Goal: Answer question/provide support: Share knowledge or assist other users

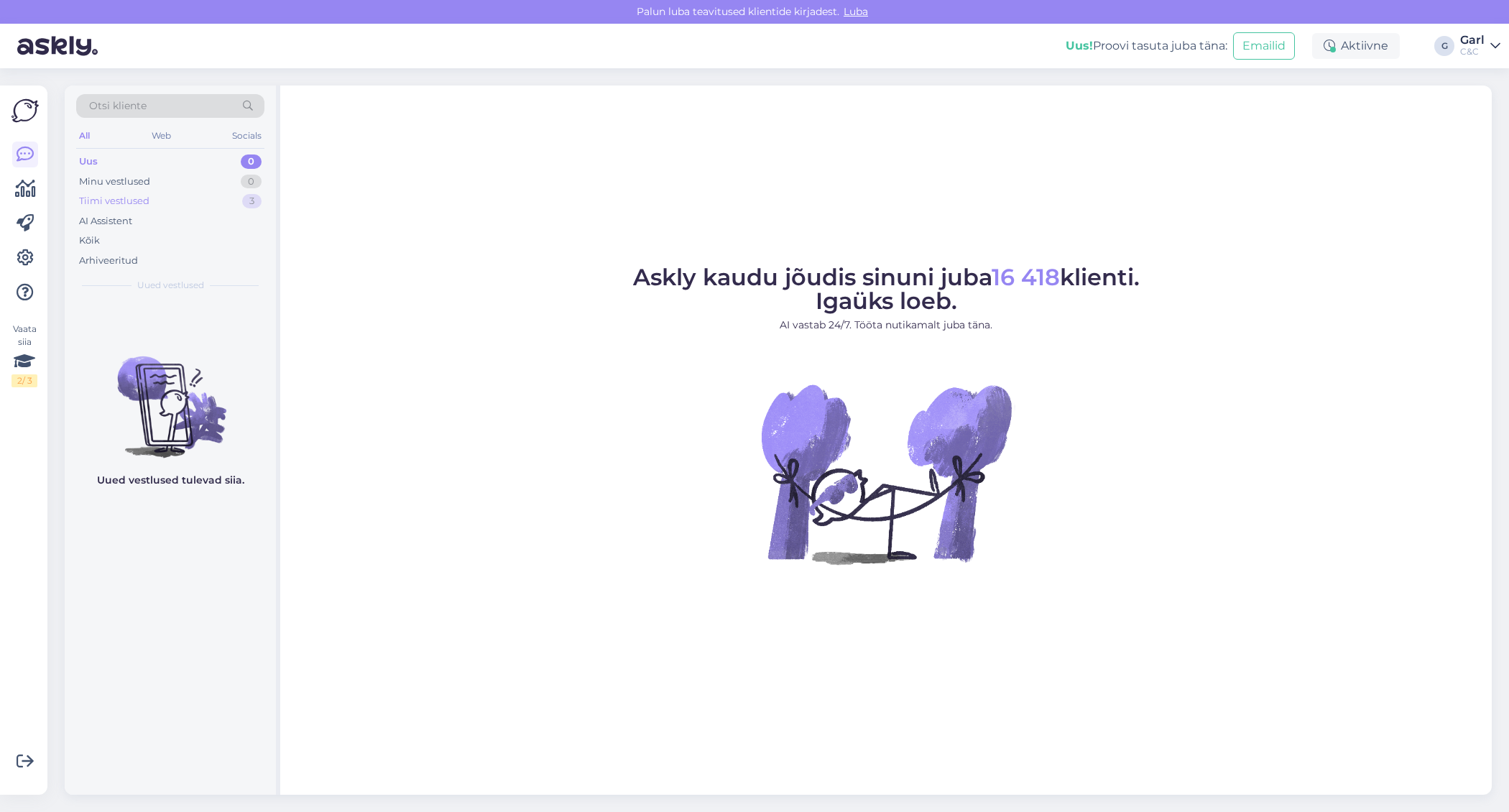
click at [214, 192] on div "Tiimi vestlused 3" at bounding box center [170, 202] width 188 height 20
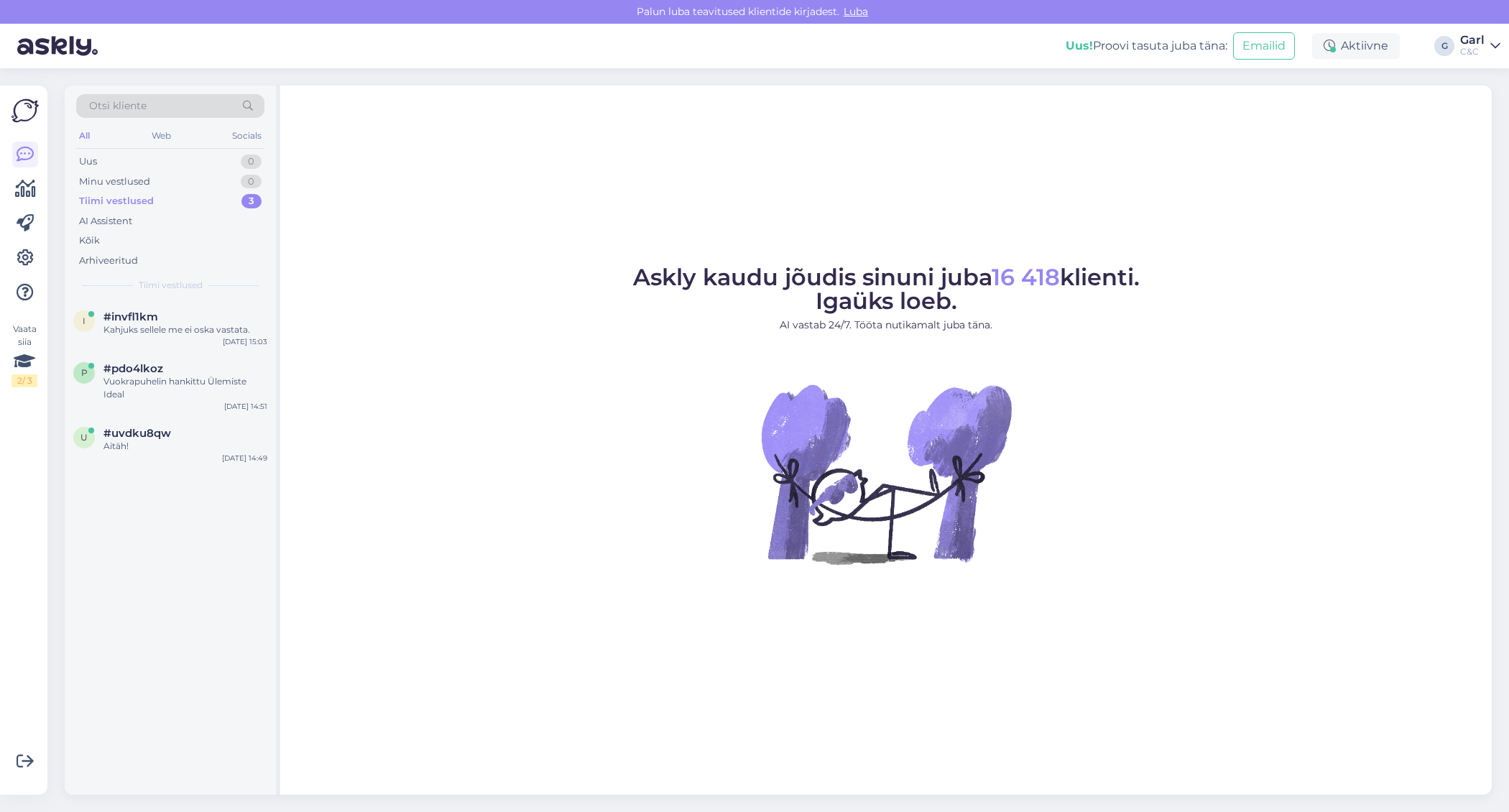
click at [209, 293] on div "Otsi kliente All Web Socials Uus 0 Minu vestlused 0 Tiimi vestlused 3 AI Assist…" at bounding box center [170, 193] width 211 height 215
click at [199, 311] on div "#invfl1km" at bounding box center [185, 317] width 164 height 13
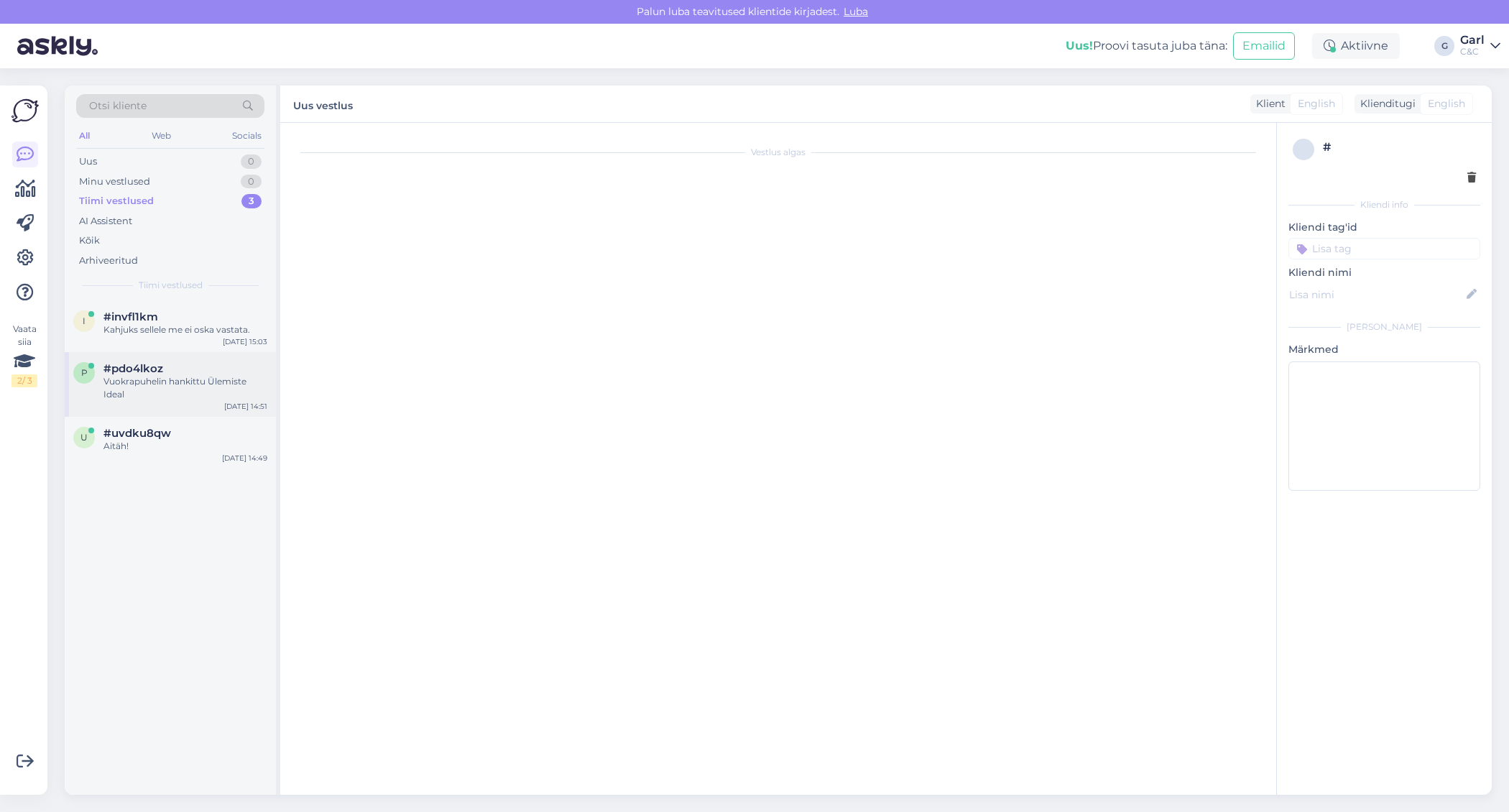
scroll to position [170, 0]
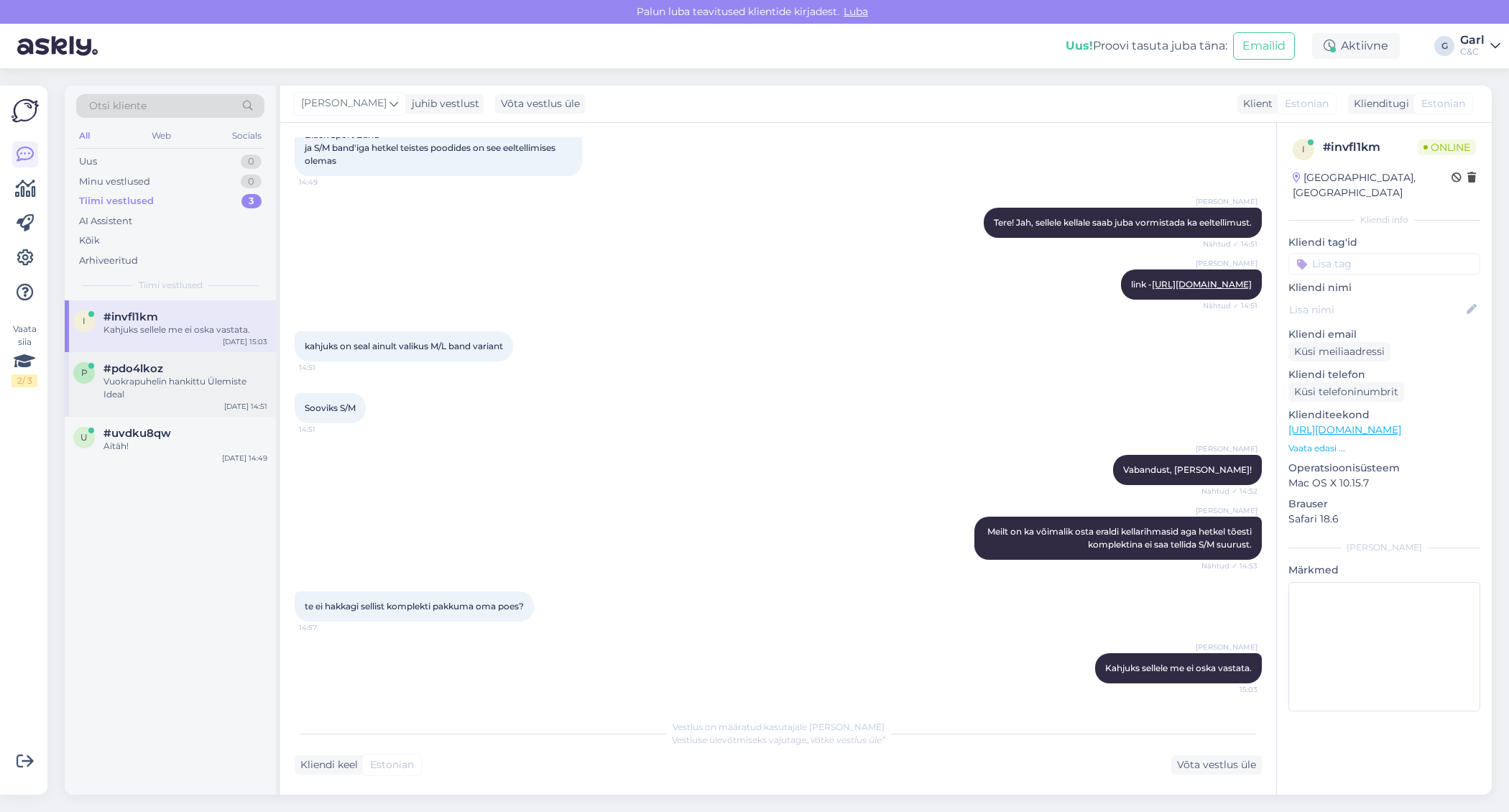
click at [197, 366] on div "#pdo4lkoz" at bounding box center [185, 368] width 164 height 13
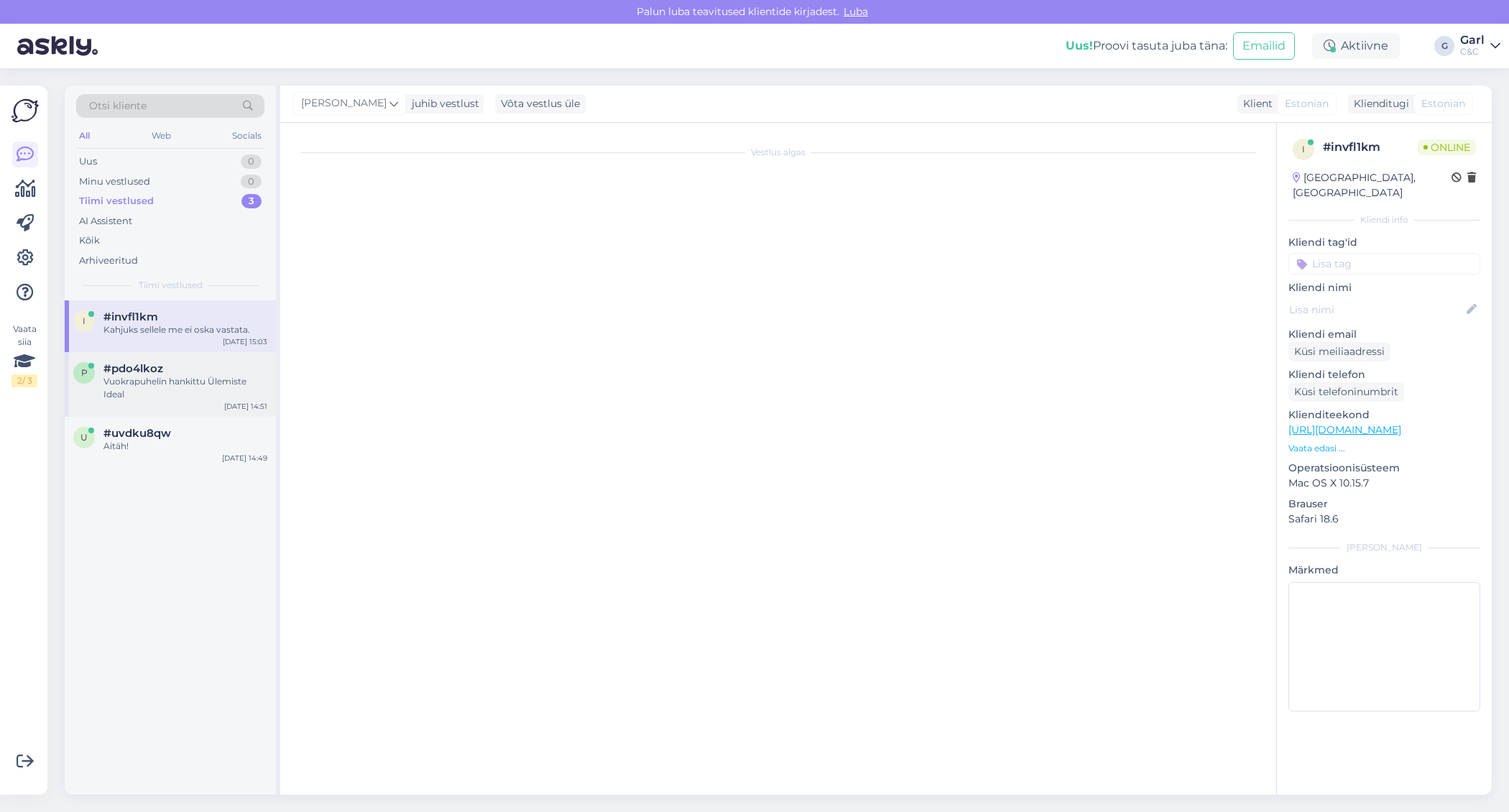
scroll to position [0, 0]
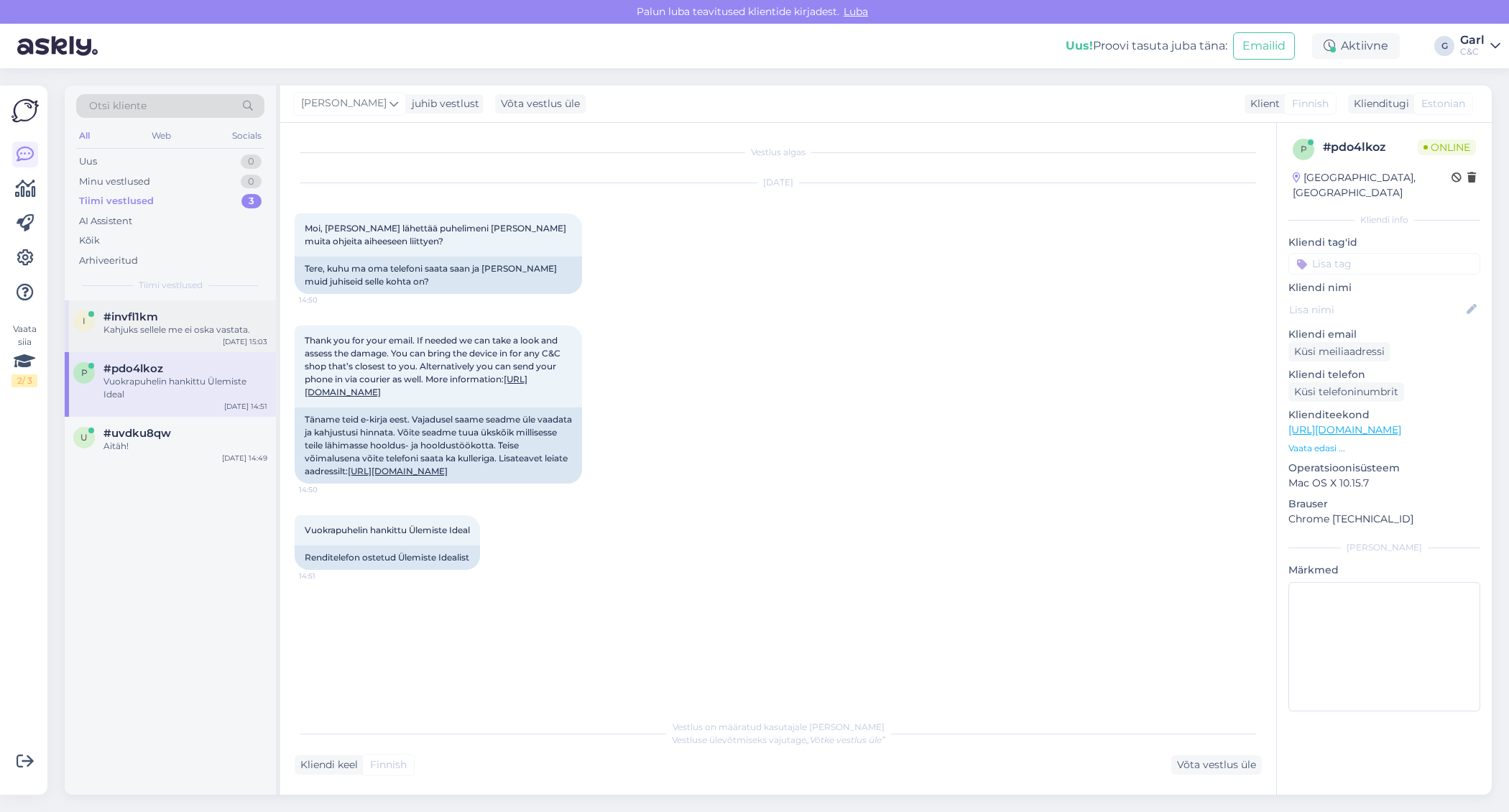
click at [202, 314] on div "#invfl1km" at bounding box center [185, 317] width 164 height 13
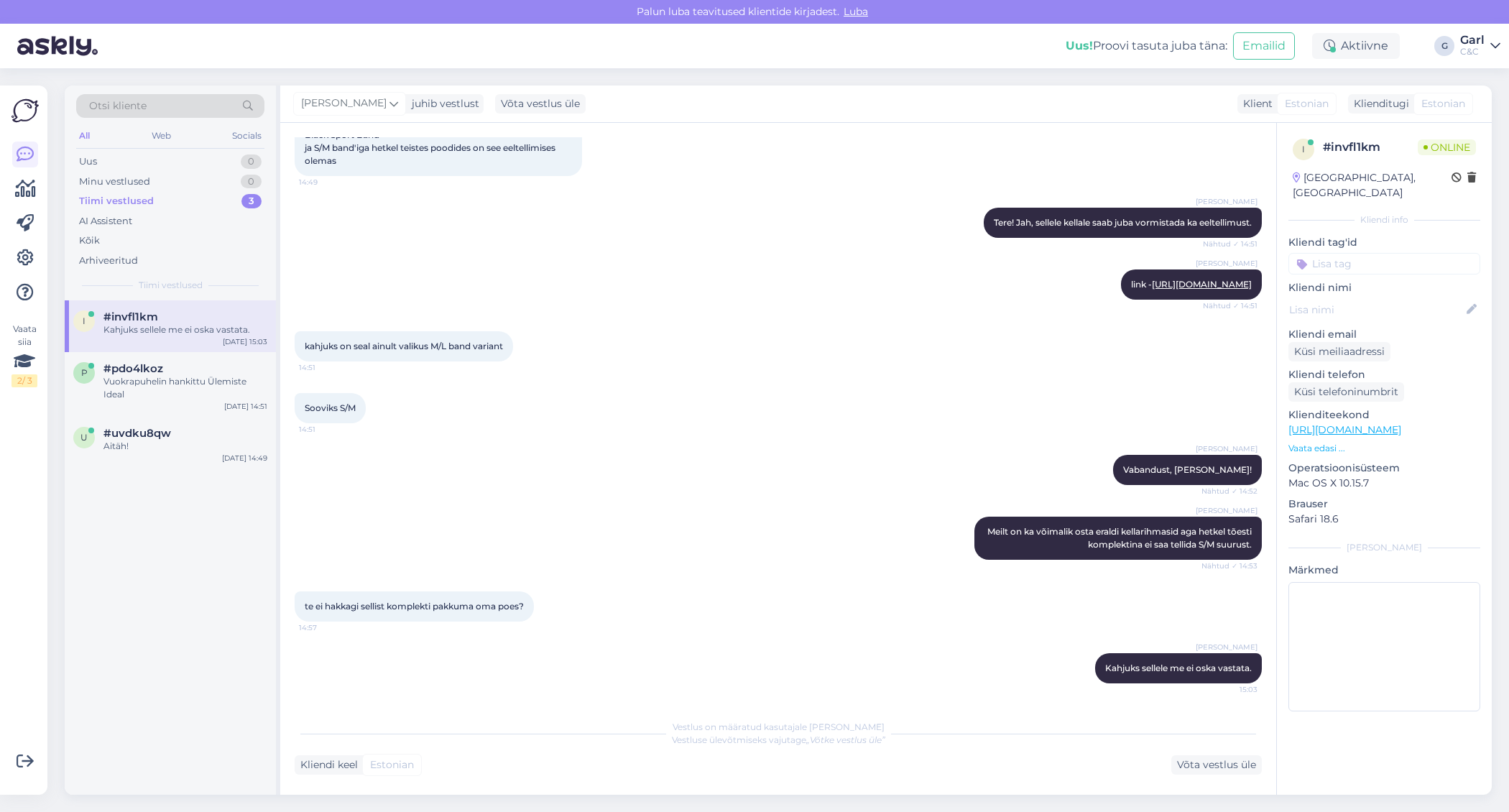
scroll to position [170, 0]
click at [233, 172] on div "Minu vestlused 0" at bounding box center [170, 182] width 188 height 20
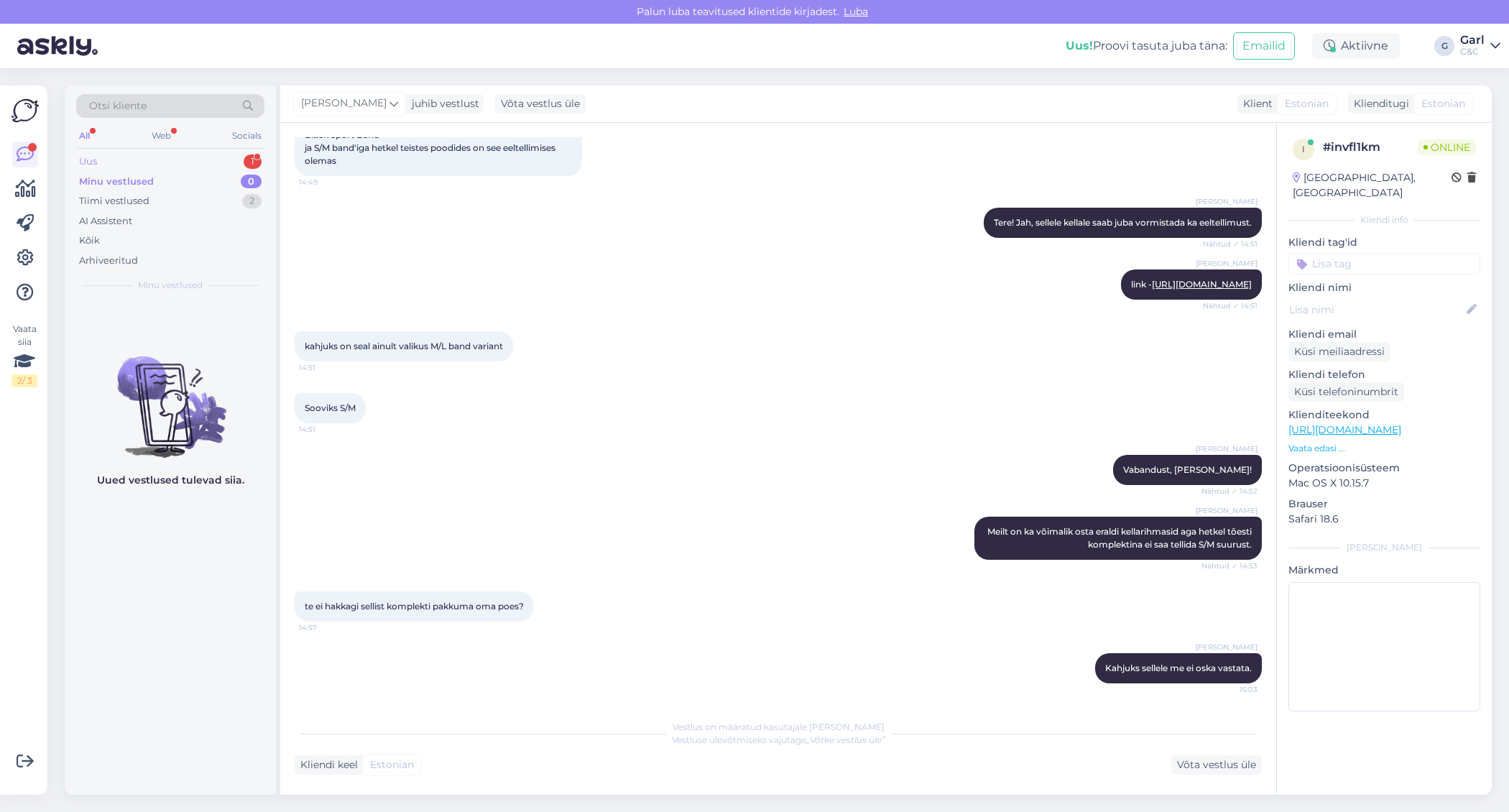
click at [233, 166] on div "Uus 1" at bounding box center [170, 162] width 188 height 20
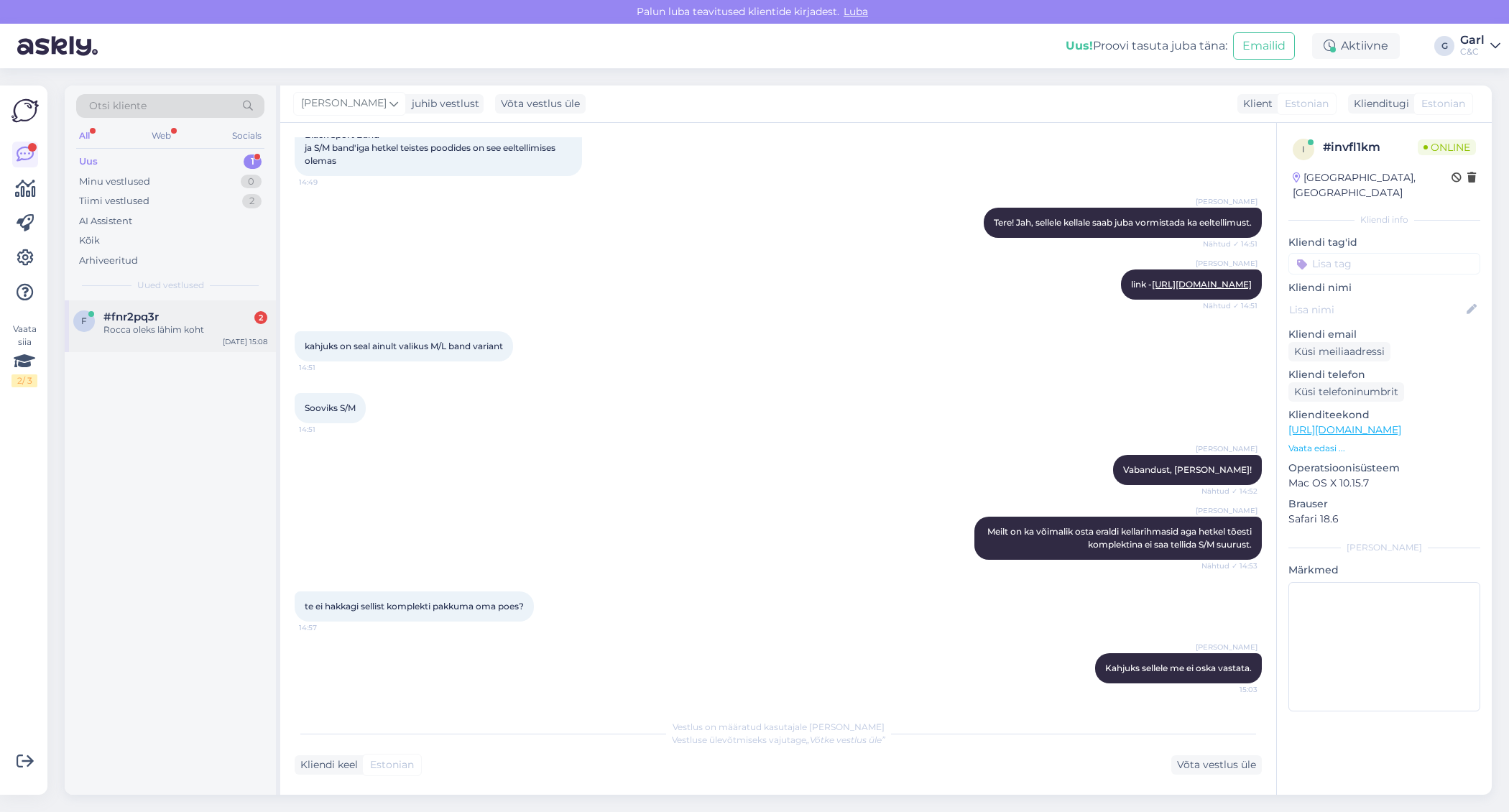
click at [202, 330] on div "Rocca oleks lähim koht" at bounding box center [185, 330] width 164 height 13
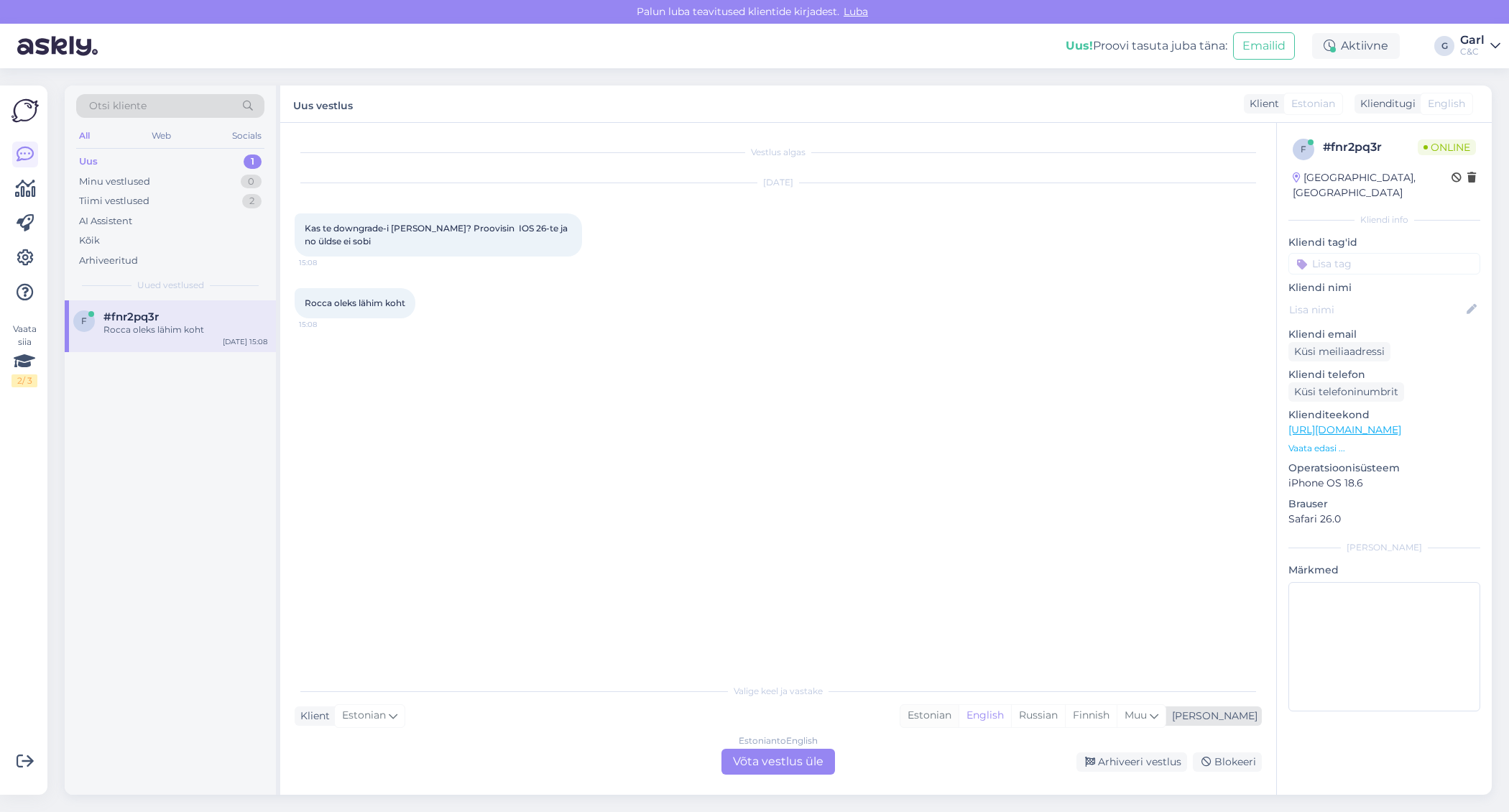
click at [959, 719] on div "Estonian" at bounding box center [929, 716] width 58 height 21
click at [792, 760] on div "Estonian to Estonian Võta vestlus üle" at bounding box center [778, 762] width 114 height 26
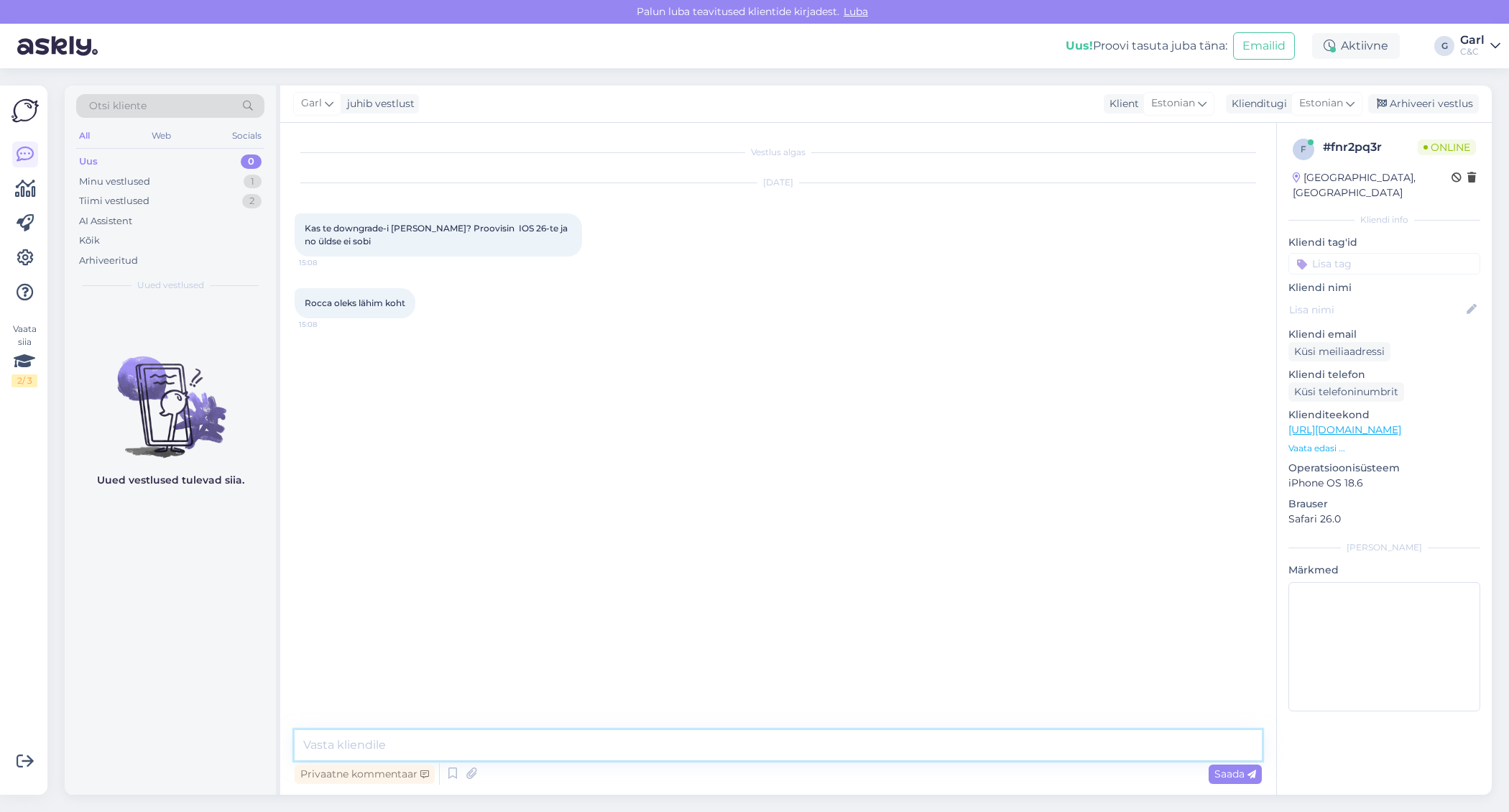
click at [787, 743] on textarea at bounding box center [778, 745] width 968 height 30
type textarea "Tere! Uuel nädalal avalikustatakse ka ametlik versioon iOS 26-st, igaksjuhuks ü…"
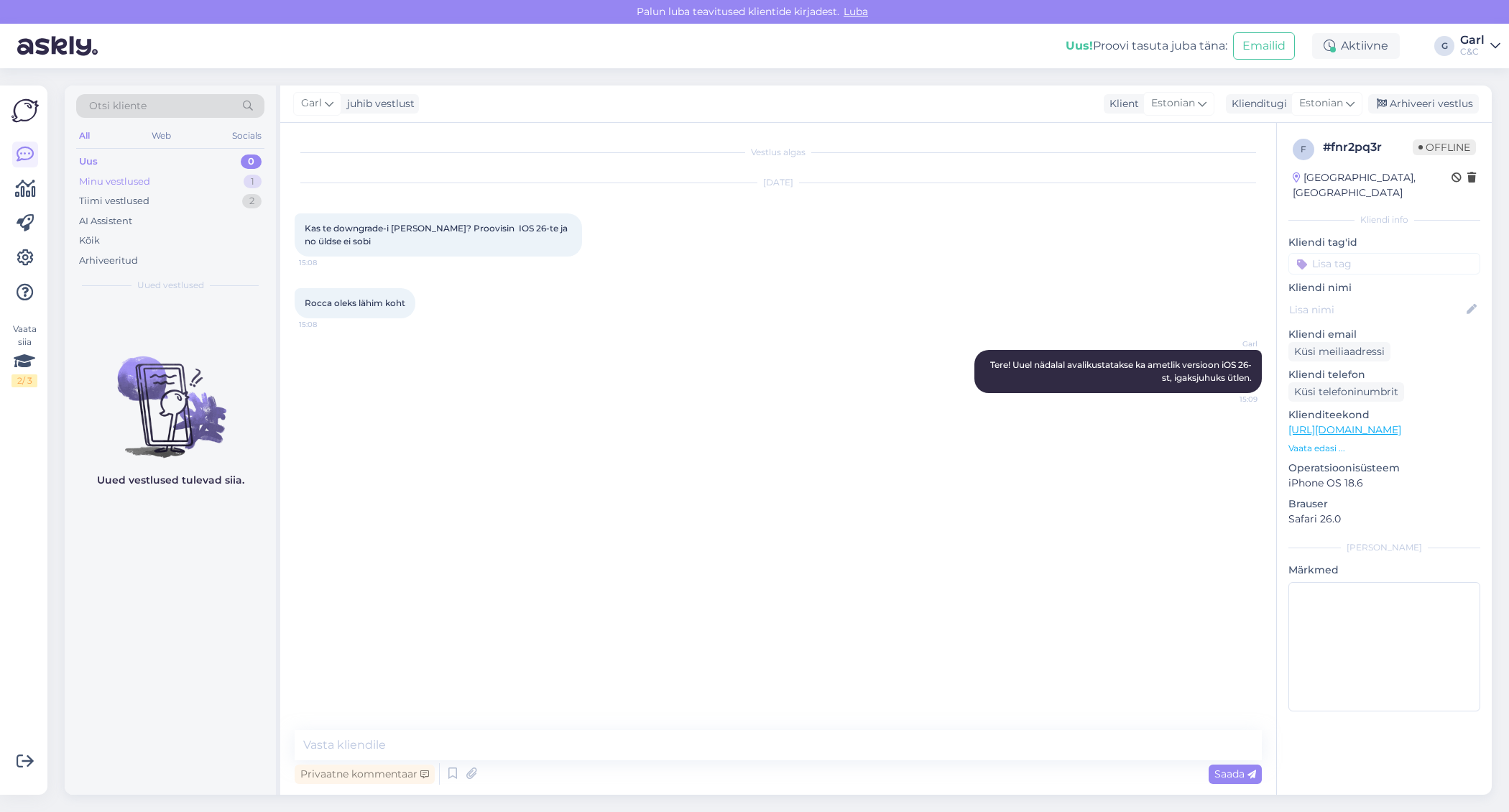
click at [244, 173] on div "Minu vestlused 1" at bounding box center [170, 182] width 188 height 20
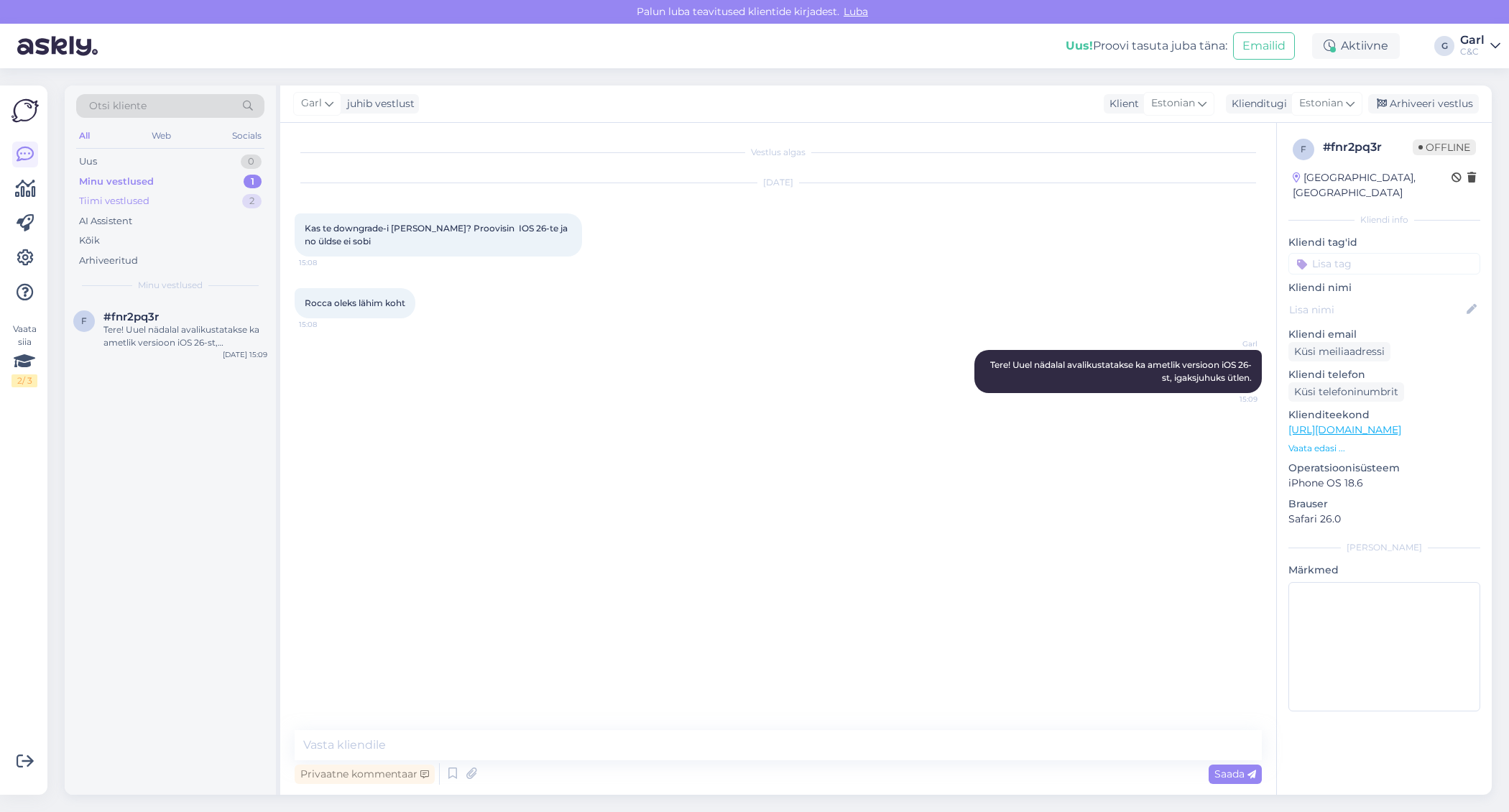
click at [229, 201] on div "Tiimi vestlused 2" at bounding box center [170, 202] width 188 height 20
click at [507, 730] on textarea at bounding box center [778, 745] width 968 height 30
type textarea "Vajadusel saab teha"
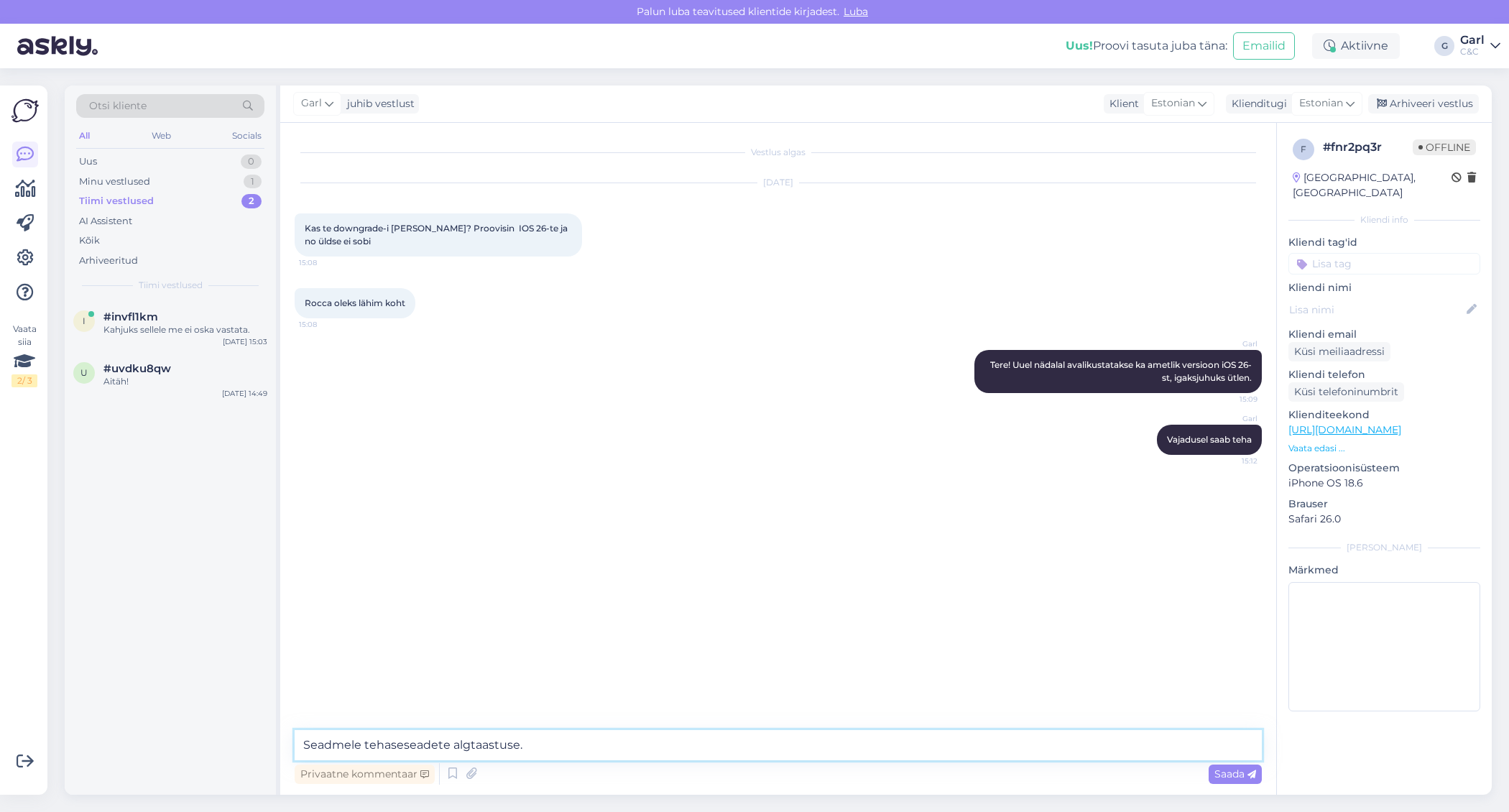
type textarea "Seadmele tehaseseadete algtaastuse."
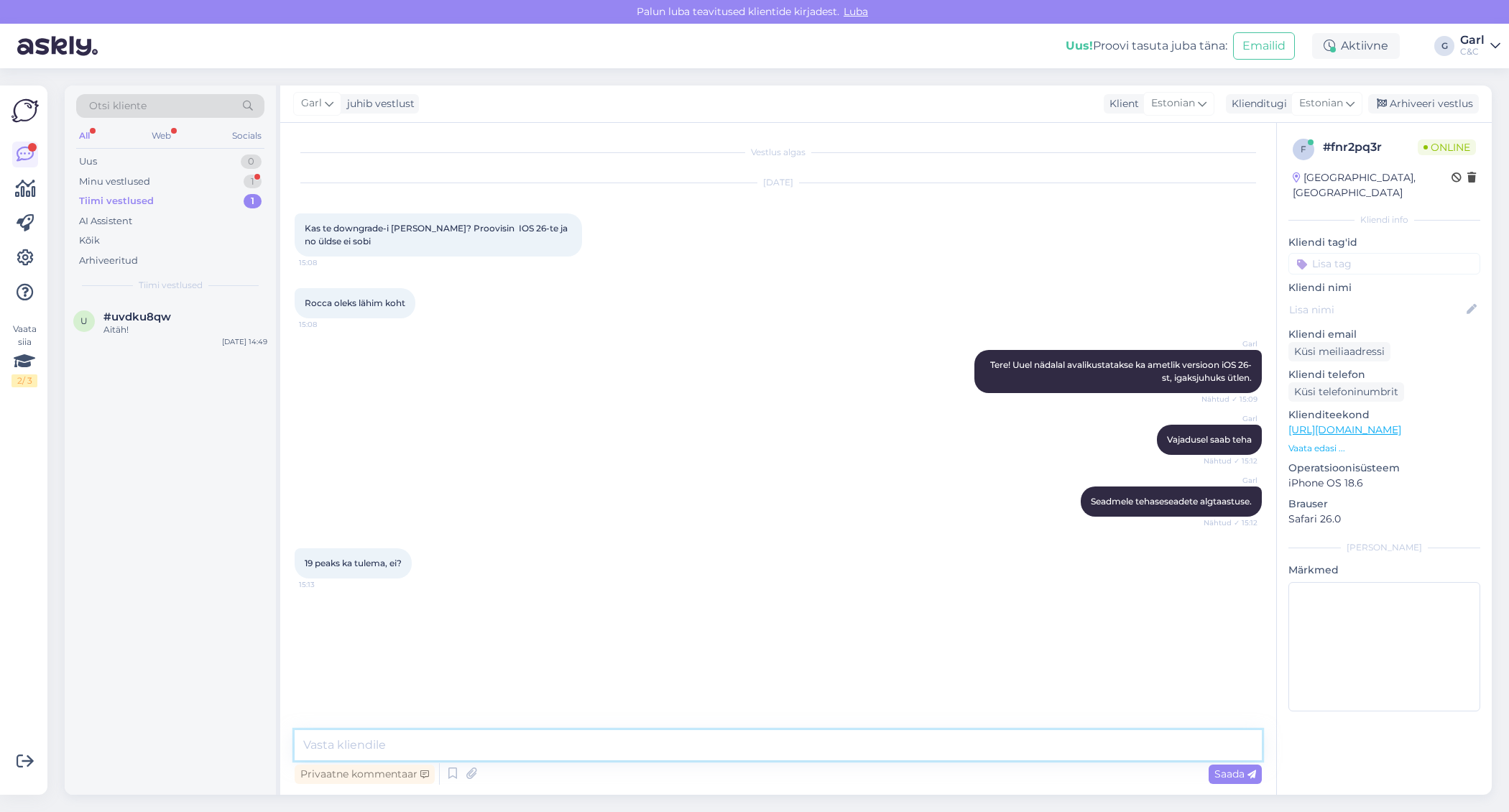
click at [582, 740] on textarea at bounding box center [778, 745] width 968 height 30
click at [595, 656] on div "Vestlus algas [DATE] Kas te downgrade-i [PERSON_NAME]? Proovisin IOS 26-te ja n…" at bounding box center [785, 427] width 980 height 580
click at [551, 727] on div "Vestlus algas [DATE] Kas te downgrade-i [PERSON_NAME]? Proovisin IOS 26-te ja n…" at bounding box center [778, 459] width 996 height 672
click at [551, 738] on textarea at bounding box center [778, 745] width 968 height 30
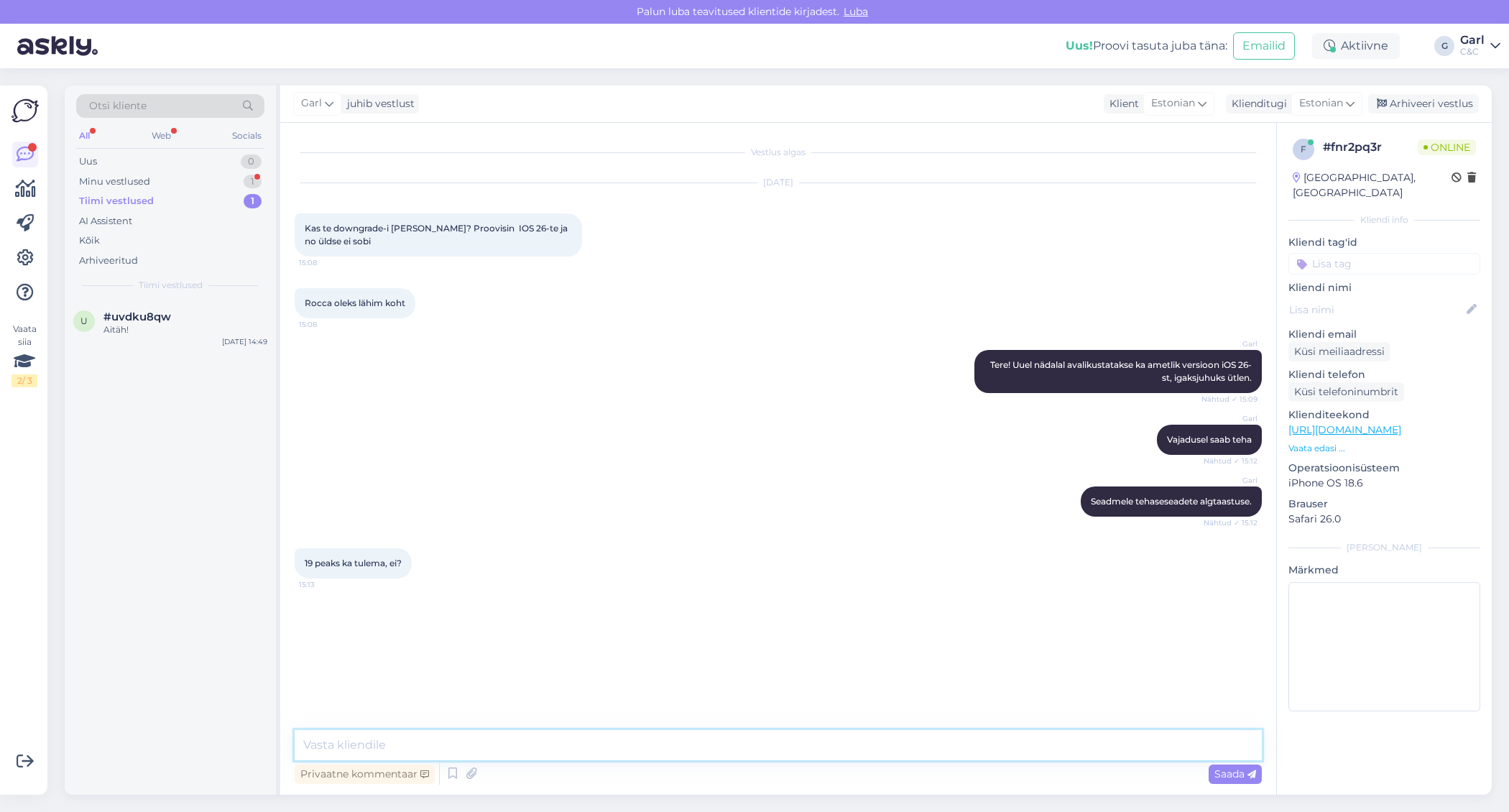
click at [551, 738] on textarea at bounding box center [778, 745] width 968 height 30
click at [440, 746] on textarea at bounding box center [778, 745] width 968 height 30
type textarea "Praeguse info kohaselt avalikustatakse see [DATE]"
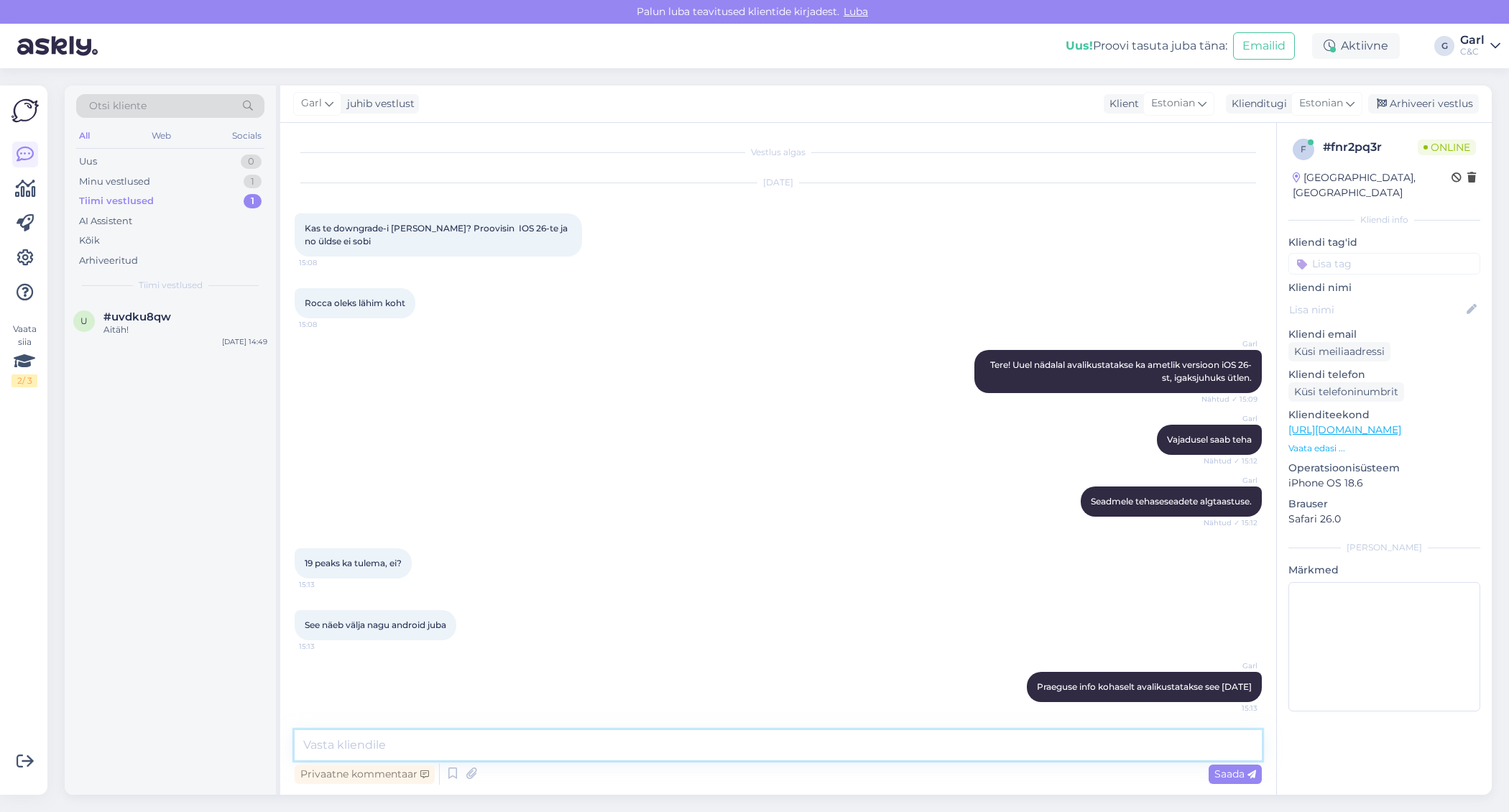
click at [533, 738] on textarea at bounding box center [778, 745] width 968 height 30
click at [542, 719] on div "Vestlus algas [DATE] Kas te downgrade-i [PERSON_NAME]? Proovisin IOS 26-te ja n…" at bounding box center [778, 459] width 996 height 672
click at [567, 739] on textarea at bounding box center [778, 745] width 968 height 30
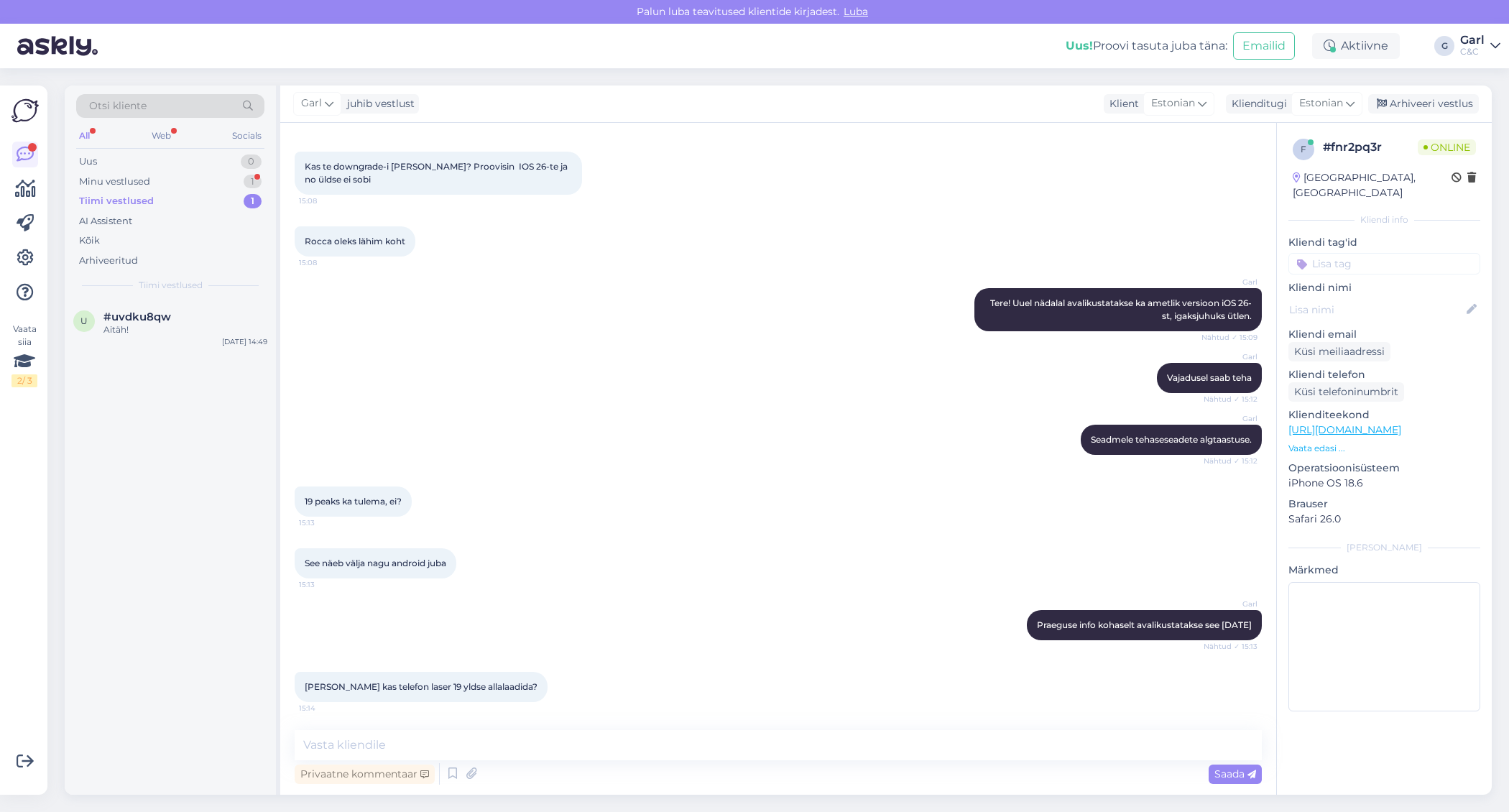
click at [628, 627] on div "Garl Praeguse info kohaselt avalikustatakse see [DATE] Nähtud ✓ 15:13" at bounding box center [778, 625] width 968 height 61
click at [638, 751] on textarea at bounding box center [778, 745] width 968 height 30
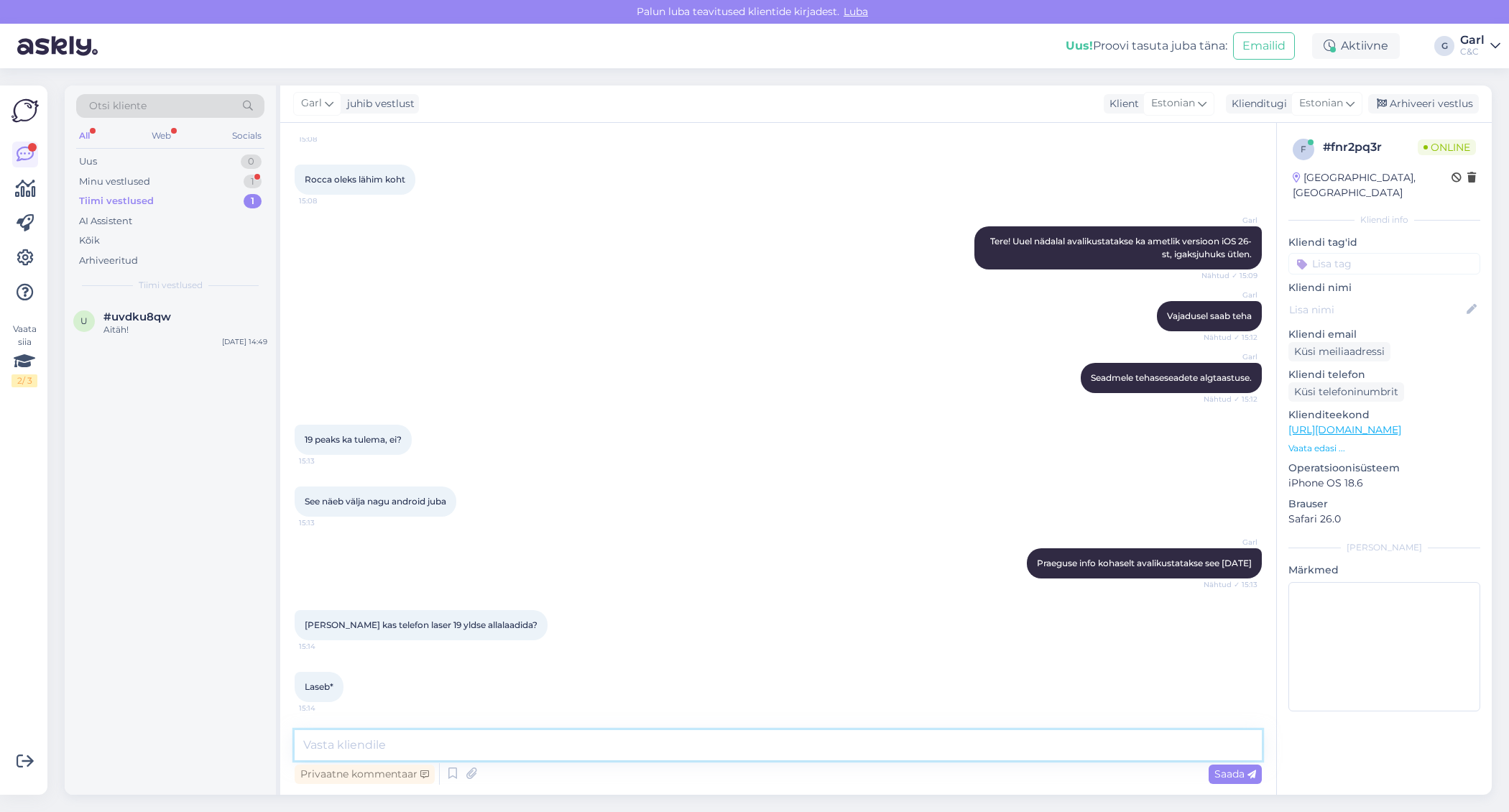
click at [638, 751] on textarea at bounding box center [778, 745] width 968 height 30
type textarea "iOS 19 minuteada tulemas ei ole."
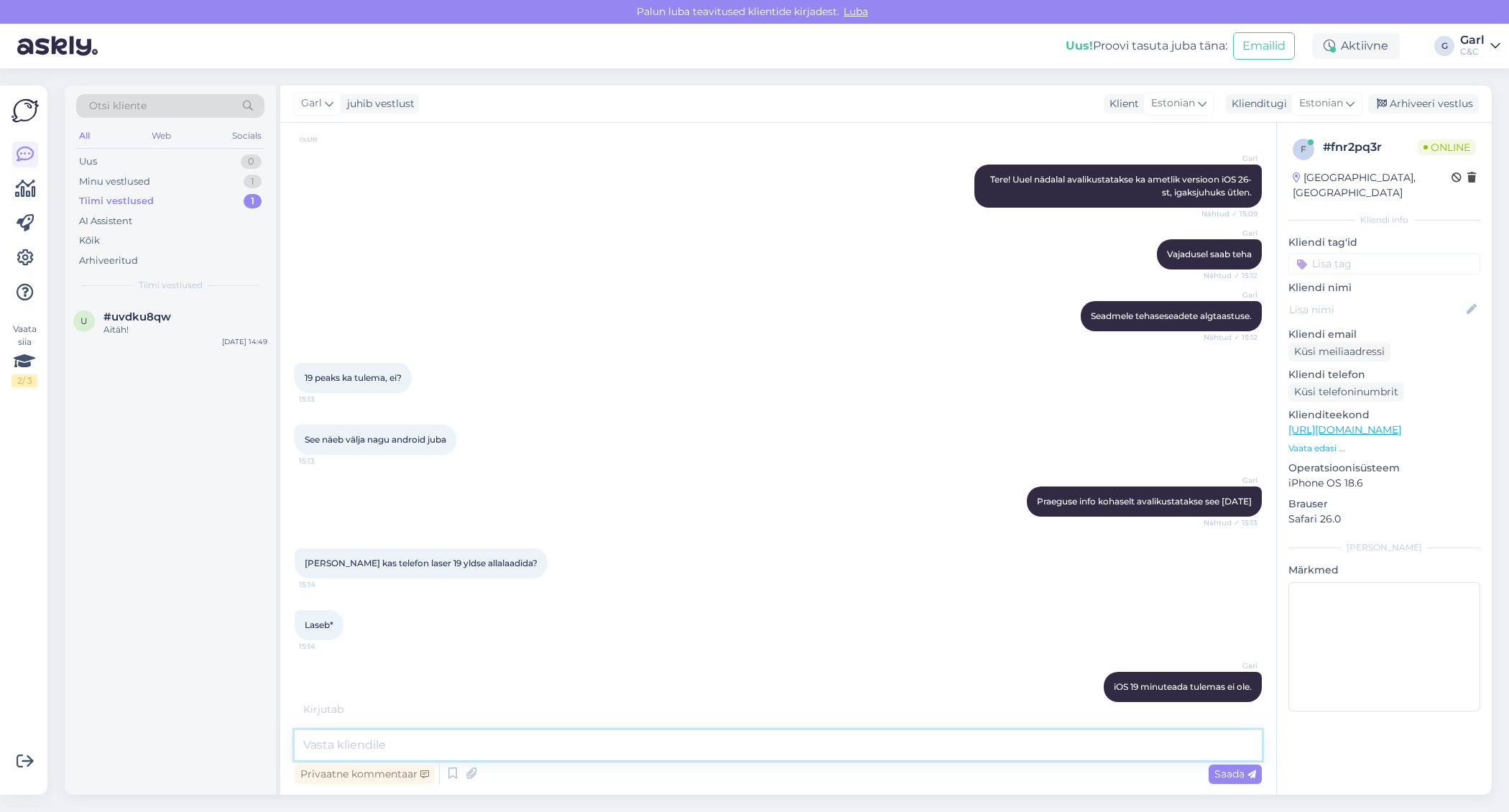
click at [618, 753] on textarea at bounding box center [778, 745] width 968 height 30
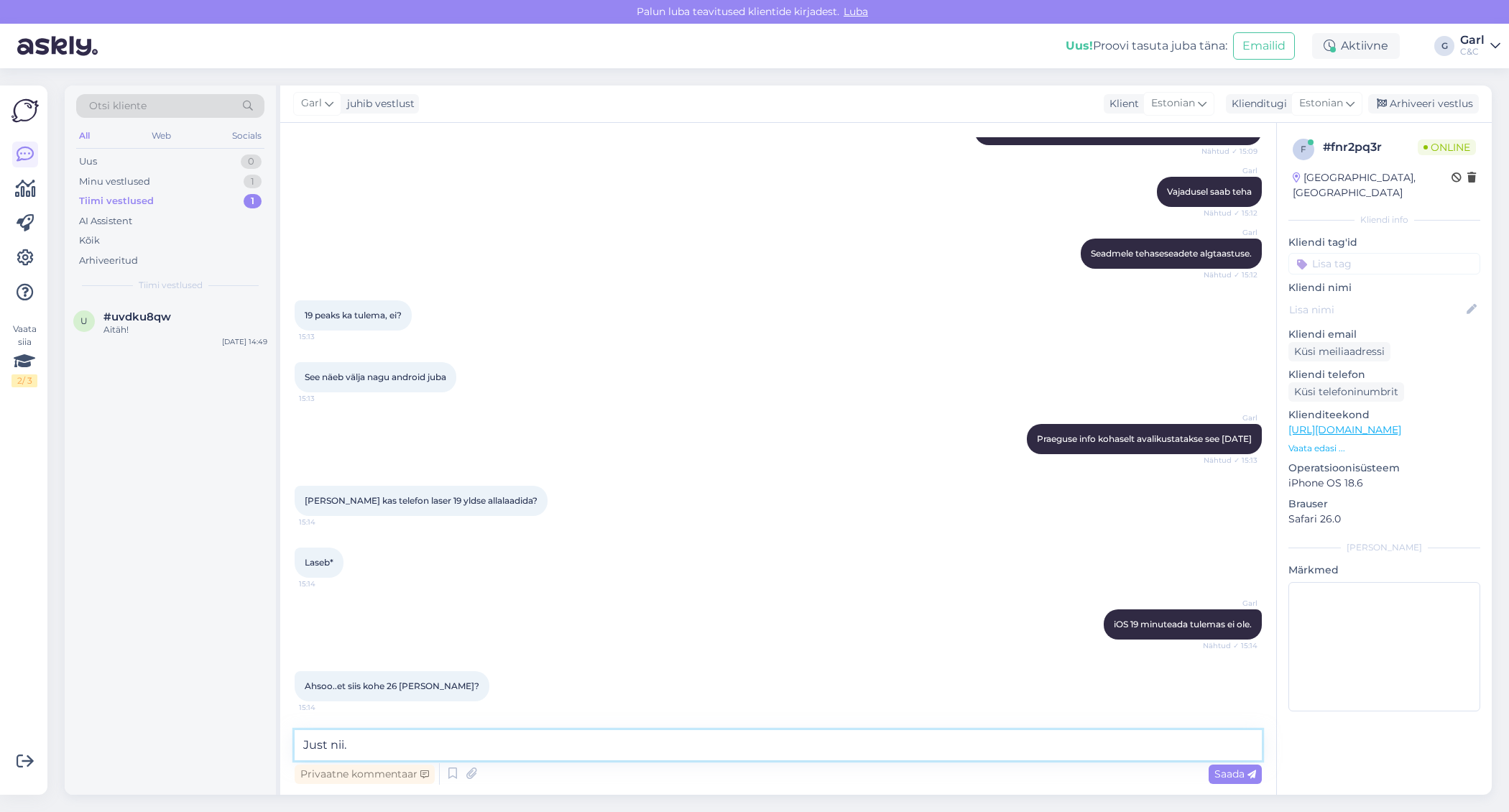
type textarea "Just nii."
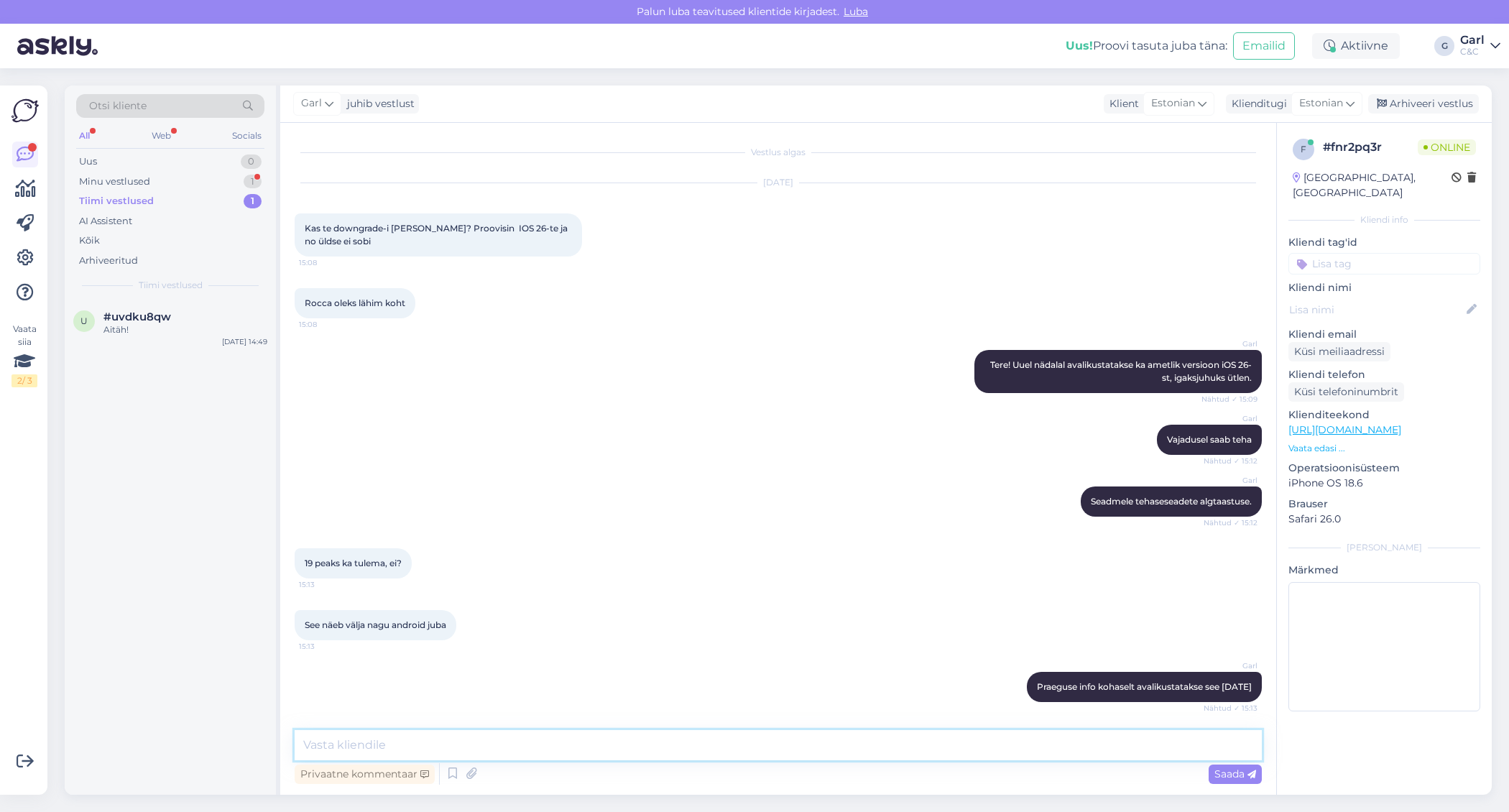
scroll to position [371, 0]
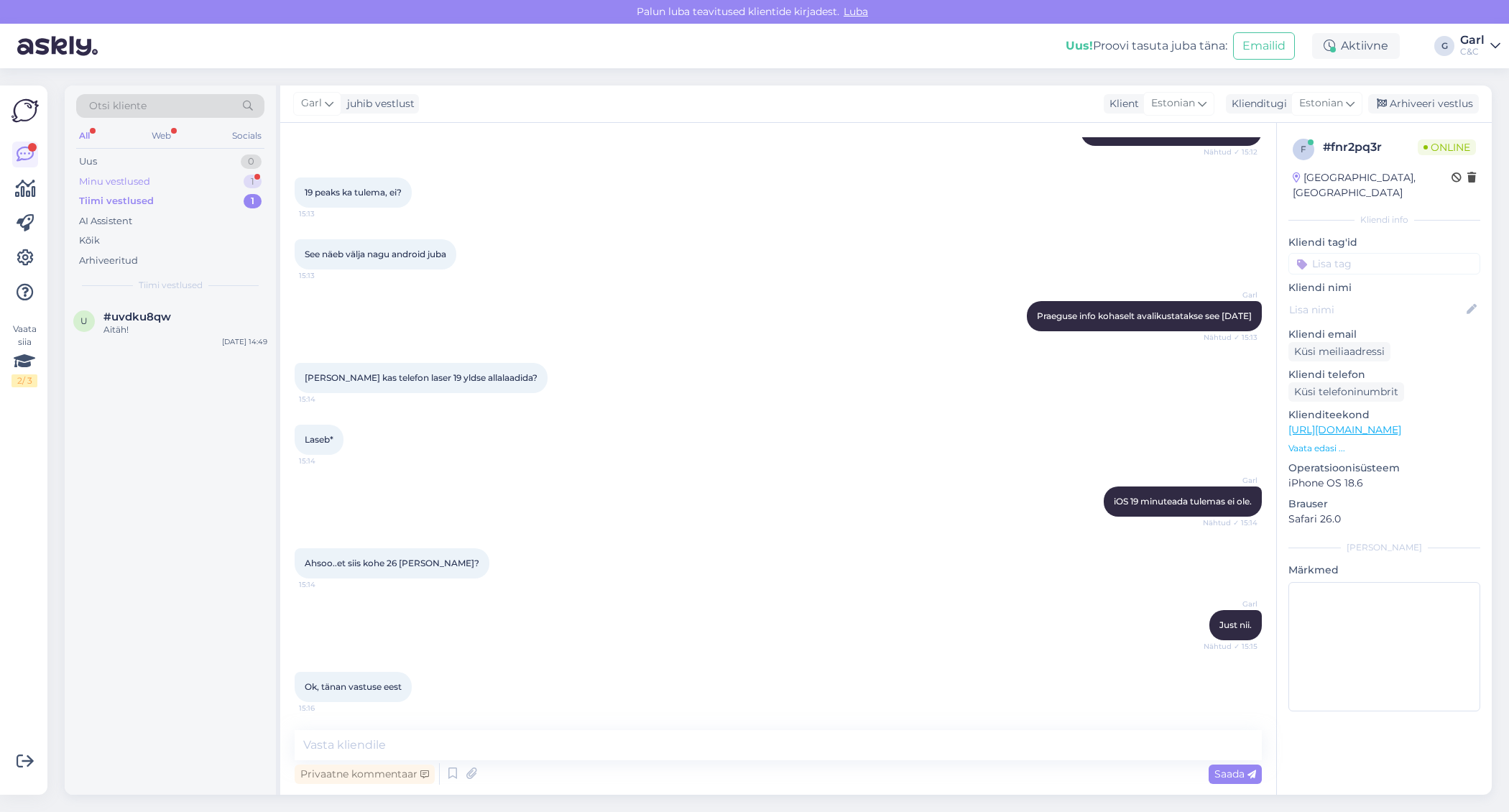
click at [253, 180] on div "1" at bounding box center [252, 181] width 18 height 15
click at [442, 713] on div "Ok, [PERSON_NAME] vastuse eest 15:16" at bounding box center [778, 686] width 968 height 61
click at [447, 724] on div "Vestlus algas [DATE] Kas te downgrade-i [PERSON_NAME]? Proovisin IOS 26-te ja n…" at bounding box center [778, 459] width 996 height 672
click at [460, 738] on textarea at bounding box center [778, 745] width 968 height 30
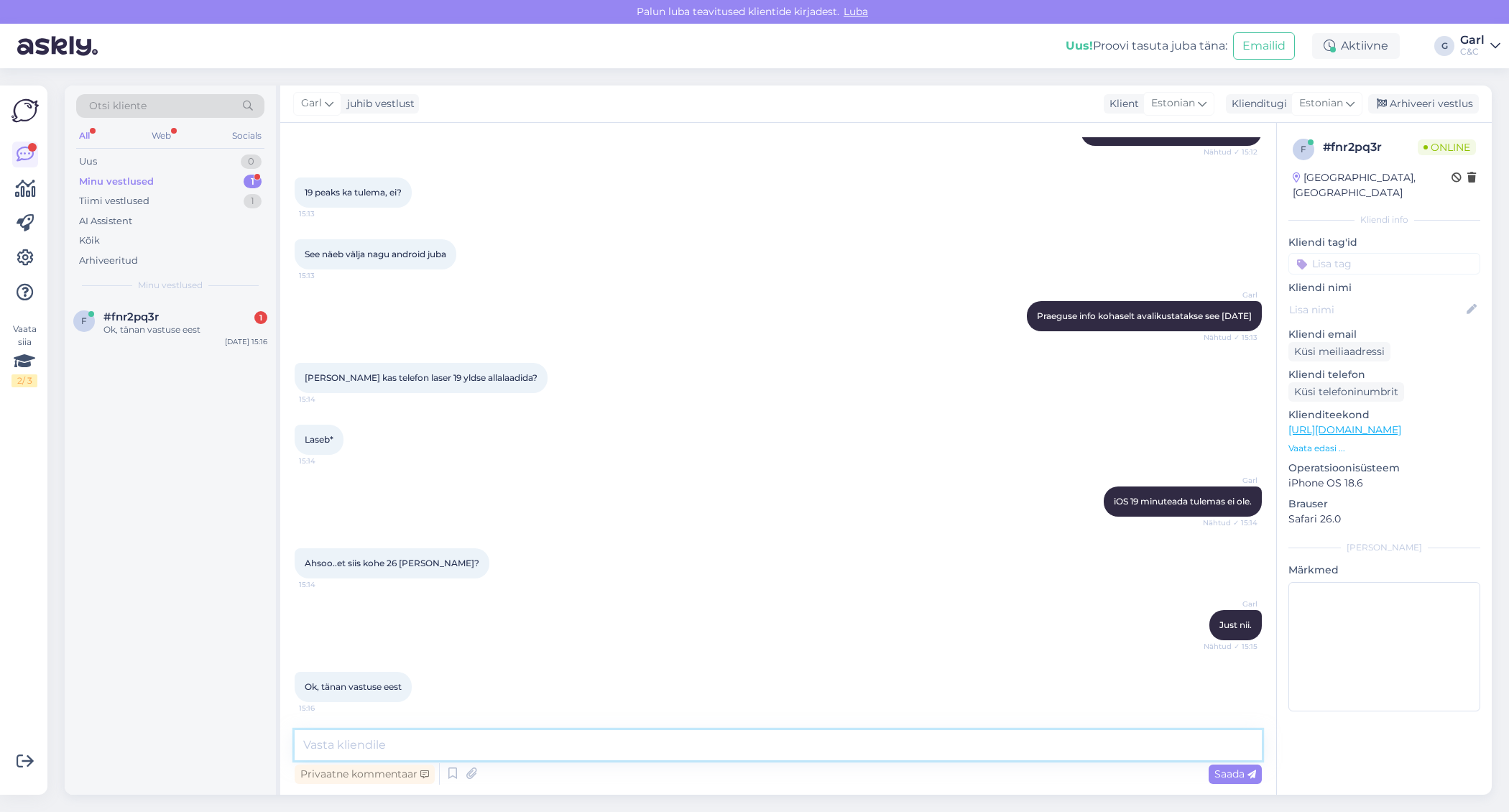
click at [460, 739] on textarea at bounding box center [778, 745] width 968 height 30
type textarea "[PERSON_NAME], võtke heaks!"
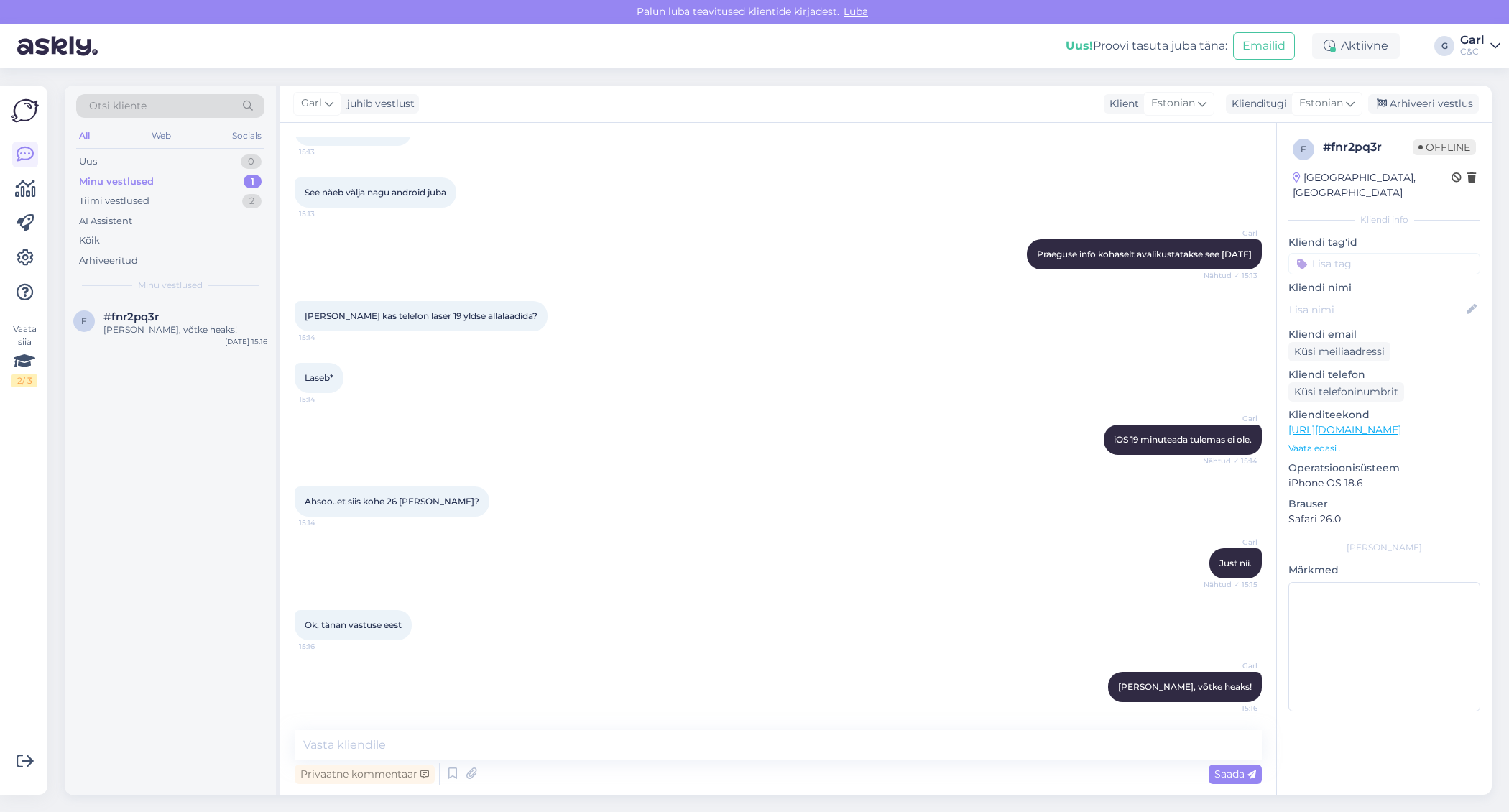
click at [219, 184] on div "Minu vestlused 1" at bounding box center [170, 182] width 188 height 20
click at [217, 193] on div "Tiimi vestlused 2" at bounding box center [170, 202] width 188 height 20
click at [223, 307] on div "y #y1dn4fkt Behöver byta 2 kameralinser på min Iphone 16 PRO max. Går det att u…" at bounding box center [170, 333] width 211 height 65
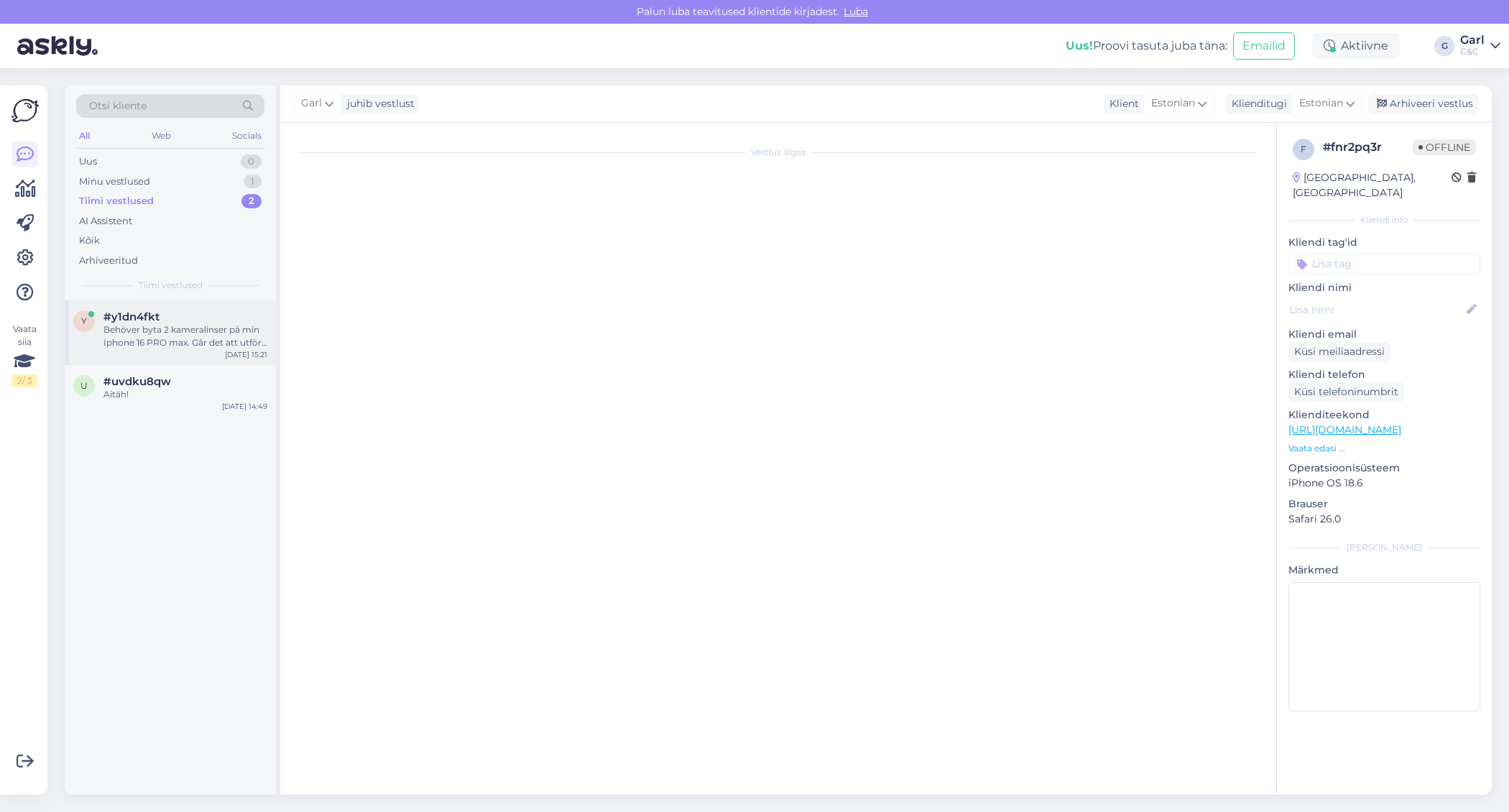
scroll to position [0, 0]
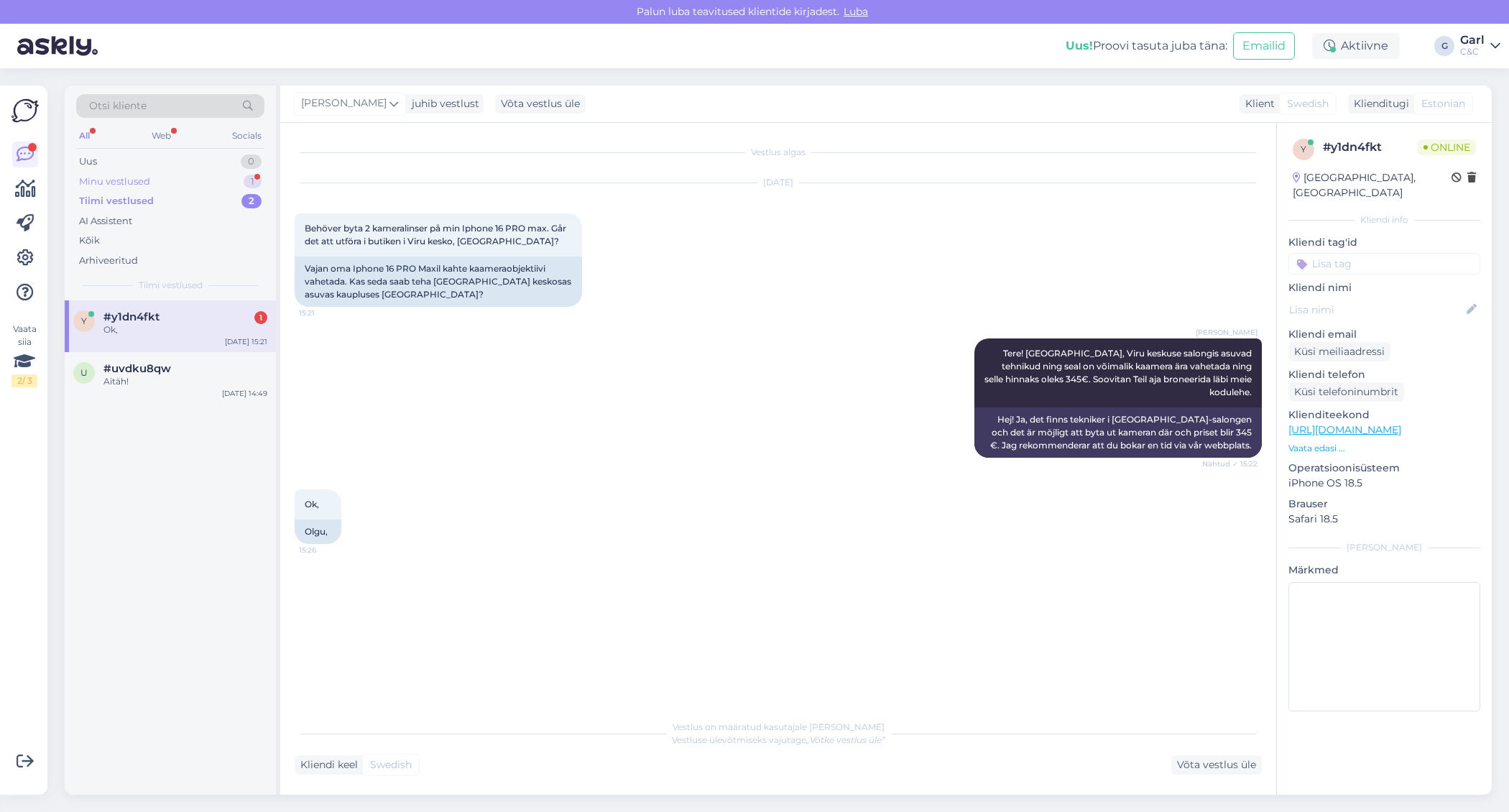
click at [231, 181] on div "Minu vestlused 1" at bounding box center [170, 182] width 188 height 20
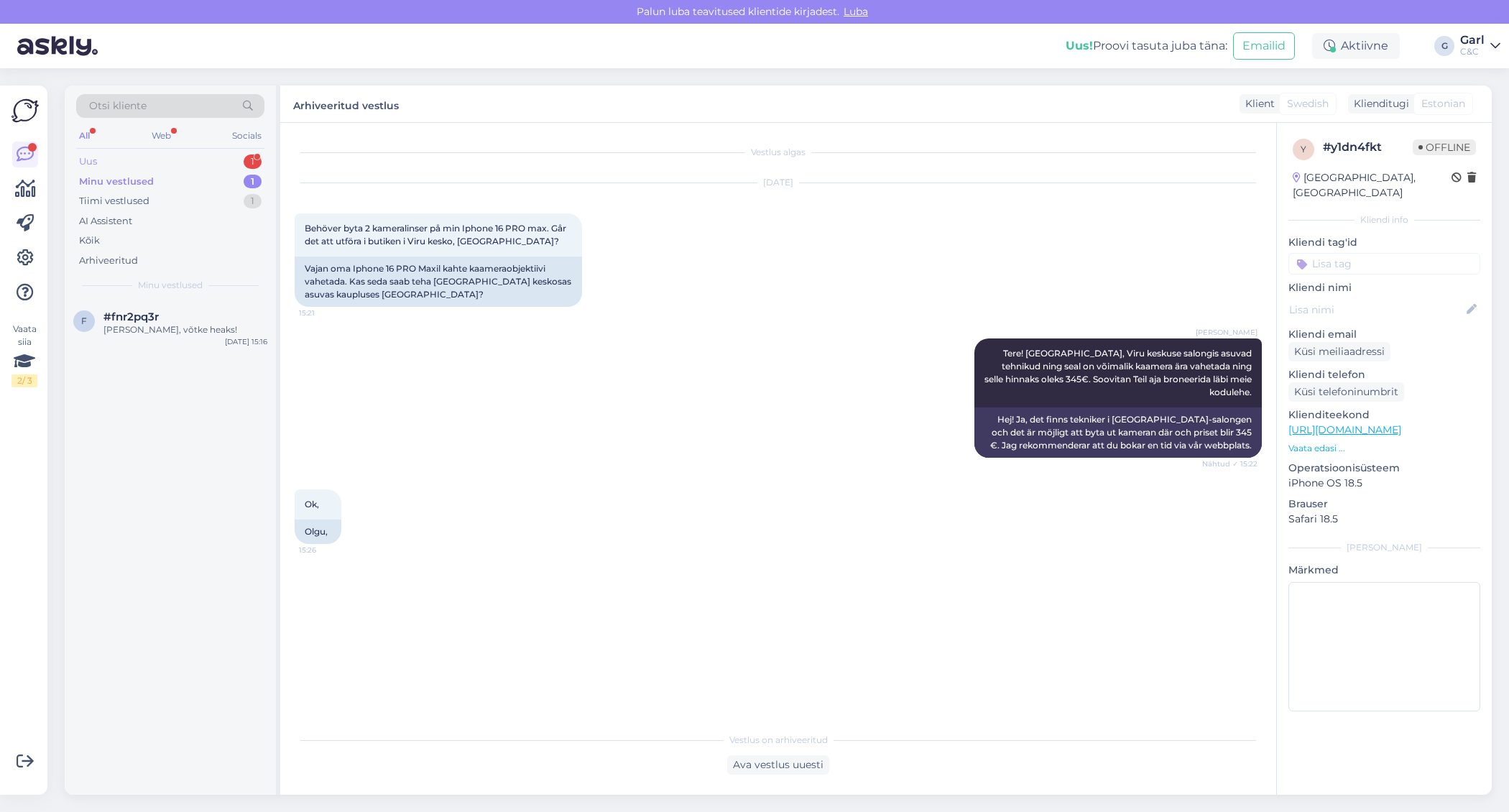
click at [243, 161] on div "Uus 1" at bounding box center [170, 162] width 188 height 20
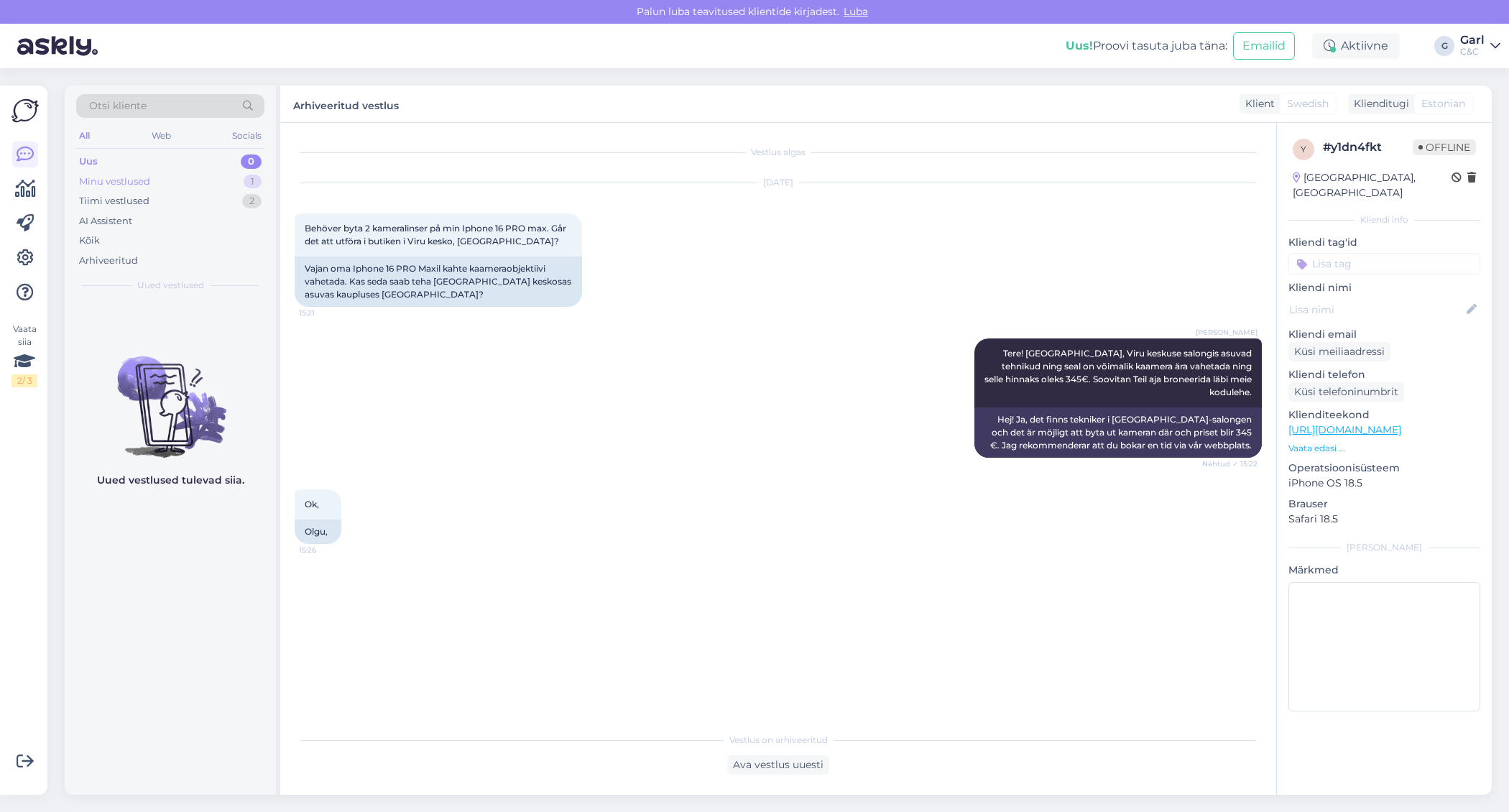
click at [252, 185] on div "1" at bounding box center [252, 181] width 18 height 15
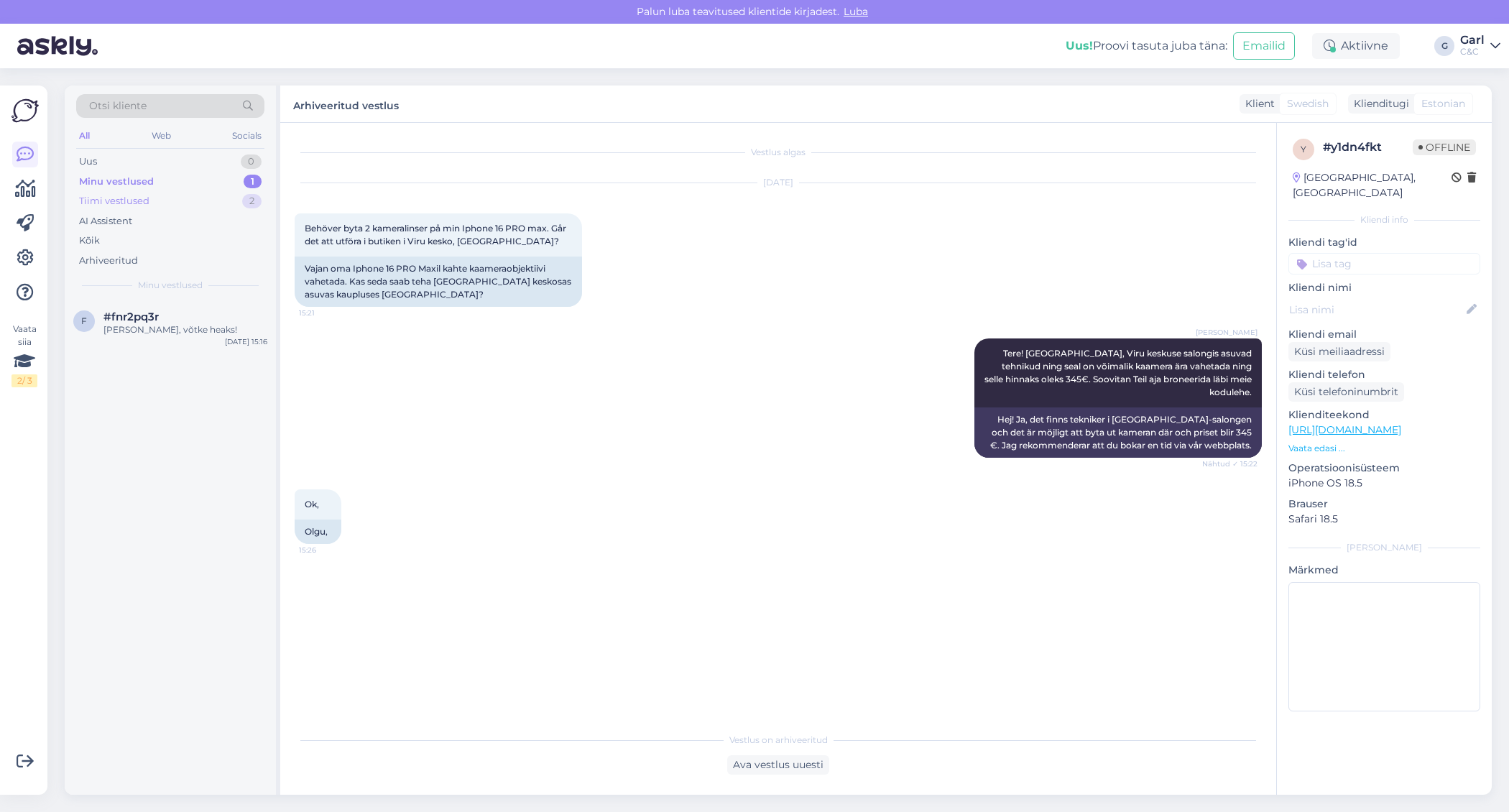
click at [225, 197] on div "Tiimi vestlused 2" at bounding box center [170, 202] width 188 height 20
click at [224, 338] on div "Tere! Tagasiostu summa tuleb otse uuelt ostult maha." at bounding box center [185, 336] width 164 height 26
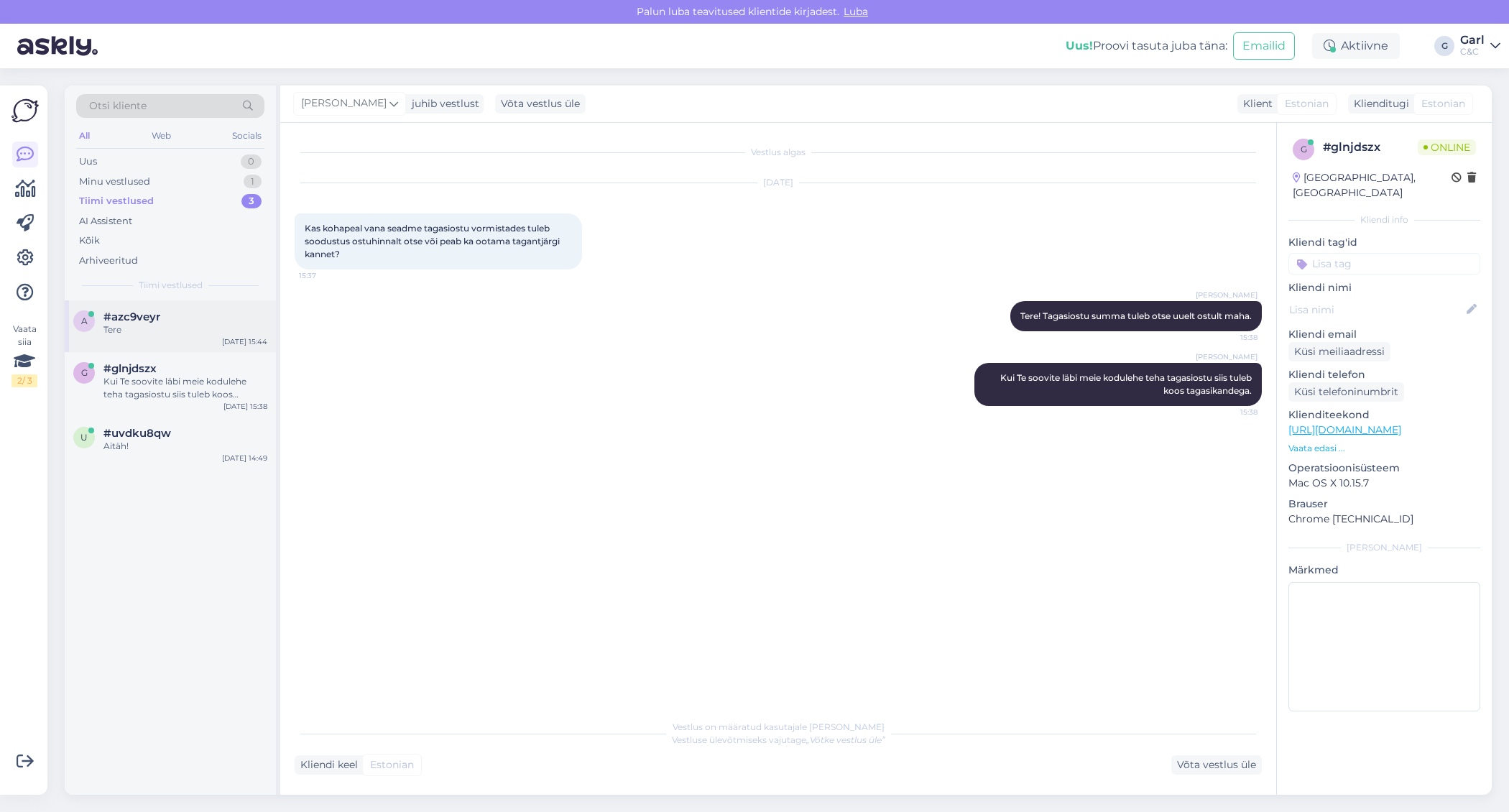
click at [211, 311] on div "#azc9veyr" at bounding box center [185, 317] width 164 height 13
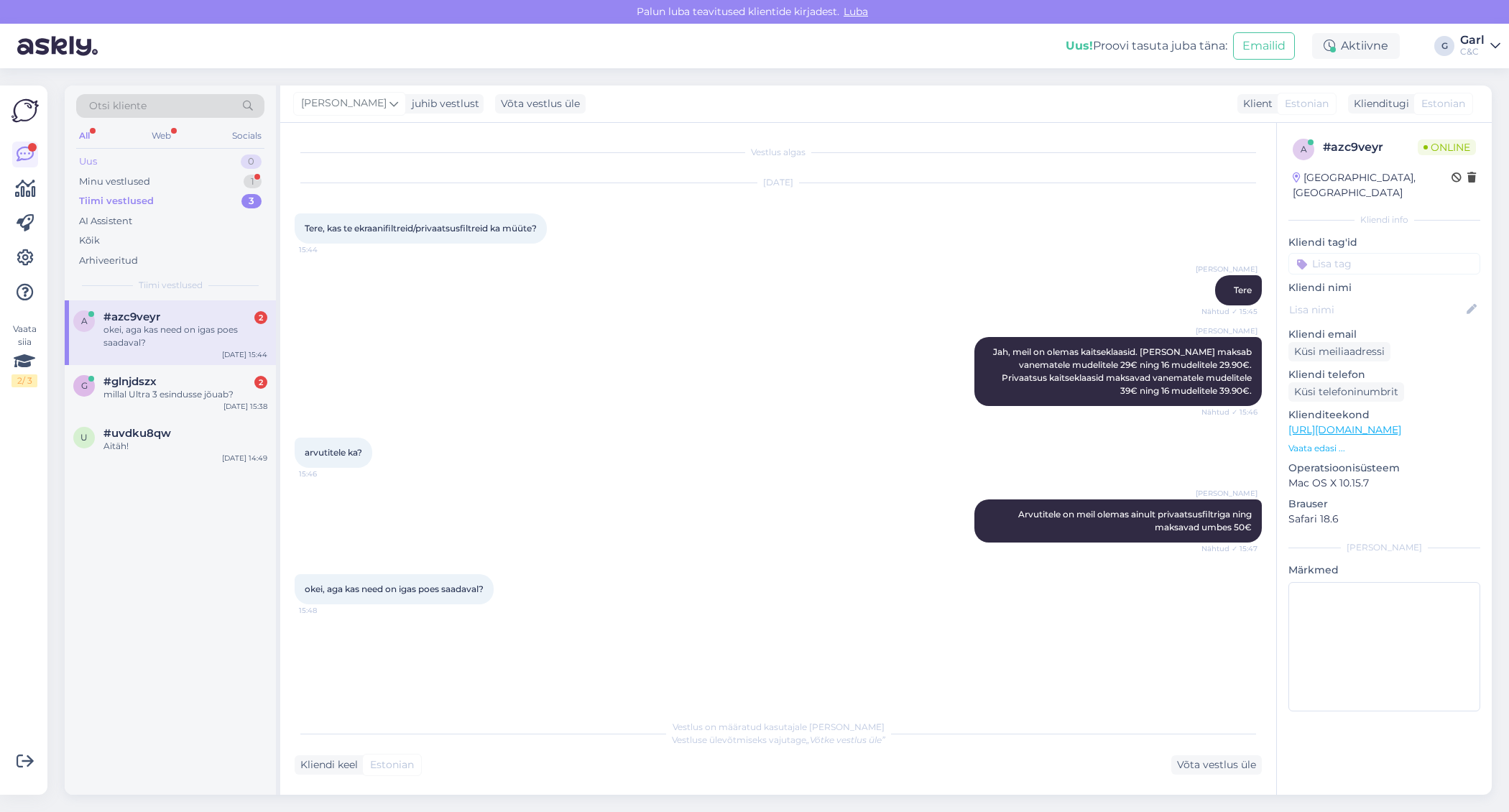
click at [200, 166] on div "Uus 0" at bounding box center [170, 162] width 188 height 20
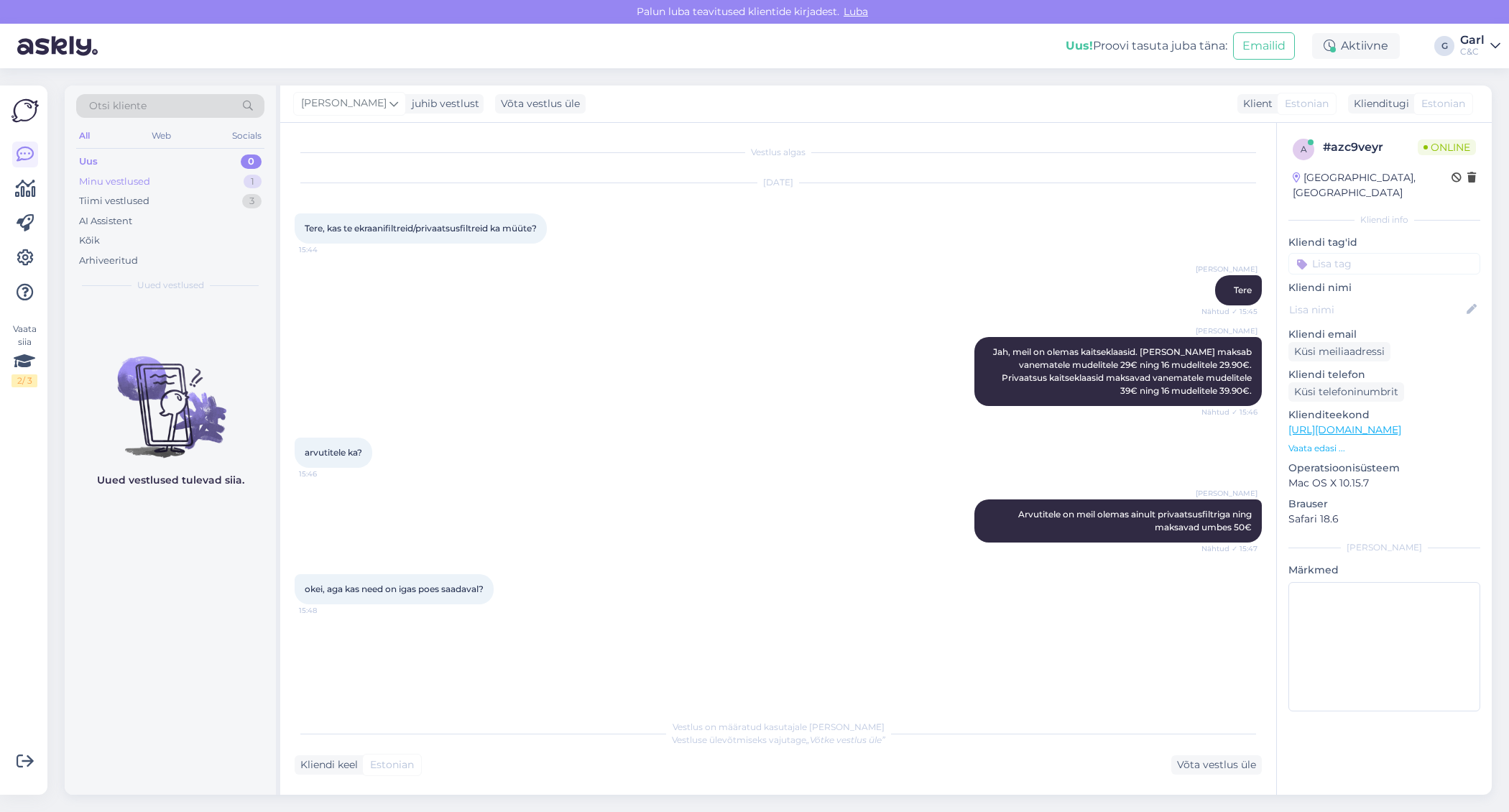
click at [199, 174] on div "Minu vestlused 1" at bounding box center [170, 182] width 188 height 20
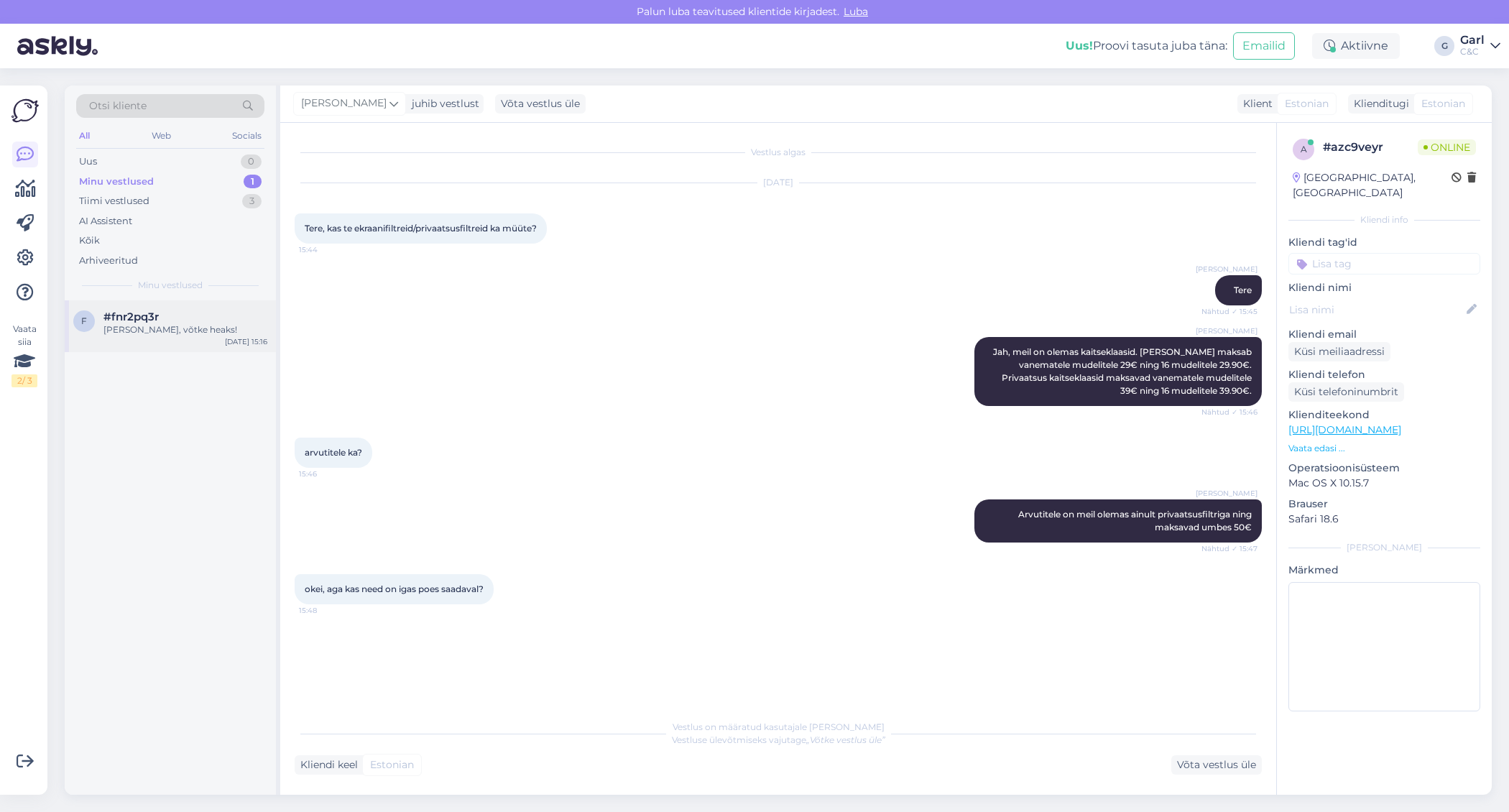
click at [220, 305] on div "f #fnr2pq3r Ikka, võtke heaks! [DATE] 15:16" at bounding box center [170, 326] width 211 height 52
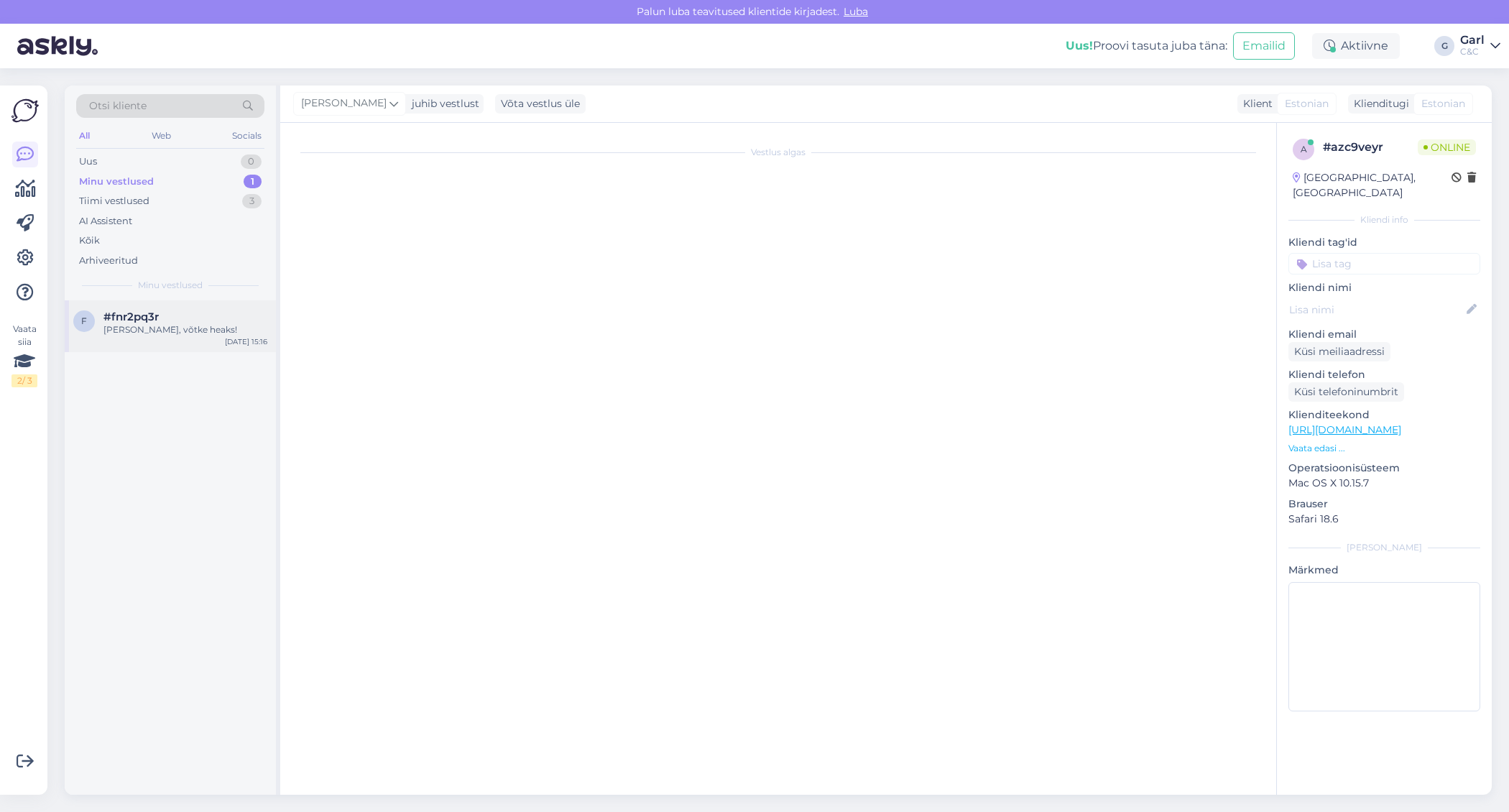
scroll to position [433, 0]
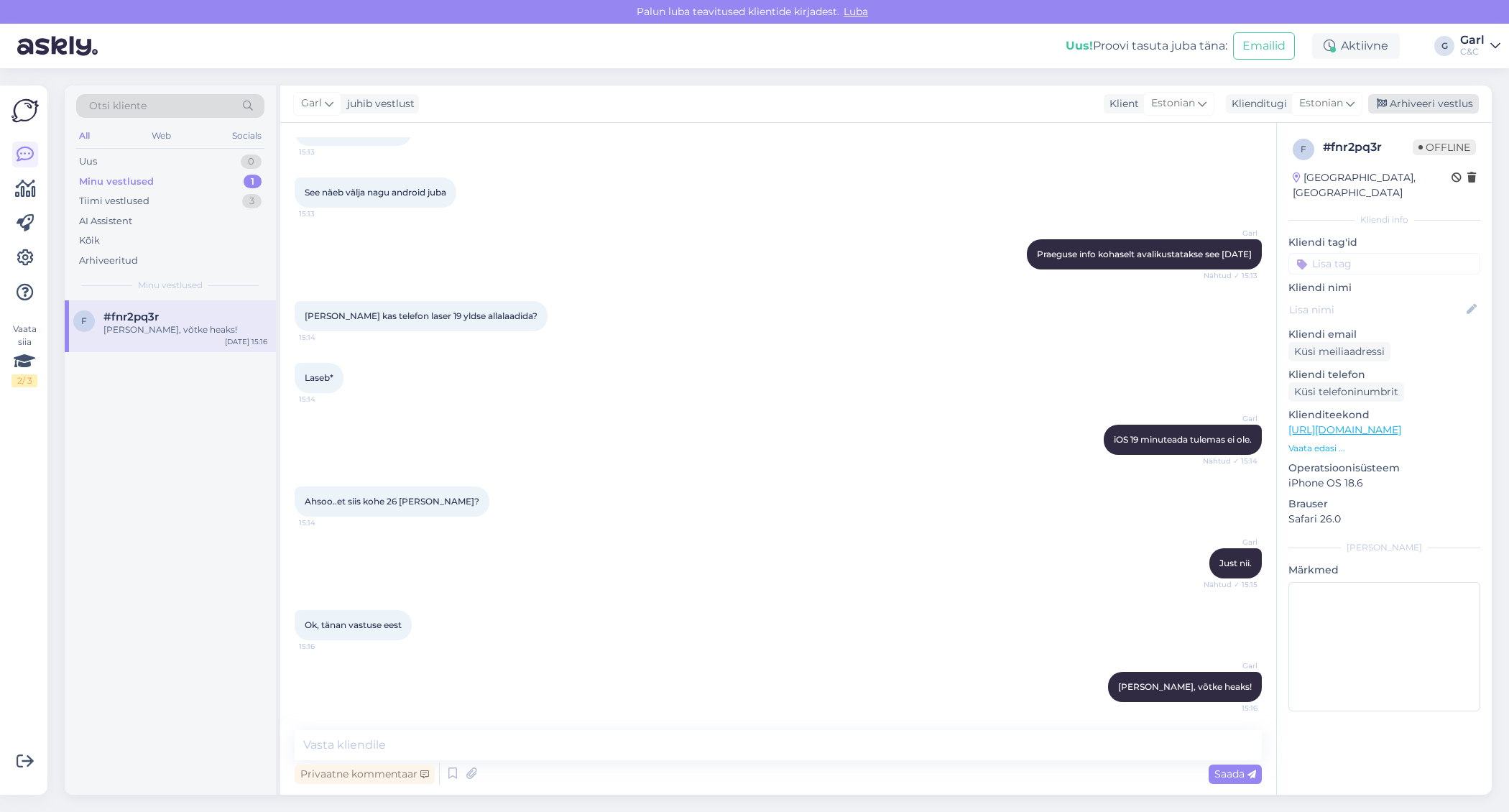
click at [1463, 99] on div "Arhiveeri vestlus" at bounding box center [1424, 103] width 111 height 20
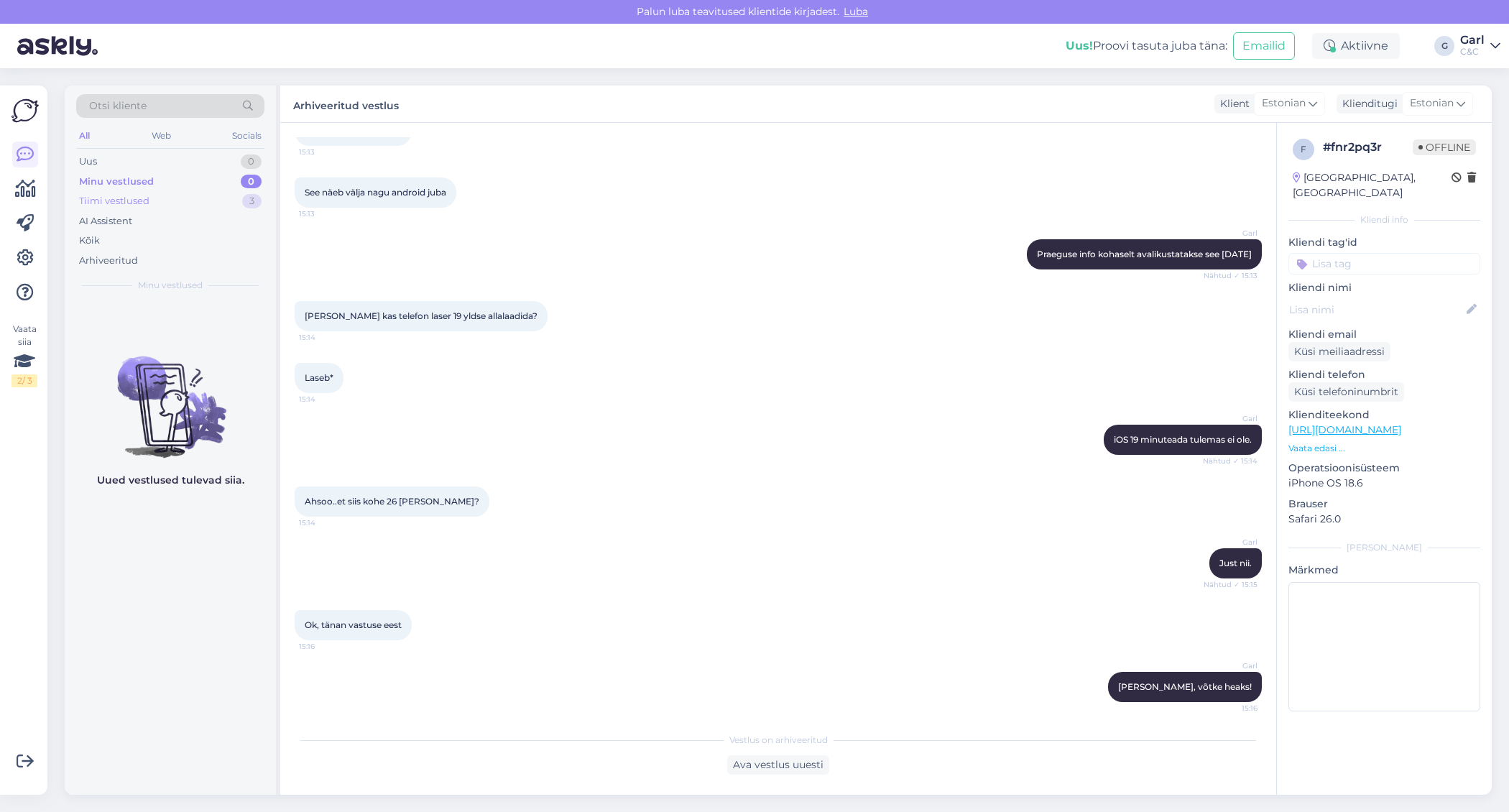
click at [204, 196] on div "Tiimi vestlused 3" at bounding box center [170, 202] width 188 height 20
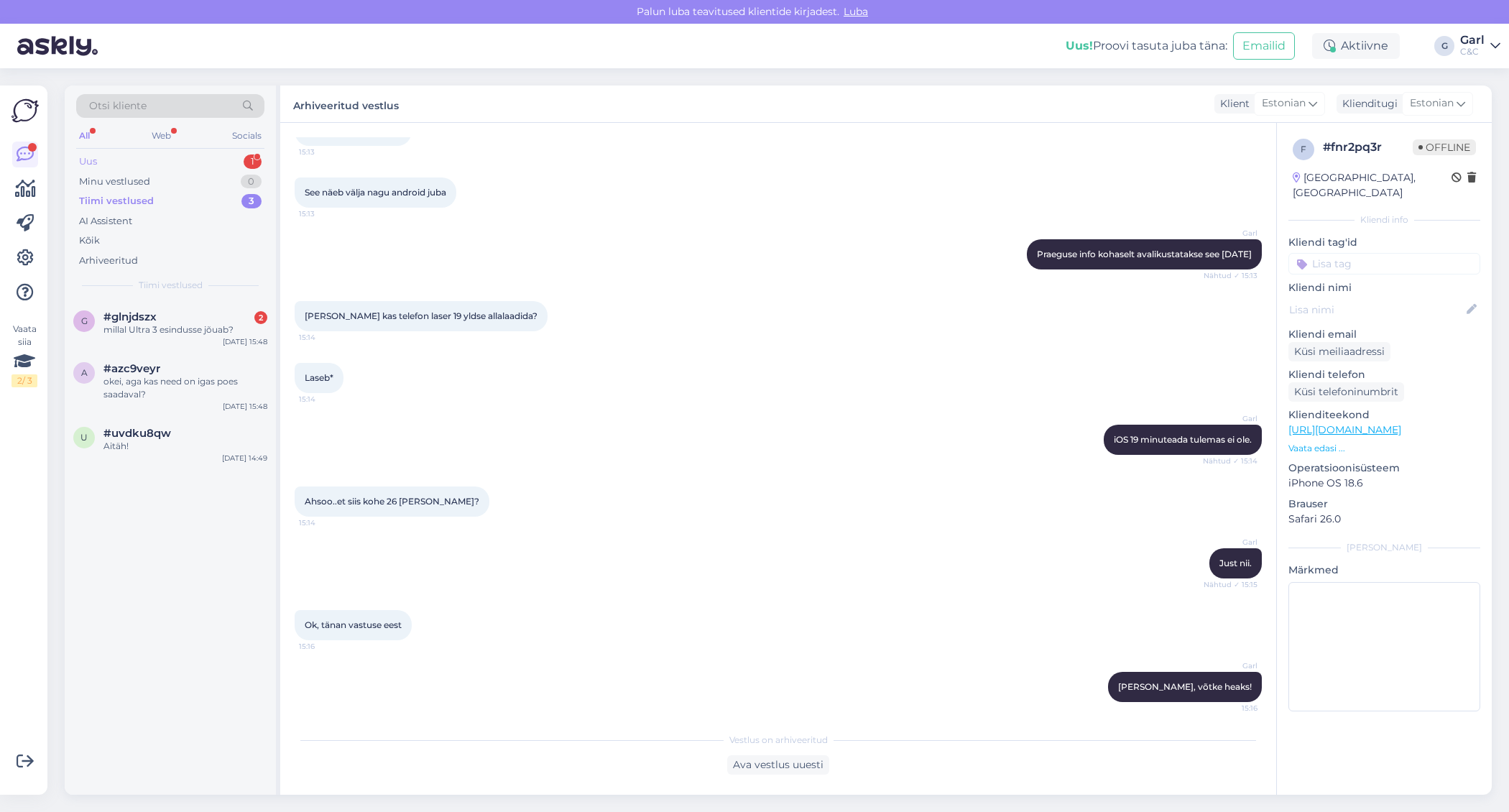
click at [212, 152] on div "Uus 1" at bounding box center [170, 162] width 188 height 20
click at [217, 324] on div "Здравствуйте," at bounding box center [185, 330] width 164 height 13
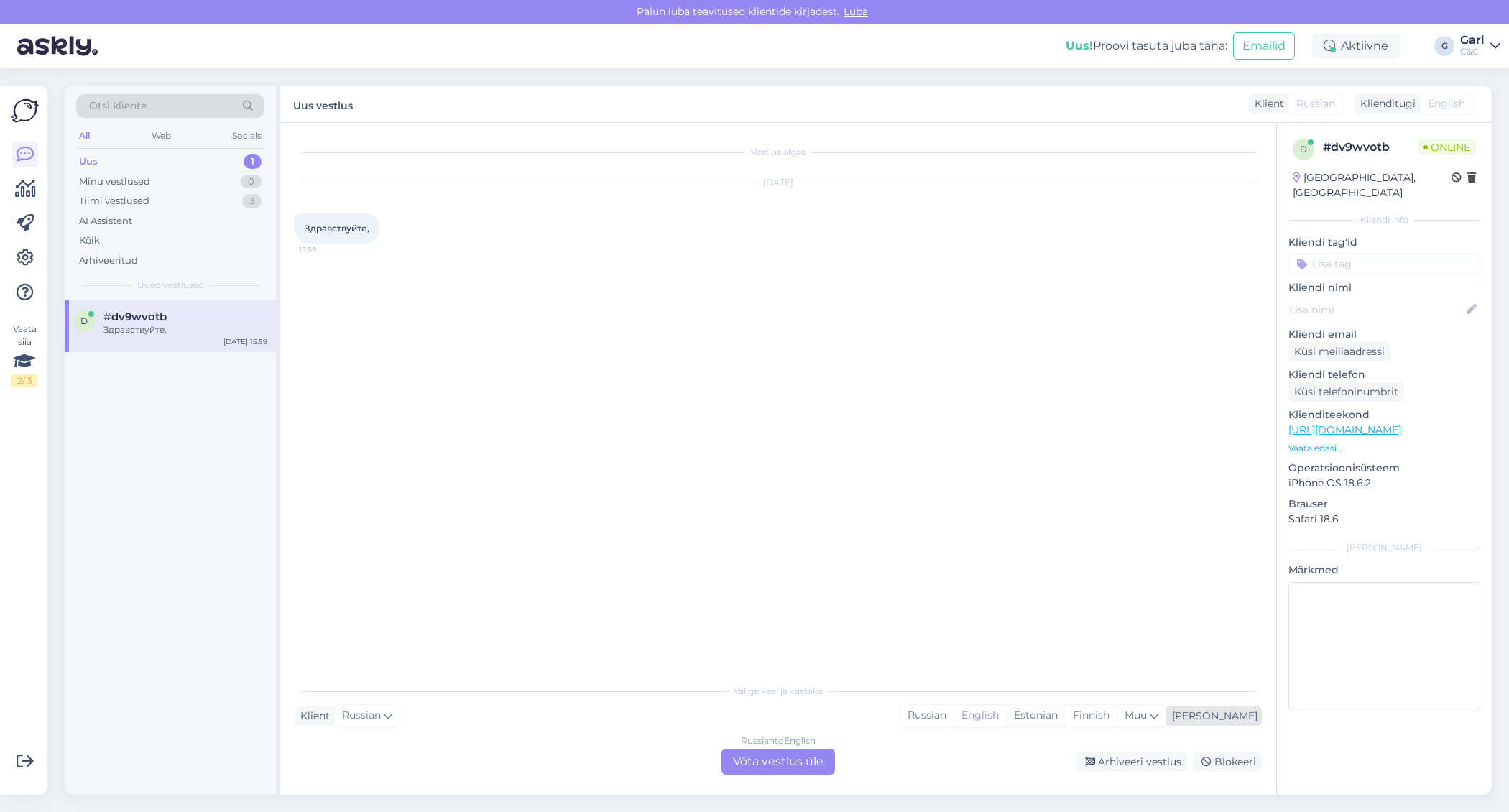
click at [1065, 719] on div "Estonian" at bounding box center [1035, 716] width 59 height 21
click at [812, 766] on div "Russian to Estonian Võta vestlus üle" at bounding box center [778, 762] width 114 height 26
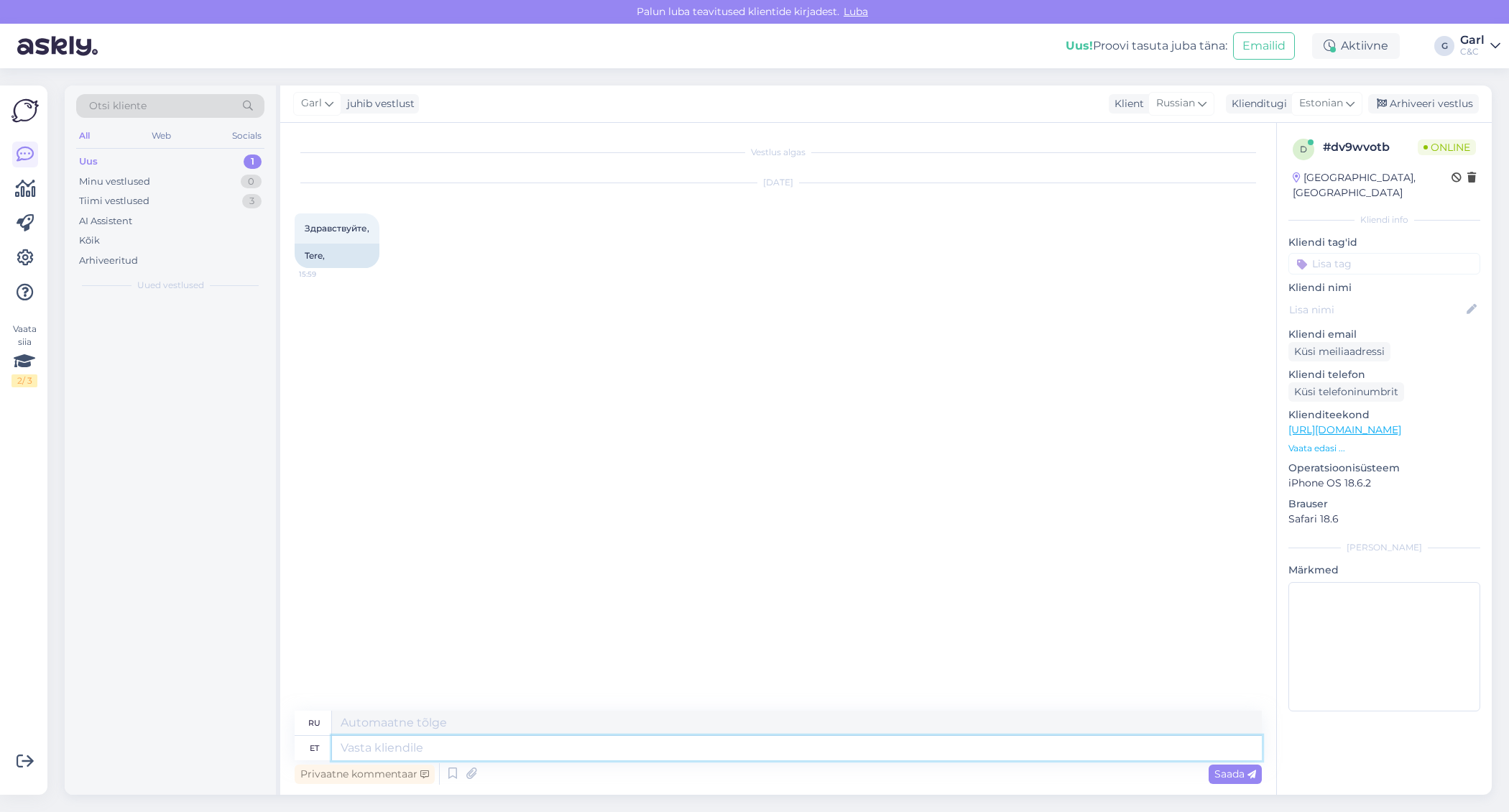
click at [803, 737] on textarea at bounding box center [797, 748] width 930 height 25
type textarea "Tere! K"
type textarea "Привет!"
type textarea "Tere! Kuidas sa"
type textarea "Привет, как дела?"
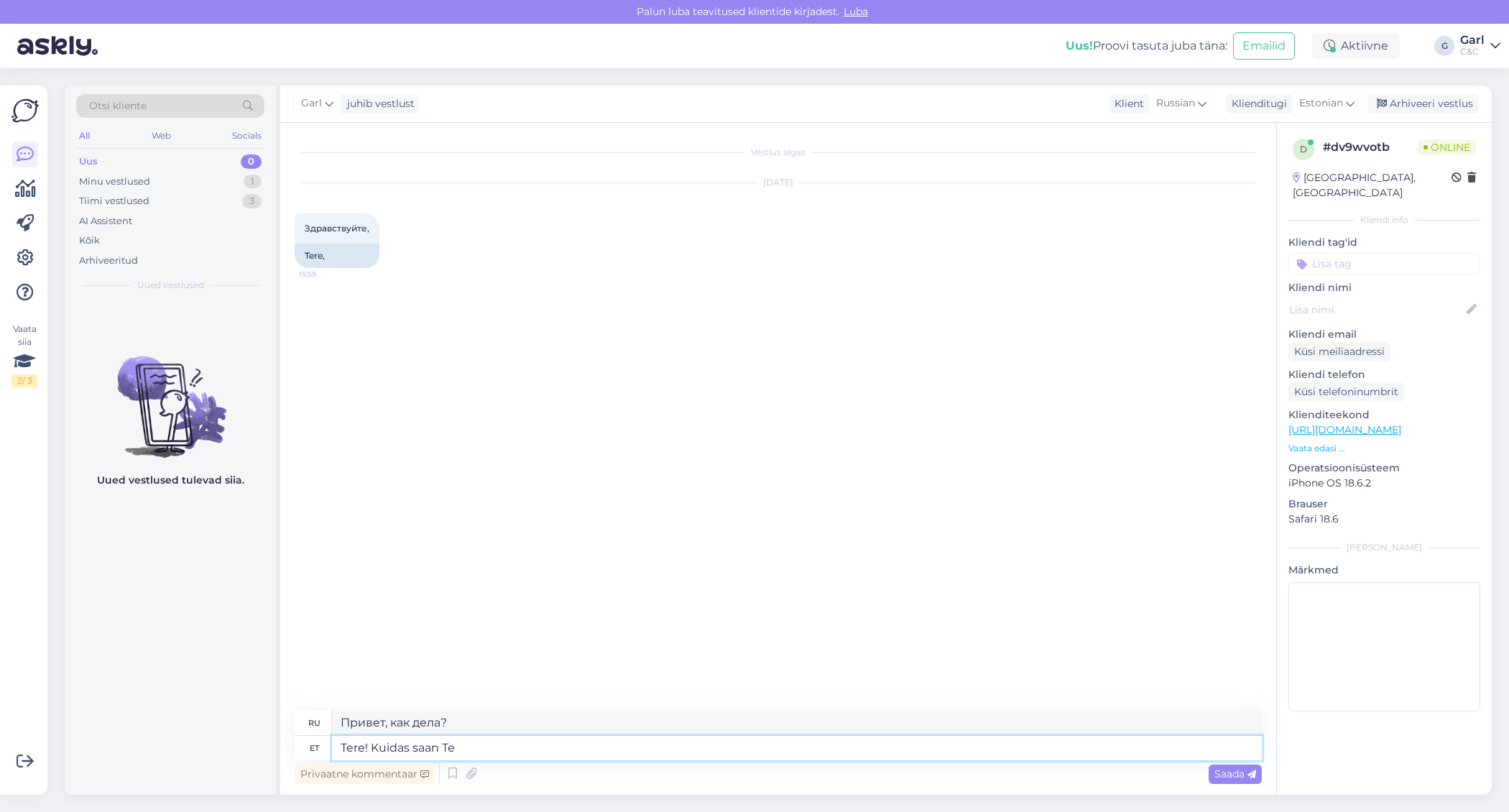
type textarea "Tere! Kuidas saan Tei"
type textarea "Здравствуйте! Как я могу"
type textarea "Tere! Kuidas saan Teile abi"
type textarea "Здравствуйте! Как с вами связаться?"
type textarea "Tere! Kuidas saan Teile abiks o"
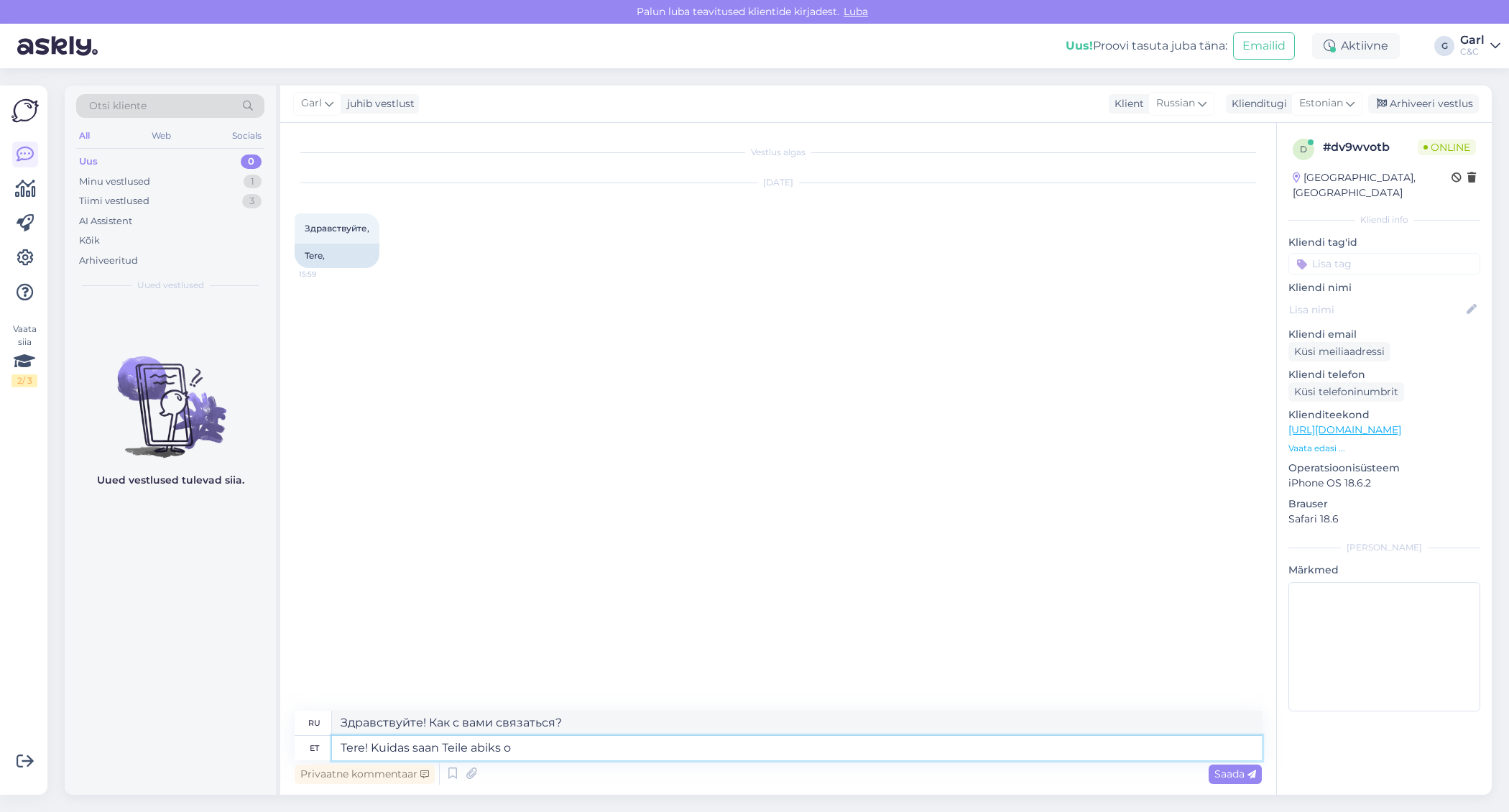
type textarea "Здравствуйте! Чем я могу вам помочь?"
type textarea "Tere! Kuidas saan Teile abiks olla?"
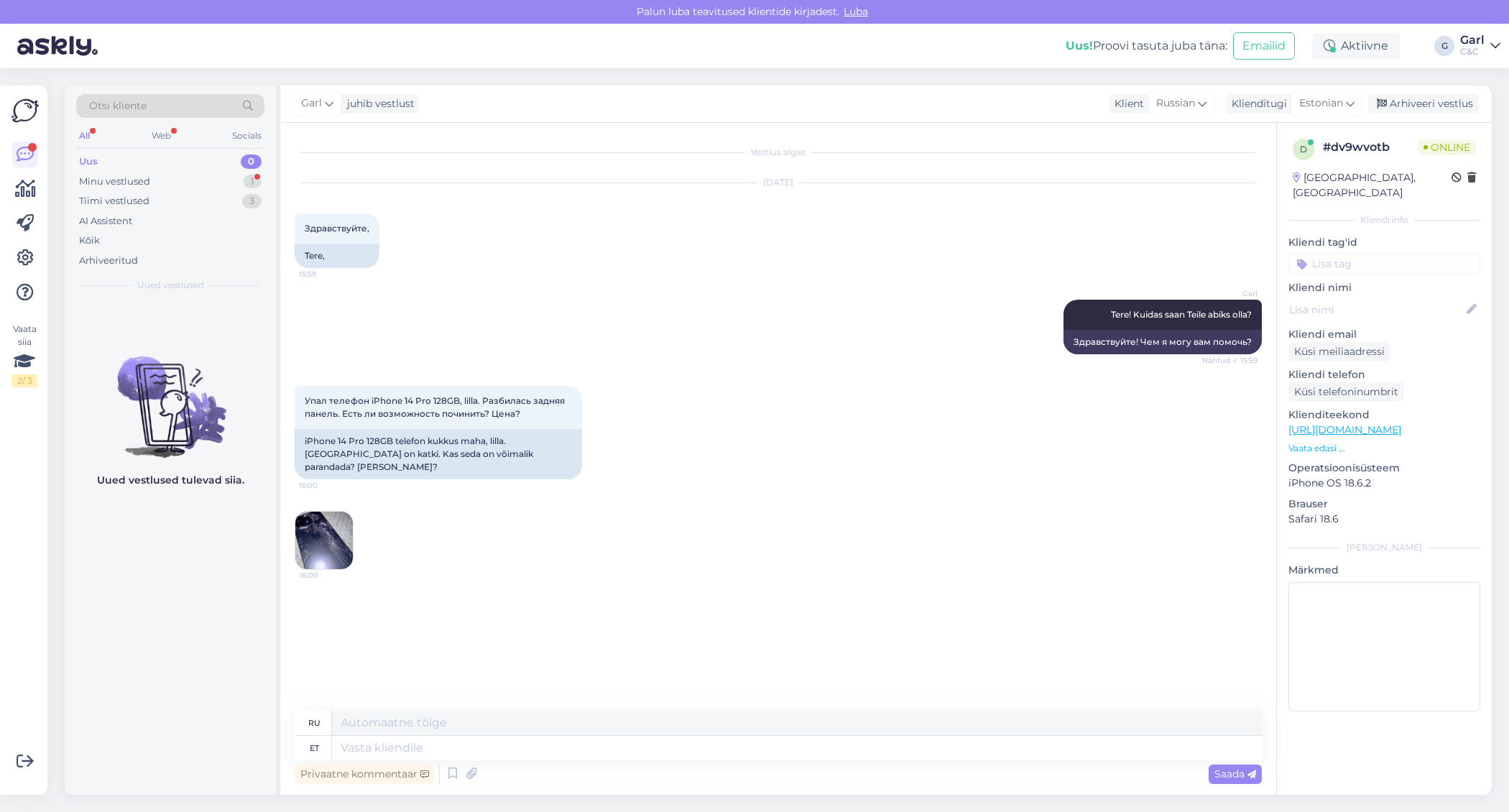
click at [338, 533] on img at bounding box center [324, 540] width 57 height 57
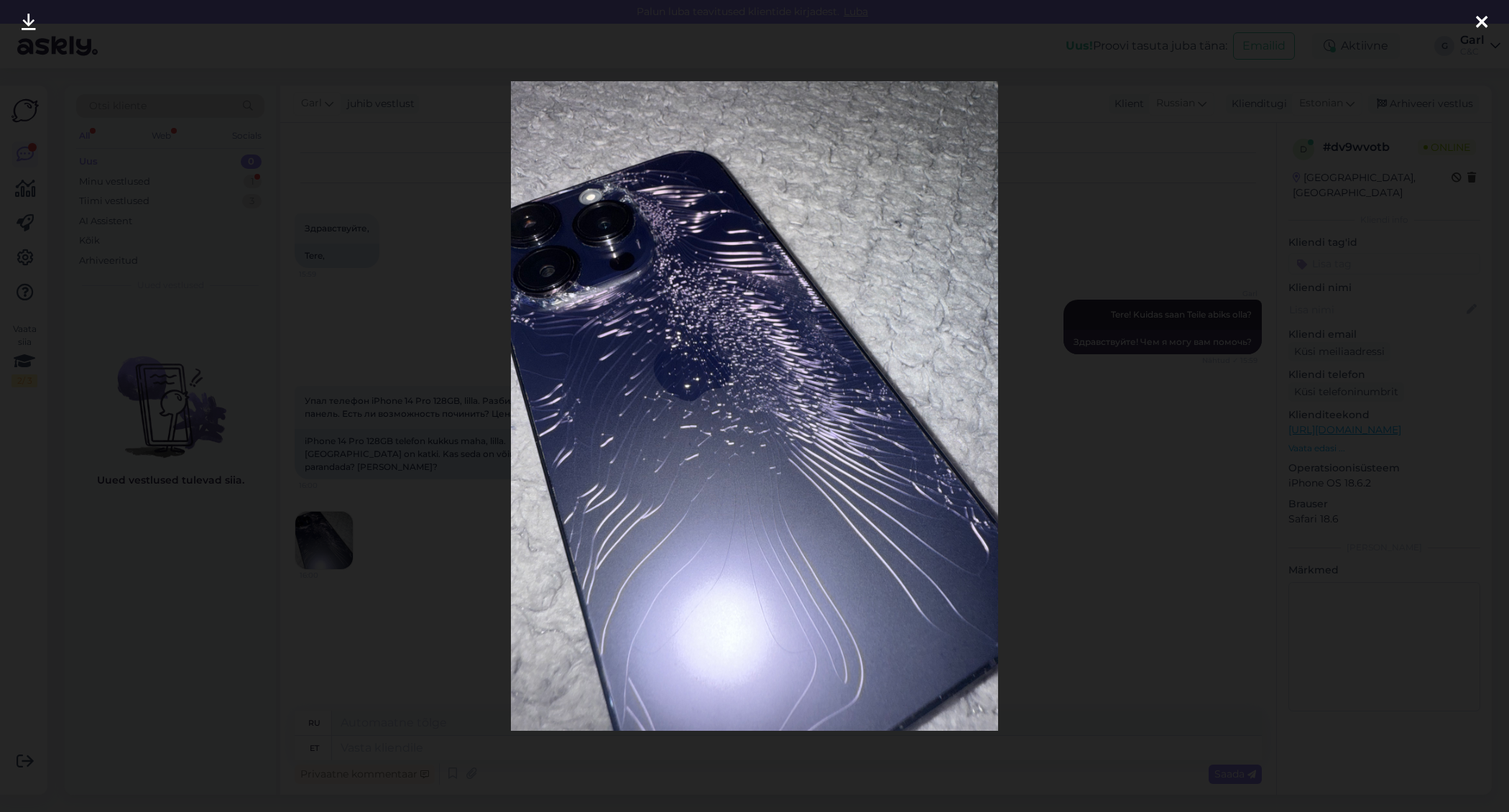
click at [418, 549] on div at bounding box center [754, 406] width 1509 height 812
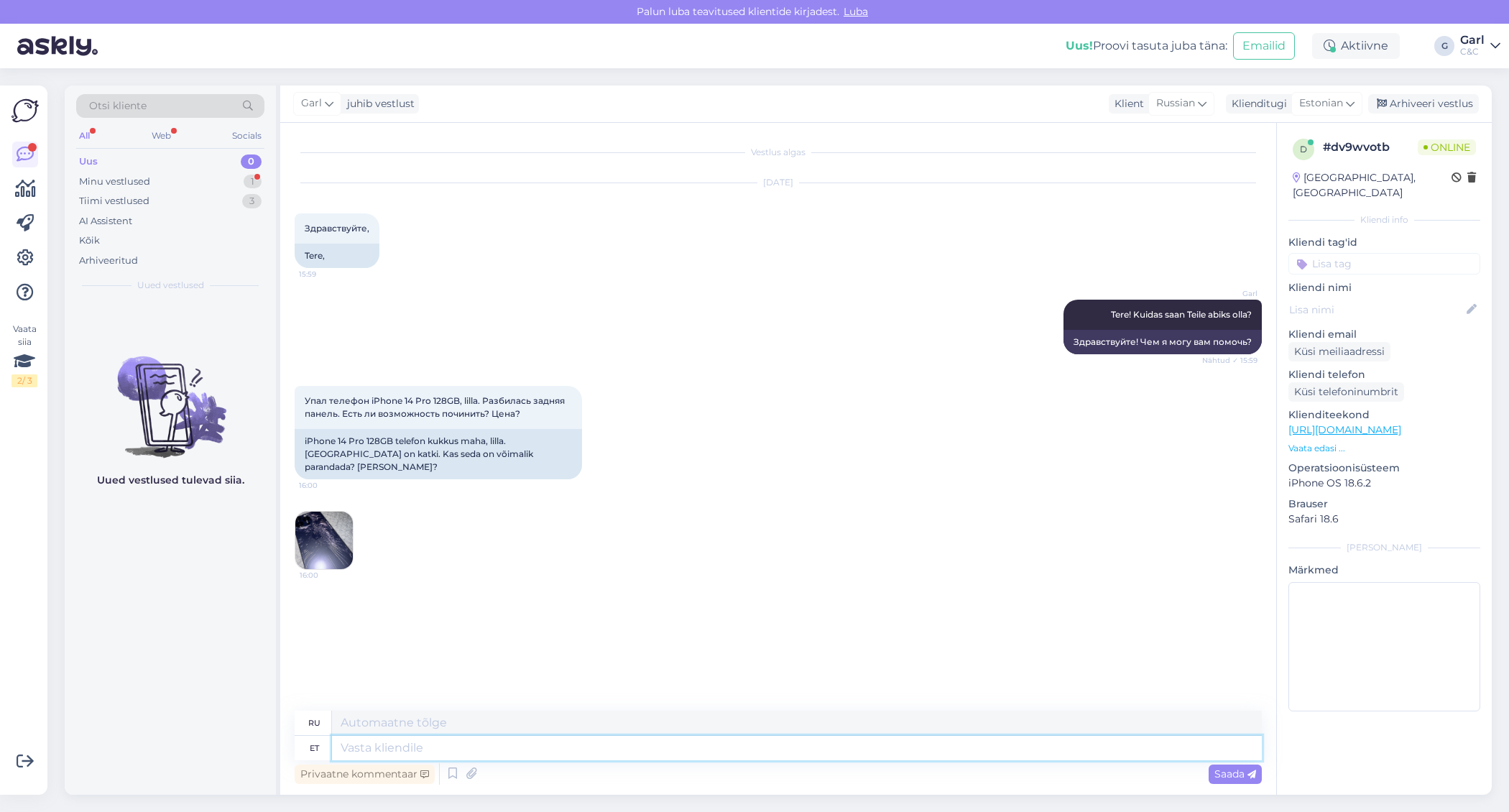
click at [443, 741] on textarea at bounding box center [797, 748] width 930 height 25
type textarea "Sellel m"
type textarea "На этом"
type textarea "Sellel mudelil to"
type textarea "На этой модели"
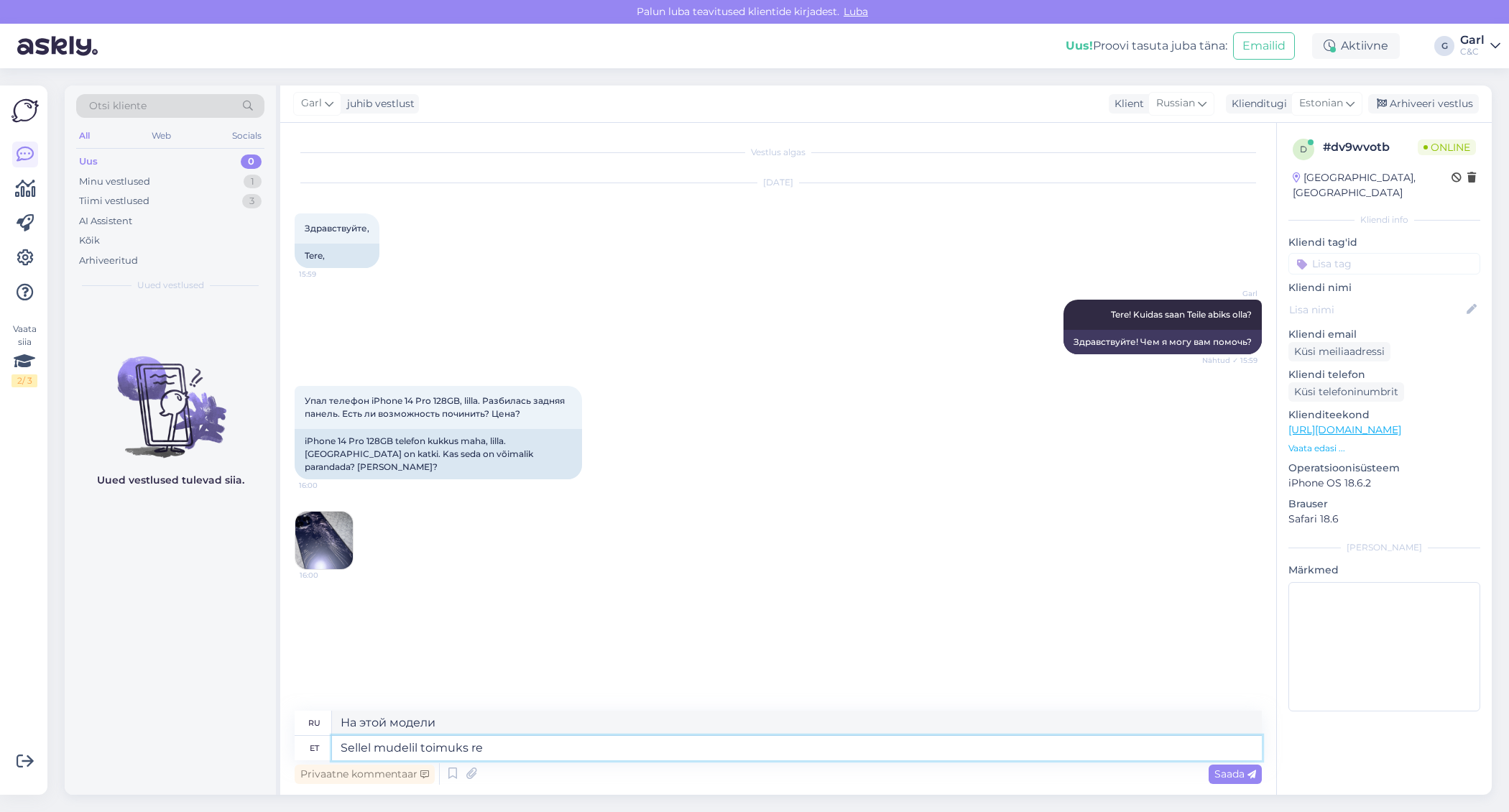
type textarea "Sellel mudelil toimuks rem"
type textarea "Эта модель будет"
type textarea "Sellel mudelil toimuks remont l"
type textarea "Эта модель нуждается в ремонте."
type textarea "Sellel mudelil toimuks remont läbi põ"
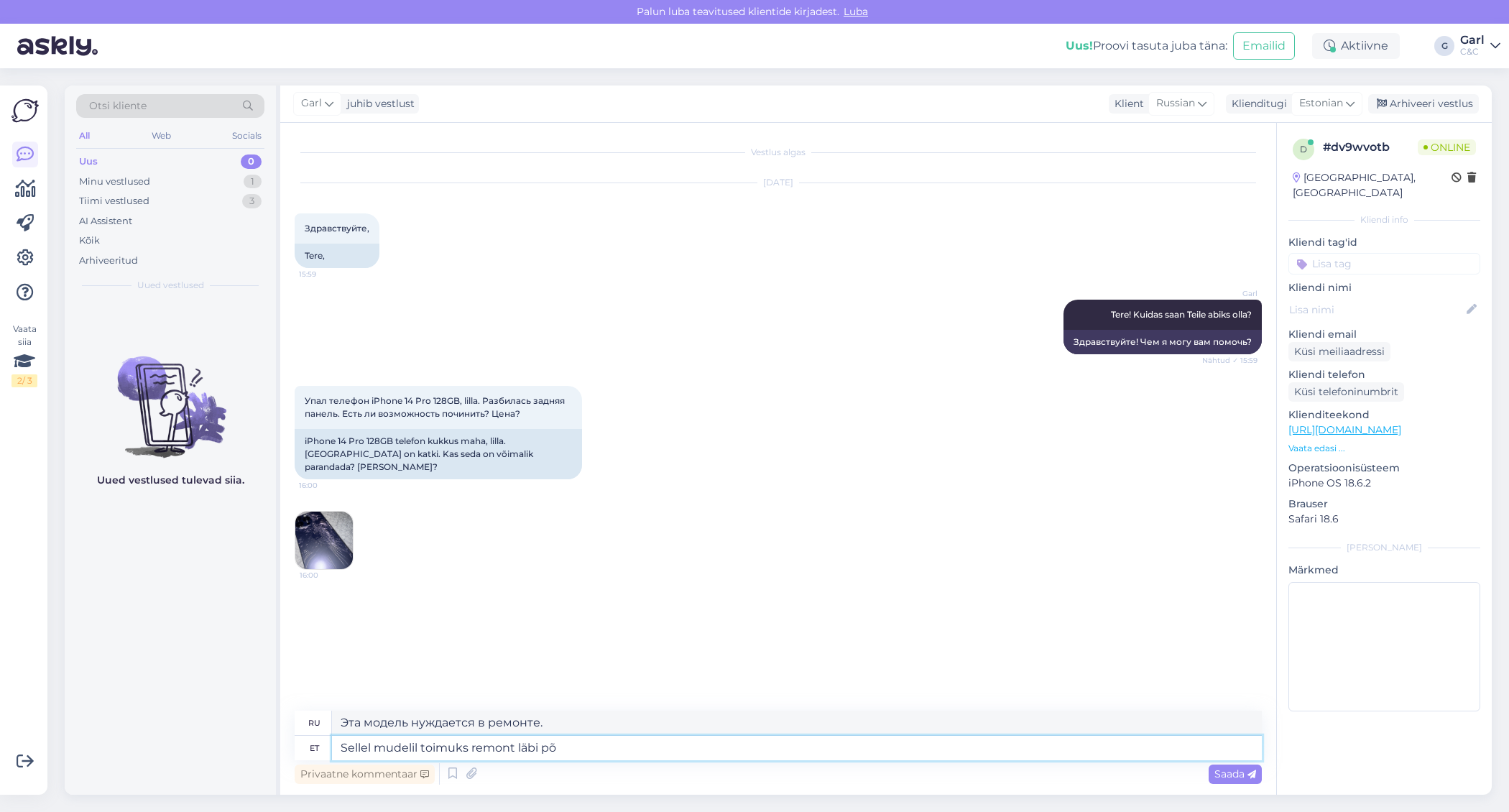
type textarea "Эта модель будет проходить ремонт."
type textarea "Sellel mudelil toimuks remont läbi põhimooduli v"
type textarea "В этой модели ремонт будет осуществляться через главный модуль."
type textarea "Sellel mudelil toimuks remont läbi põhimooduli vahetuse"
type textarea "Эту модель можно отремонтировать, заменив основной модуль."
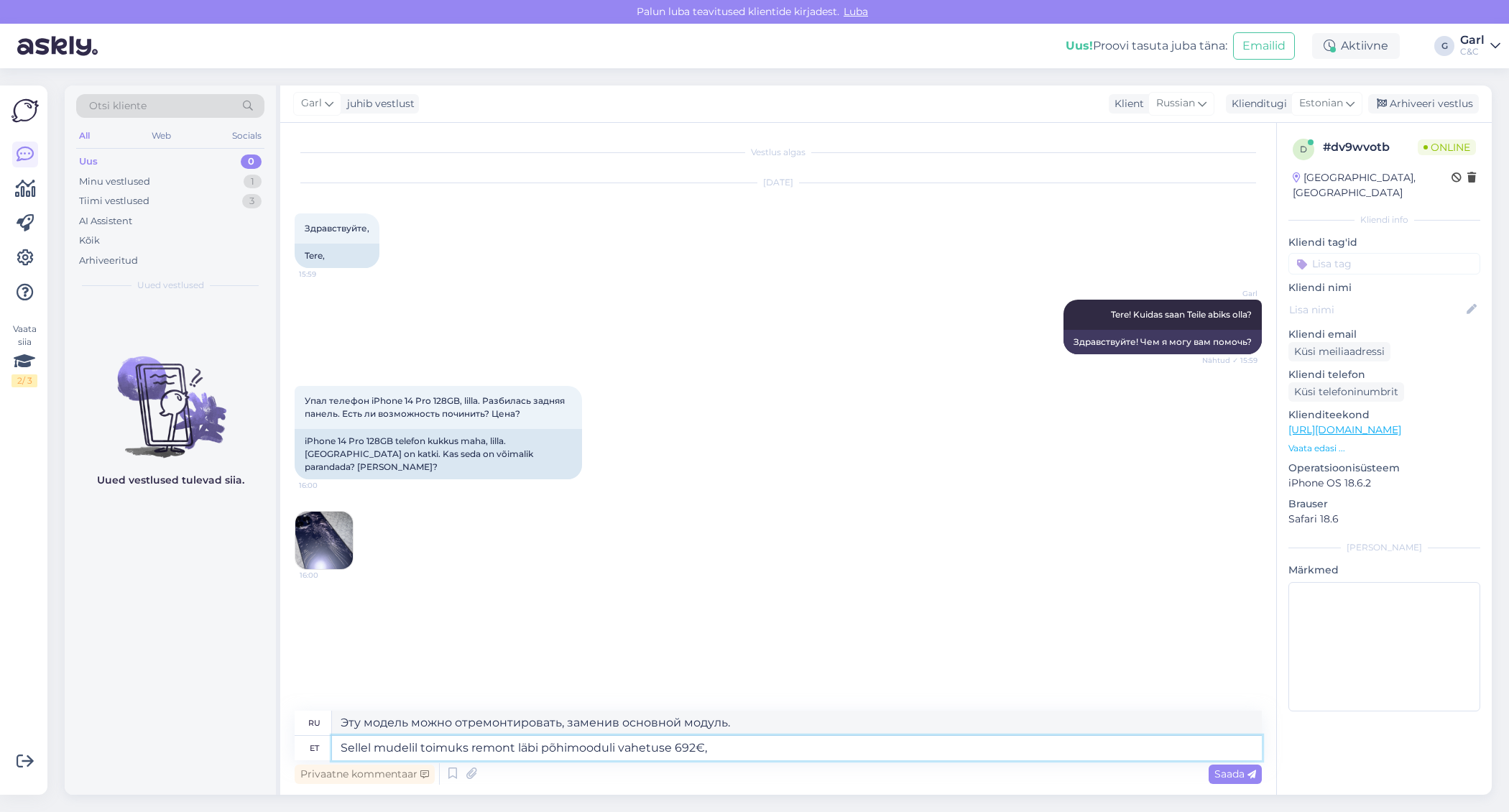
type textarea "Sellel mudelil toimuks remont läbi põhimooduli vahetuse 692€,"
type textarea "Эта модель потребует ремонта с заменой основного модуля за 692 евро."
type textarea "Sellel mudelil toimuks remont läbi põhimooduli vahetuse 692€"
type textarea "Ремонт этой модели путем замены основного модуля обойдется в €692."
click at [674, 751] on textarea "Sellel mudelil toimuks remont läbi põhimooduli vahetuse 692€" at bounding box center [797, 748] width 930 height 25
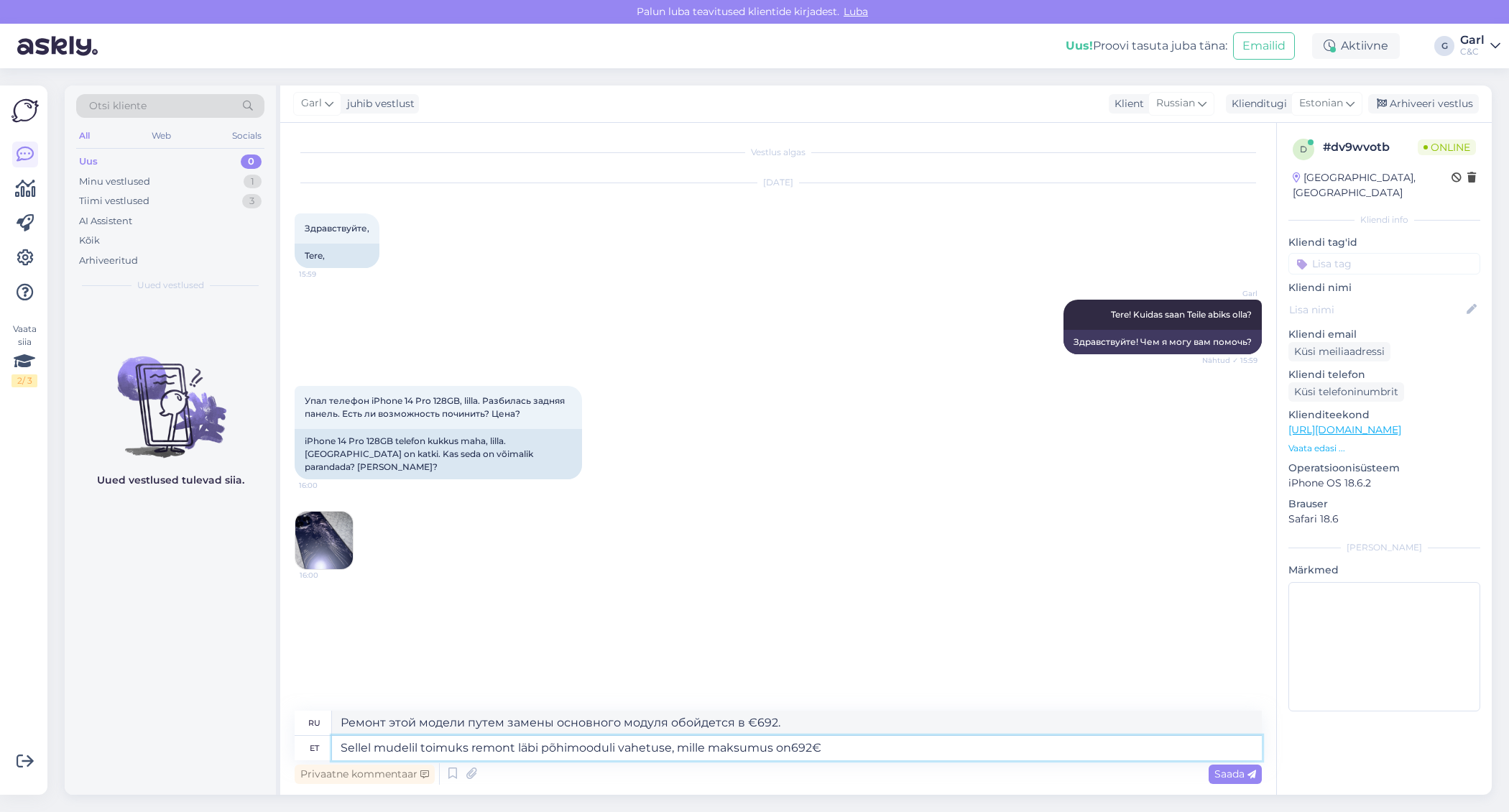
type textarea "Sellel mudelil toimuks remont läbi põhimooduli vahetuse, mille maksumus on 692€"
type textarea "Данную модель необходимо ремонтировать путем замены основного модуля, что обойд…"
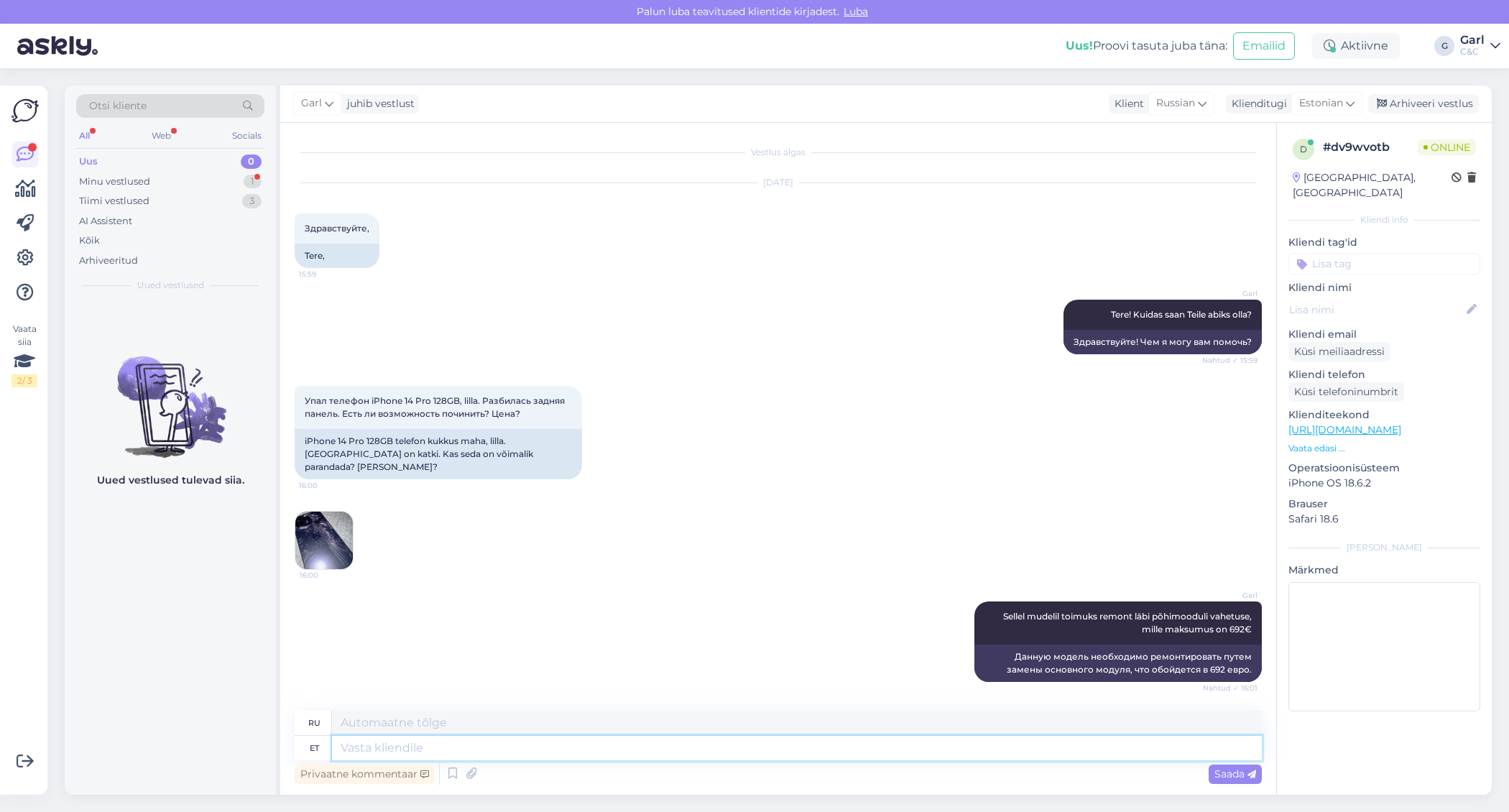
scroll to position [97, 0]
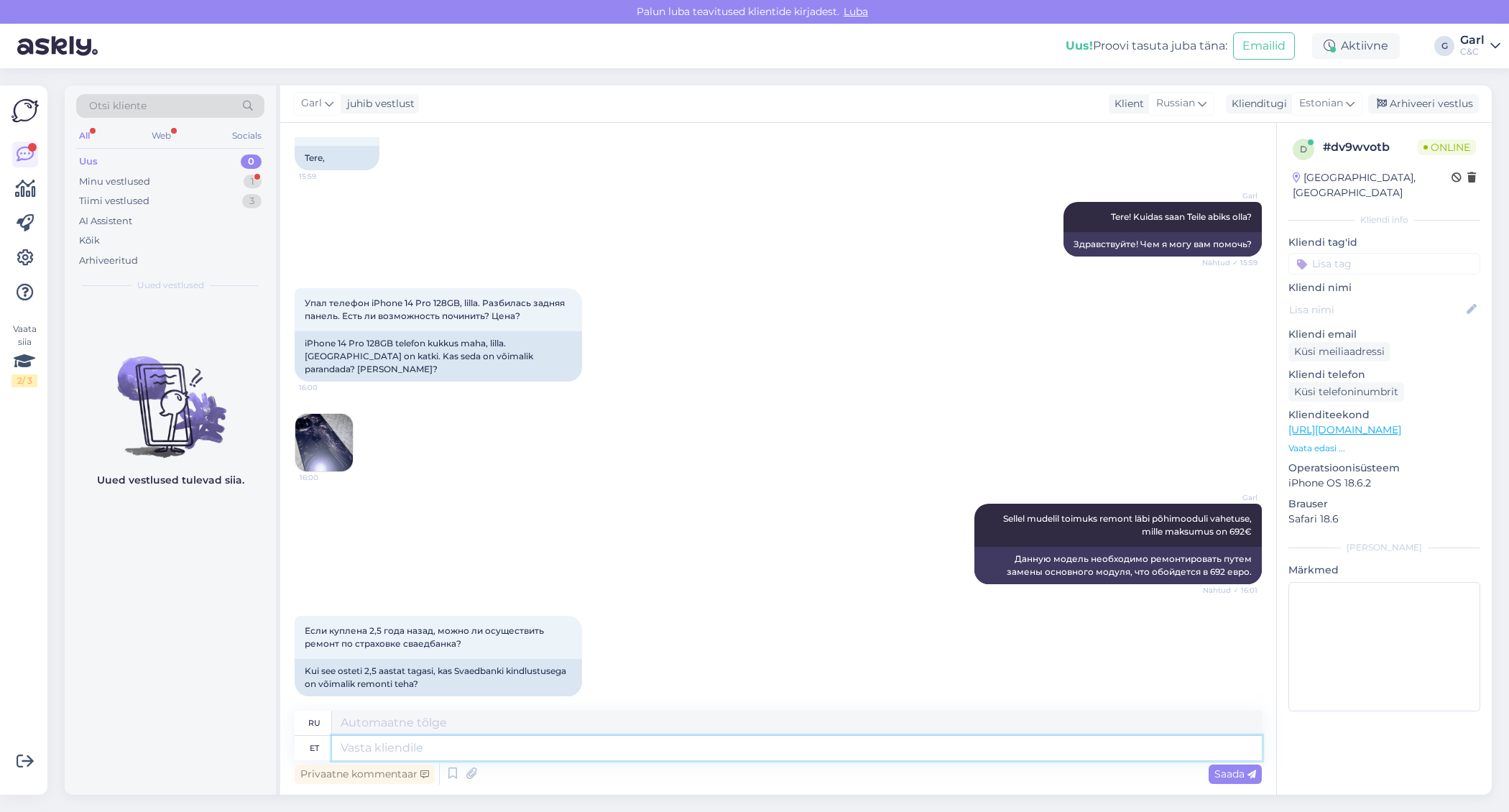
click at [610, 738] on textarea at bounding box center [797, 748] width 930 height 25
type textarea "[PERSON_NAME]"
type textarea "Этот"
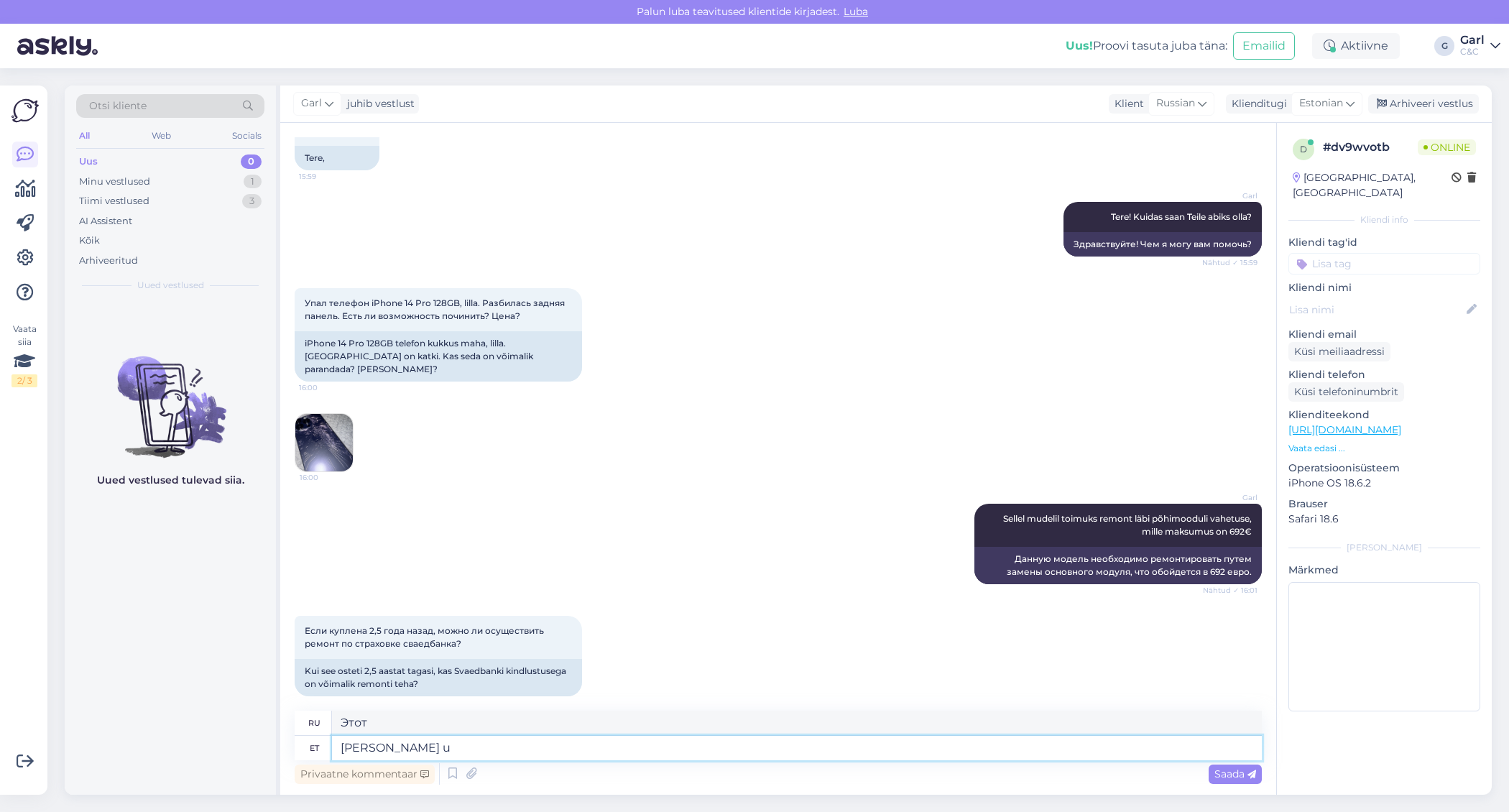
type textarea "[PERSON_NAME] uu"
type textarea "Это то, что вам нужно"
type textarea "[PERSON_NAME] uurima S"
type textarea "Вам нужно это исследовать."
type textarea "[PERSON_NAME] uurima Swedbank ka"
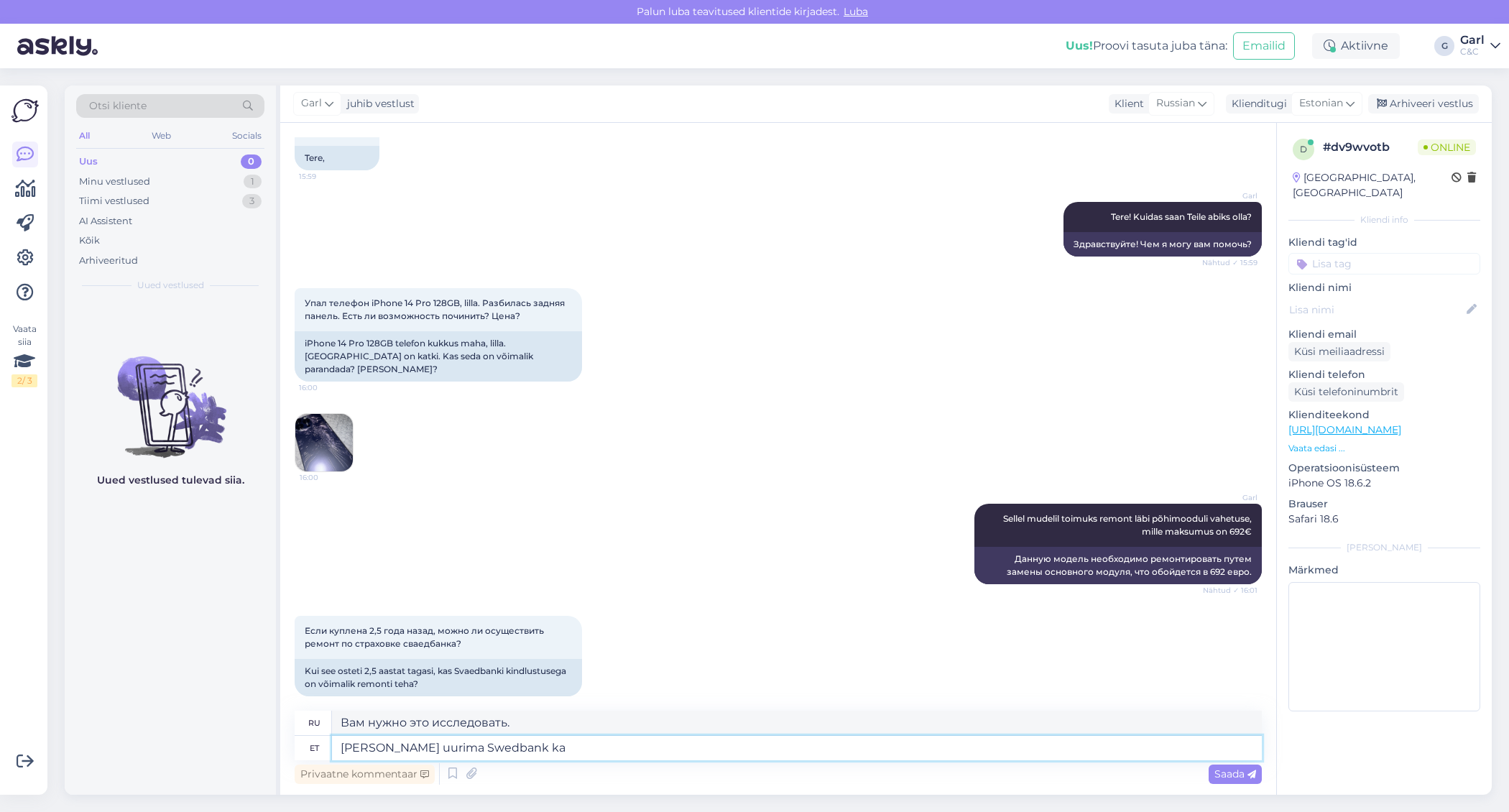
type textarea "Вот что вам нужно знать о Swedbank"
type textarea "[PERSON_NAME] uurima Swedbank kahjukäsitlejalt. M"
type textarea "Вам необходимо уточнить этот вопрос у специалиста по урегулированию [PERSON_NAM…"
type textarea "[PERSON_NAME] uurima Swedbank kahjukäsitlejalt. Meie sa"
type textarea "Вам необходимо уточнить этот вопрос у специалиста по урегулированию страховых с…"
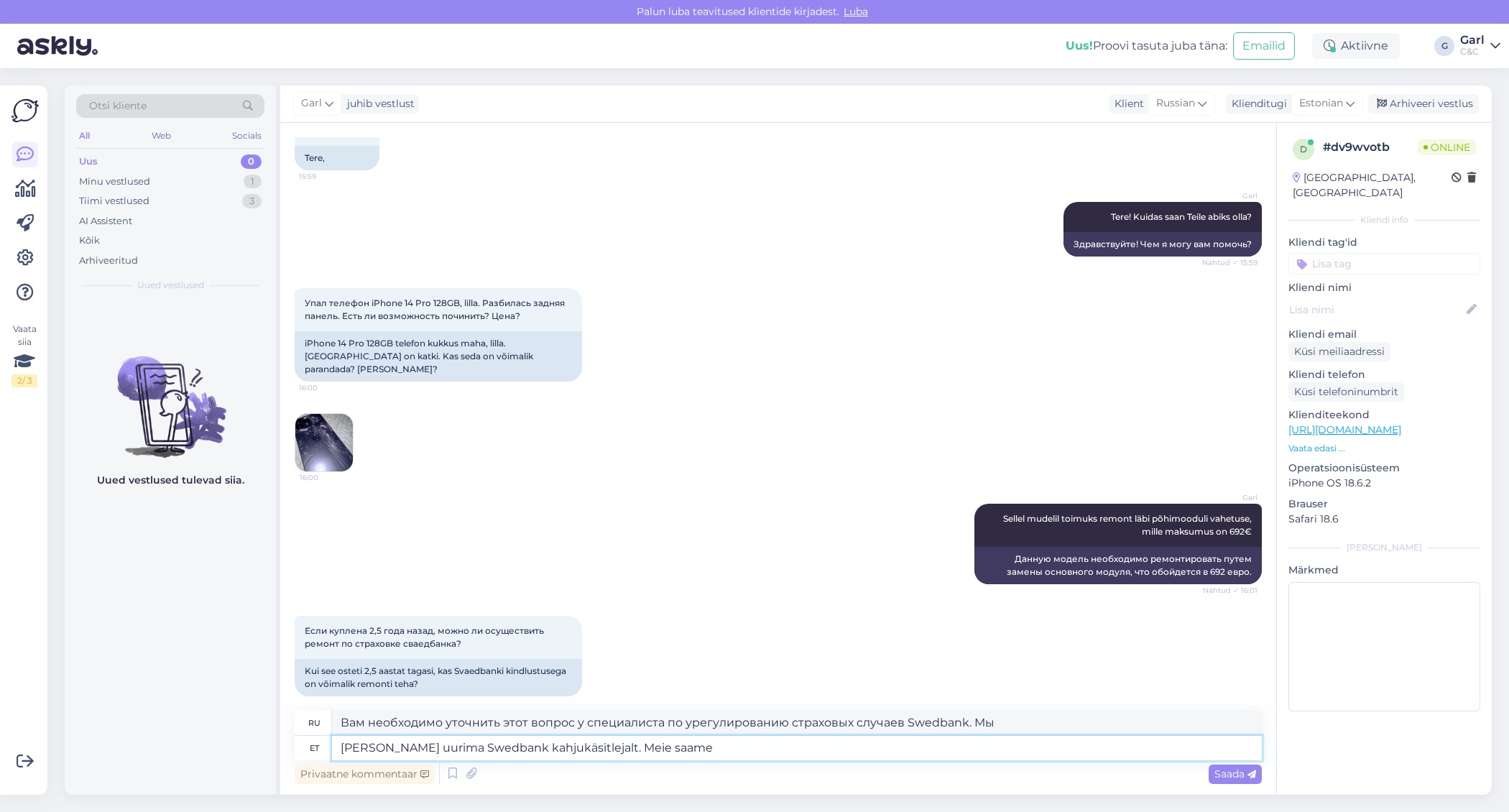
type textarea "[PERSON_NAME] uurima Swedbank kahjukäsitlejalt. Meie saame"
type textarea "Вам необходимо уточнить этот вопрос у специалиста по урегулированию страховых с…"
type textarea "[PERSON_NAME] uurima Swedbank kahjukäsitlejalt. Meie saame soovi k"
type textarea "Вам необходимо уточнить этот вопрос у специалиста по урегулированию [PERSON_NAM…"
type textarea "[PERSON_NAME] uurima Swedbank kahjukäsitlejalt. Meie saame soovi korral"
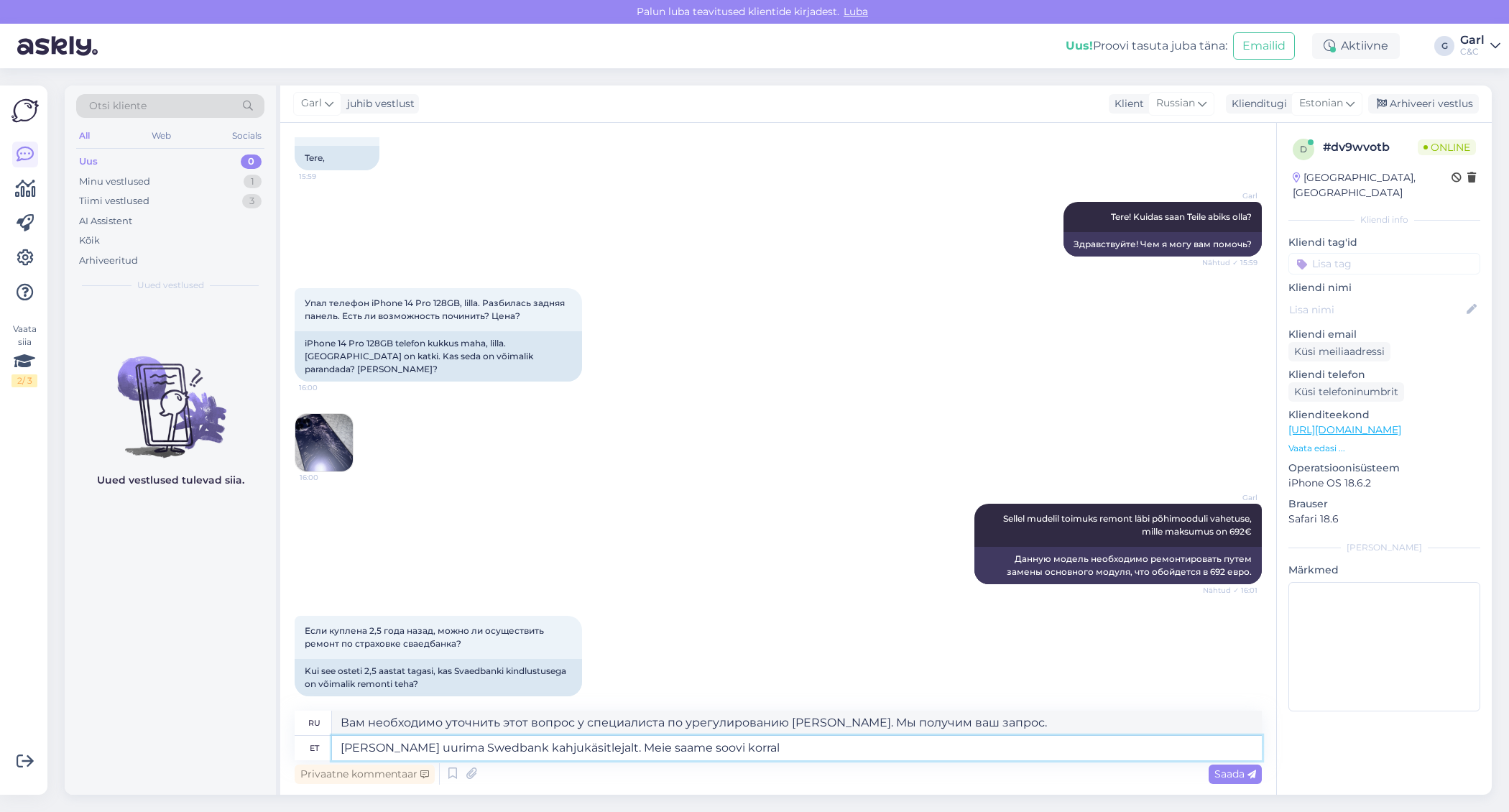
type textarea "Вам необходимо уточнить эту информацию у специалиста по урегулированию страховы…"
type textarea "[PERSON_NAME] uurima Swedbank kahjukäsitlejalt. Meie saame soovi korral teha"
type textarea "Вам необходимо уточнить этот вопрос у специалиста по урегулированию страховых с…"
type textarea "[PERSON_NAME] uurima Swedbank kahjukäsitlejalt. Meie saame soovi korral teha de…"
type textarea "Вам необходимо уточнить этот вопрос у специалиста по урегулированию [PERSON_NAM…"
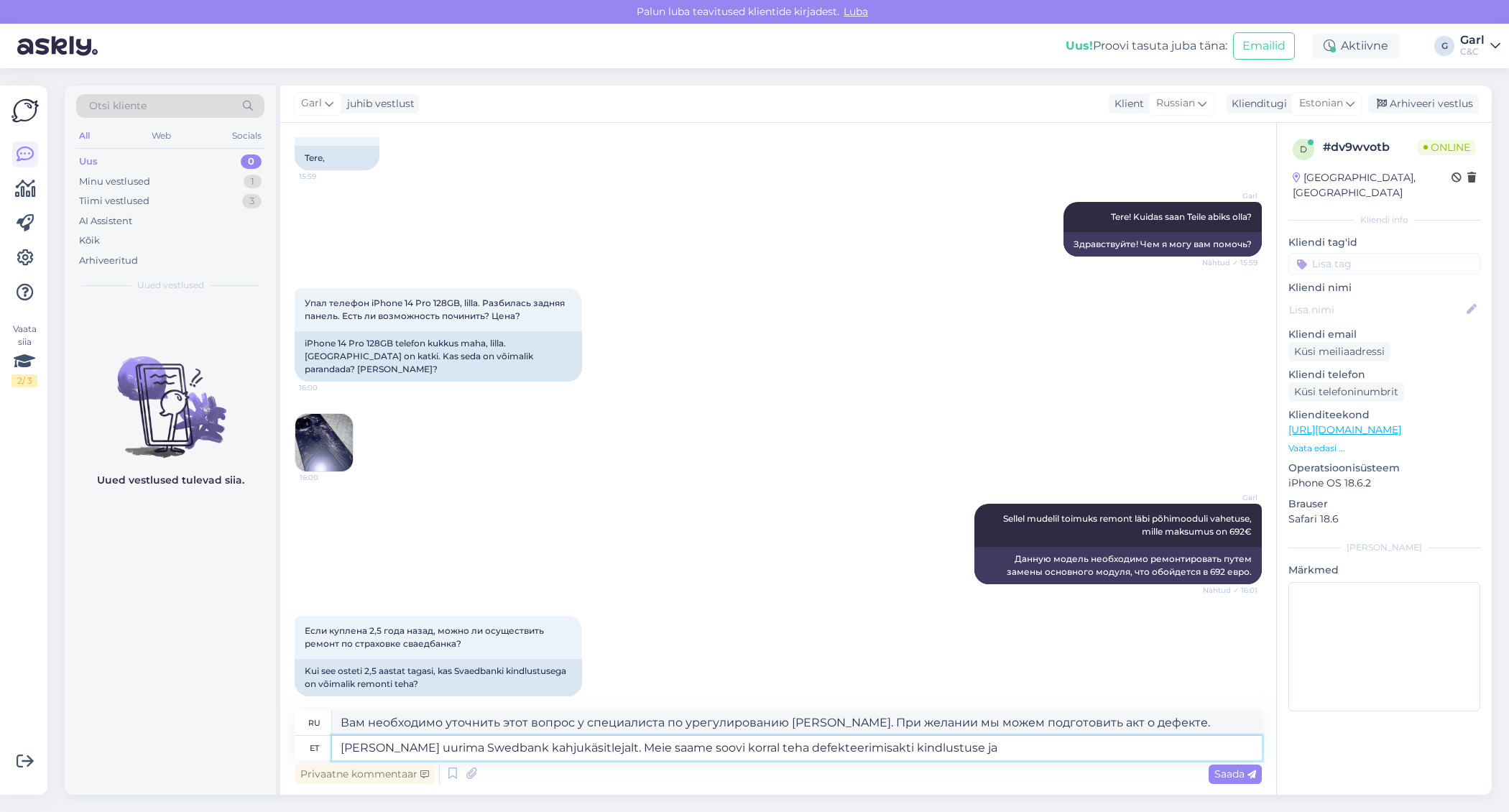
type textarea "[PERSON_NAME] uurima Swedbank kahjukäsitlejalt. Meie saame soovi korral teha de…"
type textarea "Вам необходимо уточнить этот вопрос у специалиста по урегулированию страховых с…"
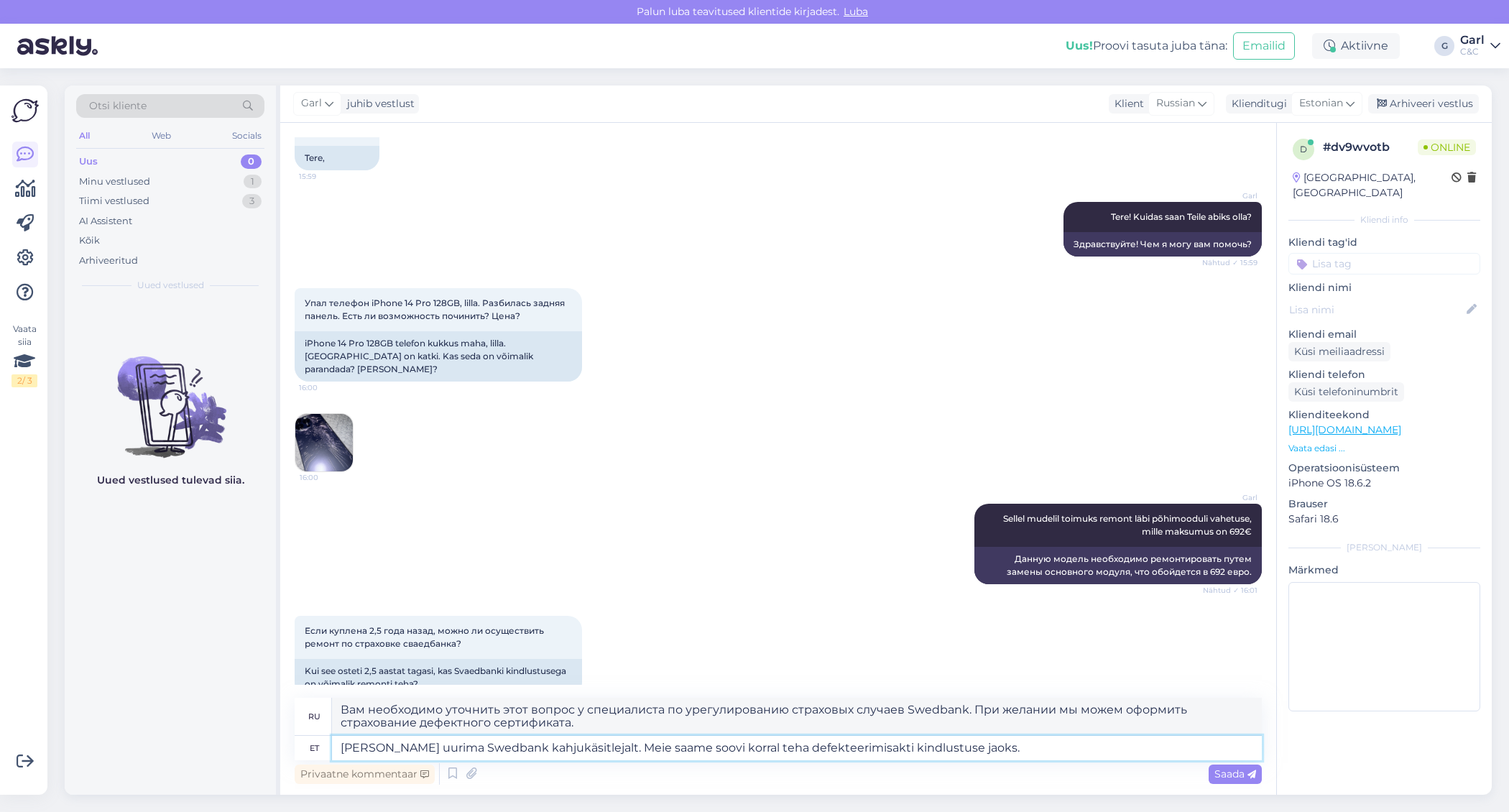
type textarea "[PERSON_NAME] uurima Swedbank kahjukäsitlejalt. Meie saame soovi korral teha de…"
type textarea "Вам необходимо уточнить этот вопрос у специалиста по урегулированию убытков [GE…"
drag, startPoint x: 748, startPoint y: 748, endPoint x: 679, endPoint y: 749, distance: 69.0
click at [678, 749] on textarea "[PERSON_NAME] uurima Swedbank kahjukäsitlejalt. Meie saame soovi korral teha de…" at bounding box center [797, 748] width 930 height 25
type textarea "[PERSON_NAME] uurima Swedbank kahjukäsitlejalt. Meie saame vteha defekteerimisa…"
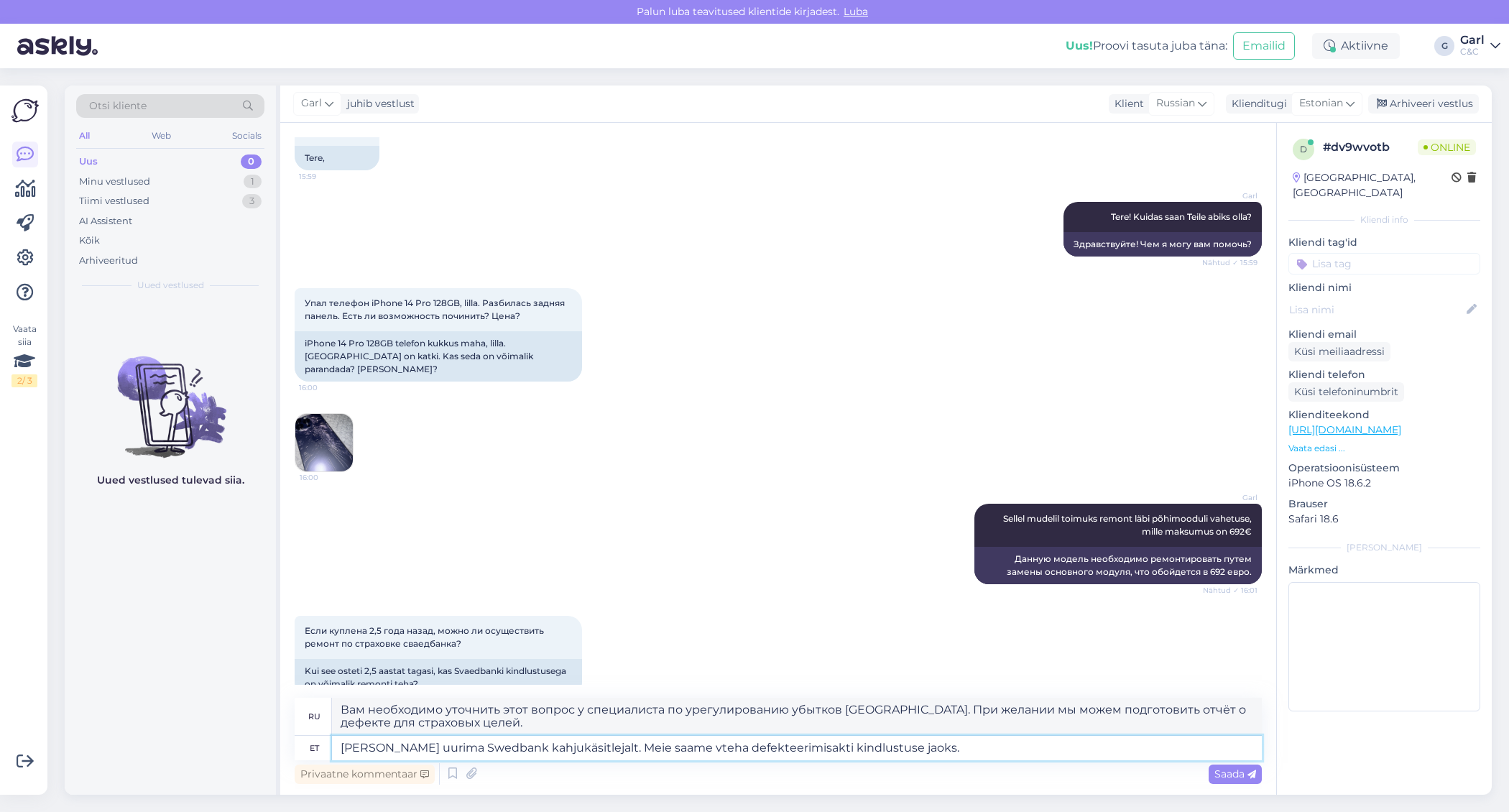
type textarea "Вам необходимо уточнить этот вопрос у специалиста по урегулированию страховых с…"
type textarea "[PERSON_NAME] uurima Swedbank kahjukäsitlejalt. Meie saame vajateha defekteerim…"
type textarea "Вам необходимо уточнить этот вопрос у специалиста по урегулированию убытков [GE…"
type textarea "[PERSON_NAME] uurima Swedbank kahjukäsitlejalt. Meie saame vajadteha defekteeri…"
type textarea "Вам необходимо уточнить этот вопрос у специалиста по урегулированию убытков [GE…"
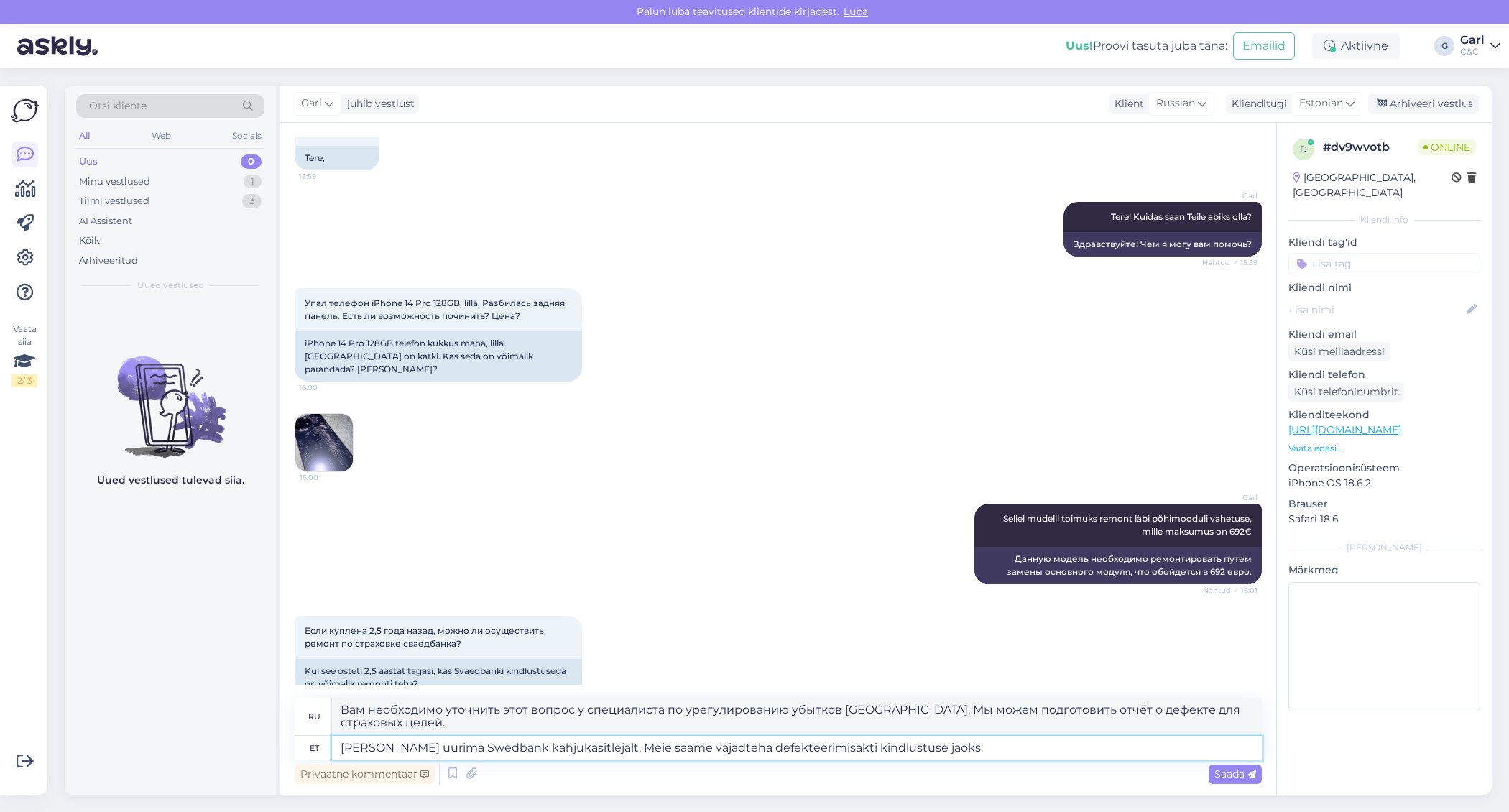
type textarea "[PERSON_NAME] uurima Swedbank kahjukäsitlejalt. Meie saame vajaduteha defekteer…"
type textarea "Вам необходимо уточнить этот вопрос у специалиста по урегулированию убытков [GE…"
type textarea "[PERSON_NAME] uurima Swedbank kahjukäsitlejalt. Meie saame vajadusteha defektee…"
type textarea "Вам необходимо уточнить этот вопрос у специалиста по урегулированию страховых с…"
type textarea "[PERSON_NAME] uurima Swedbank kahjukäsitlejalt. Meie saame vajadusel teha defek…"
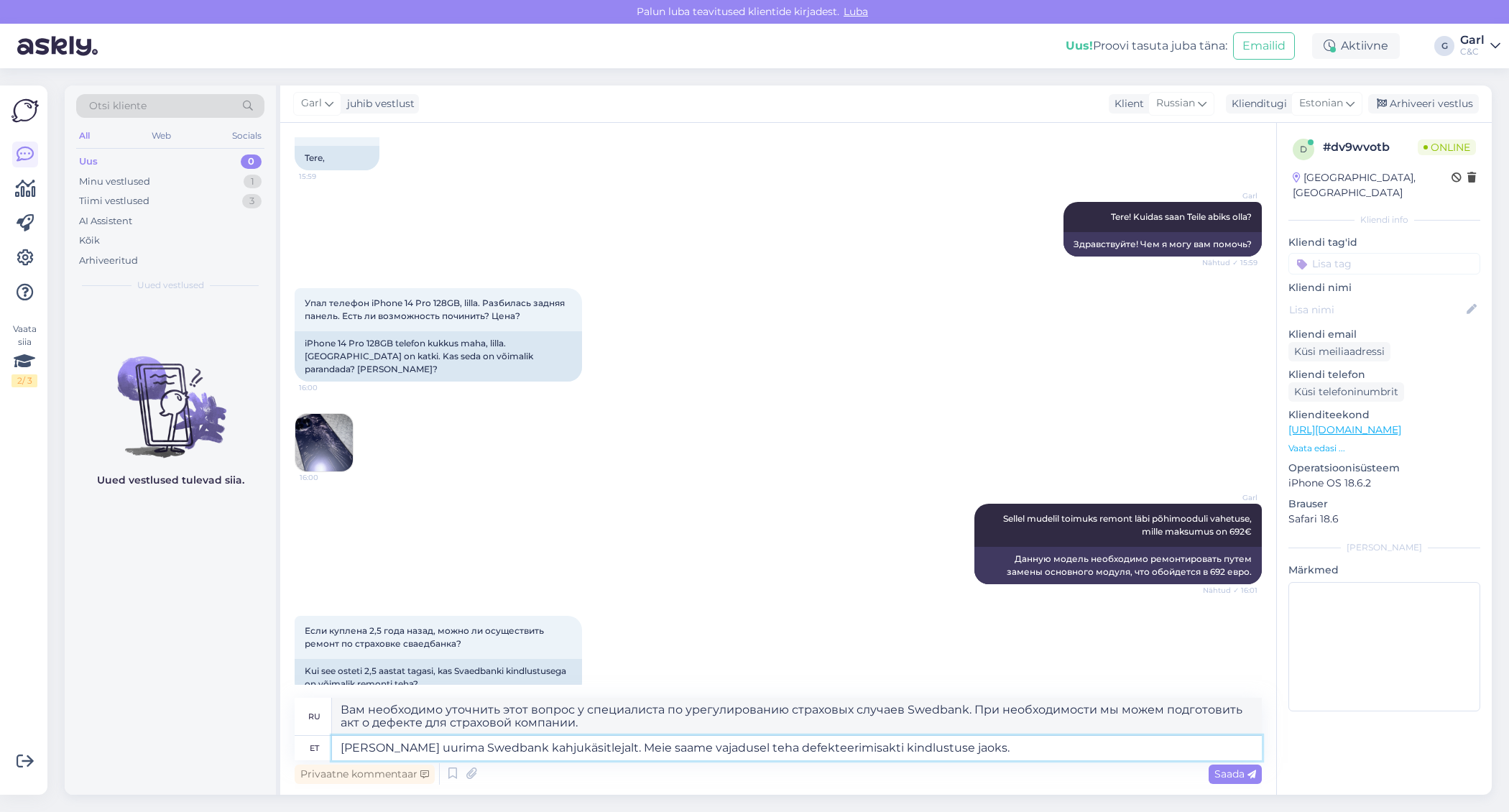
type textarea "Вам необходимо уточнить этот вопрос у специалиста по урегулированию убытков [GE…"
click at [1024, 750] on textarea "[PERSON_NAME] uurima Swedbank kahjukäsitlejalt. Meie saame vajadusel teha defek…" at bounding box center [797, 748] width 930 height 25
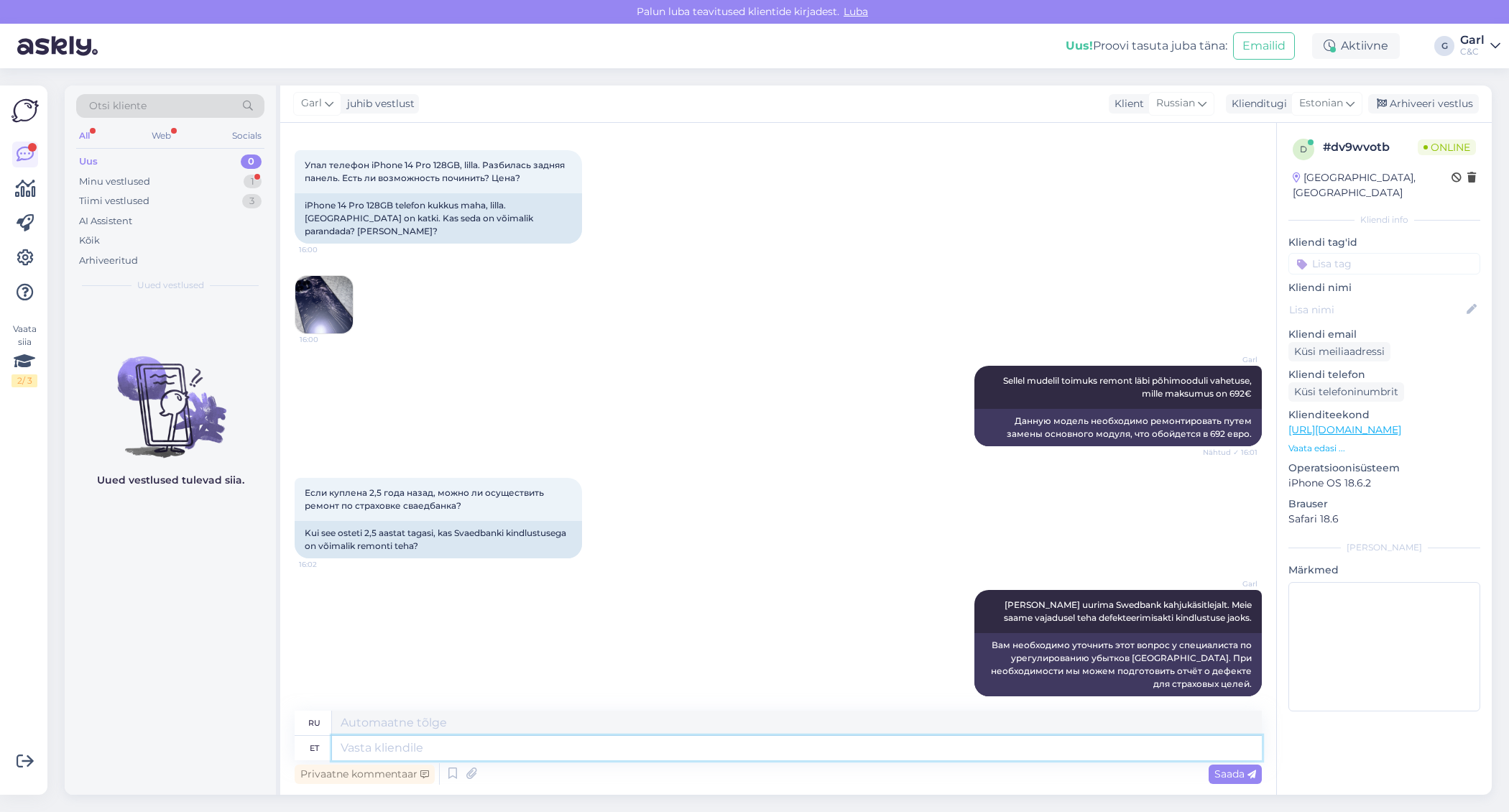
scroll to position [335, 0]
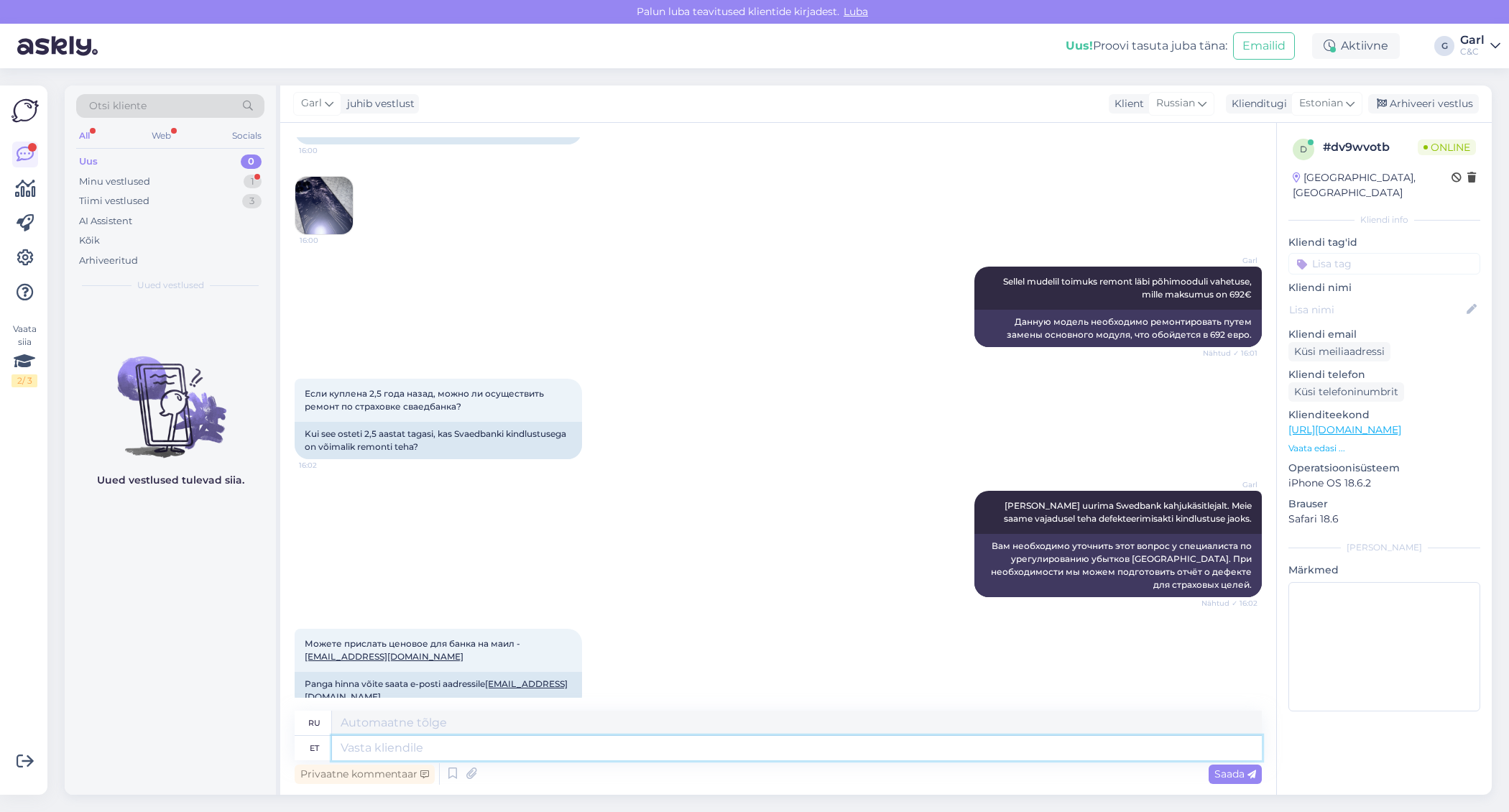
click at [588, 741] on textarea at bounding box center [797, 748] width 930 height 25
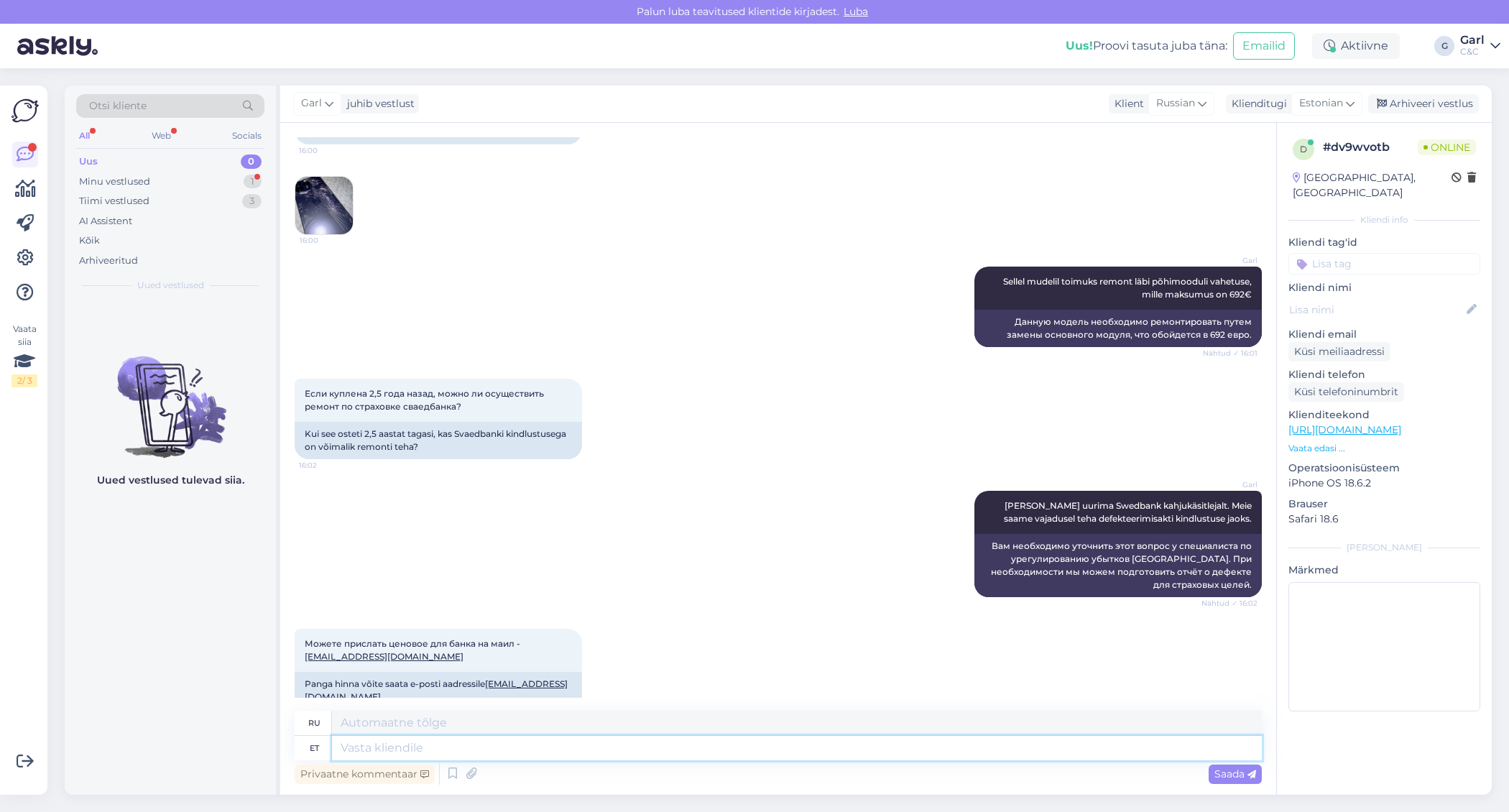
scroll to position [350, 0]
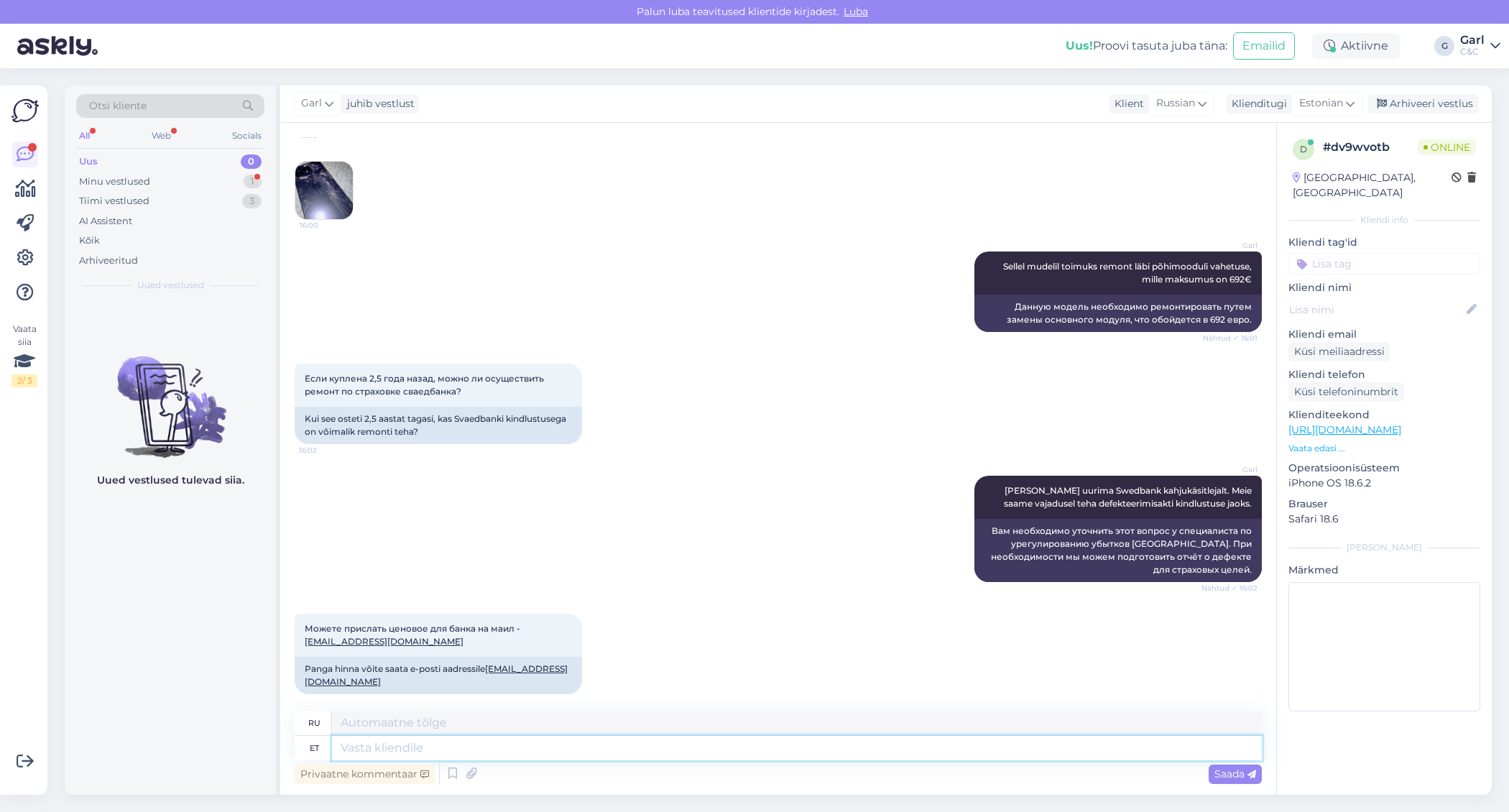
click at [588, 741] on textarea at bounding box center [797, 748] width 930 height 25
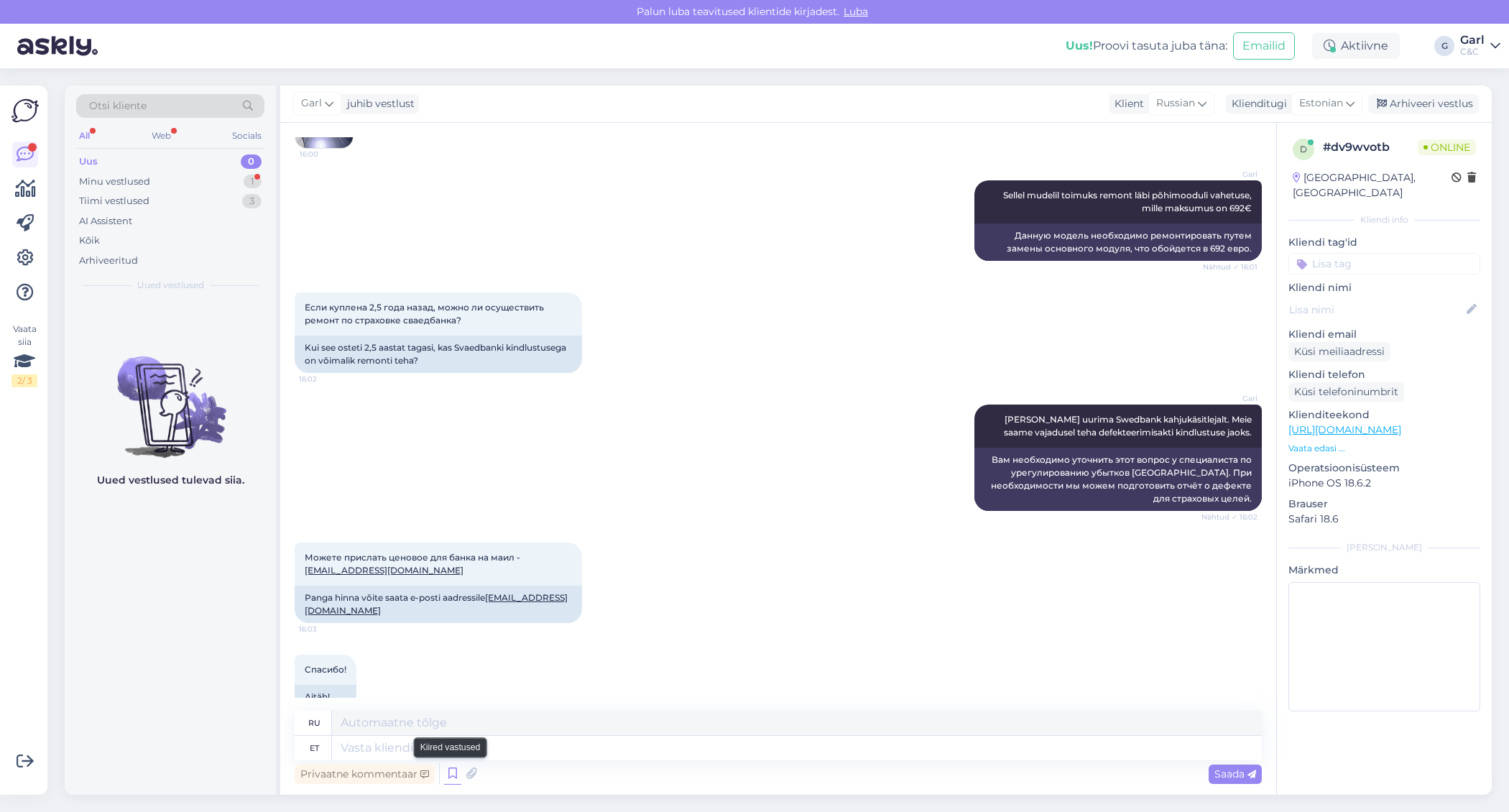
click at [453, 769] on icon at bounding box center [453, 774] width 17 height 21
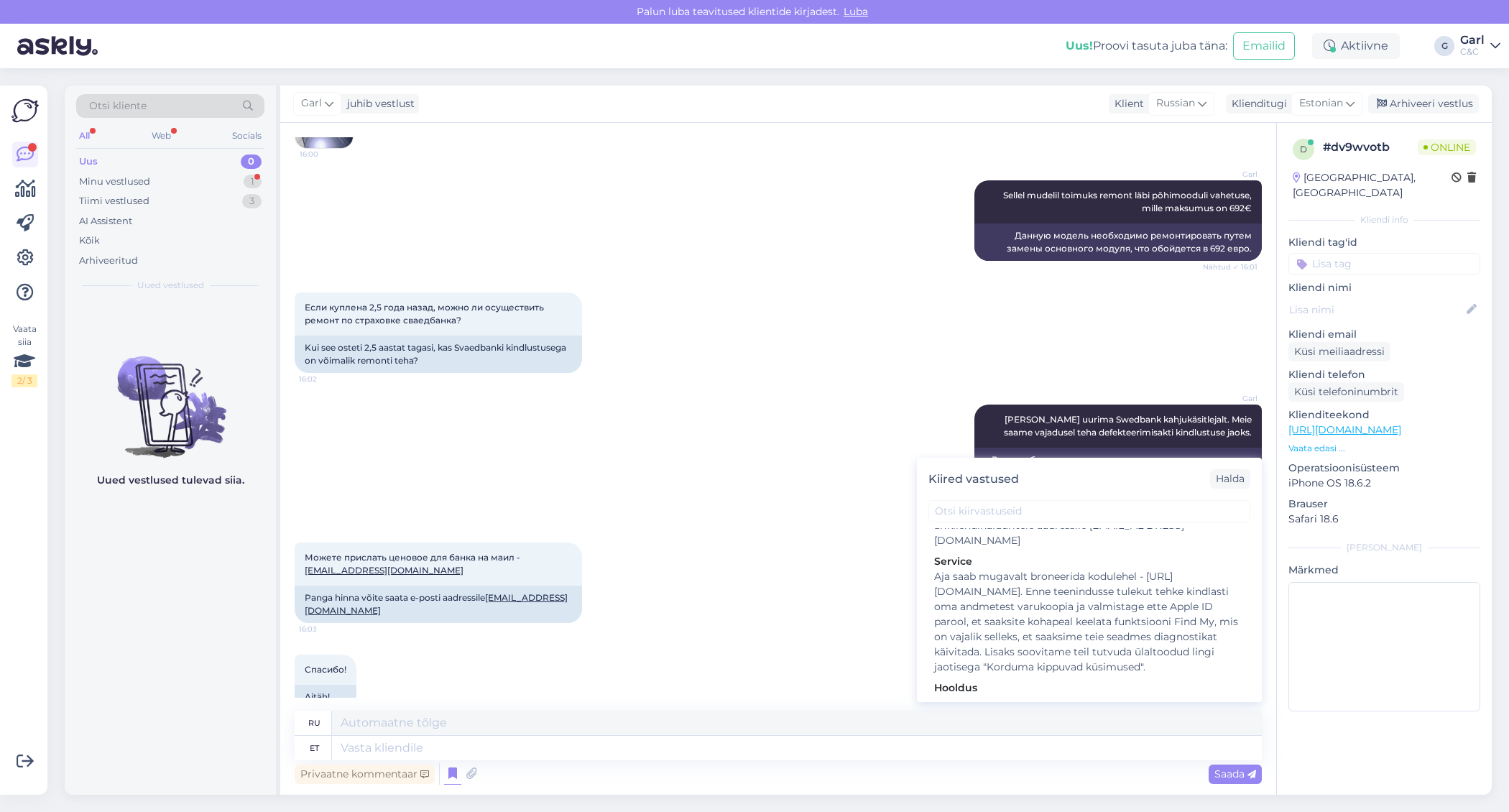
scroll to position [2356, 0]
click at [1013, 693] on div "Hooldusesse saab aega broneerida kodulehel - [URL][DOMAIN_NAME]. Enne hoolduses…" at bounding box center [1090, 739] width 311 height 91
type textarea "Hooldusesse saab mugavalt aega broneerida kodulehel - [URL][DOMAIN_NAME]. Enne …"
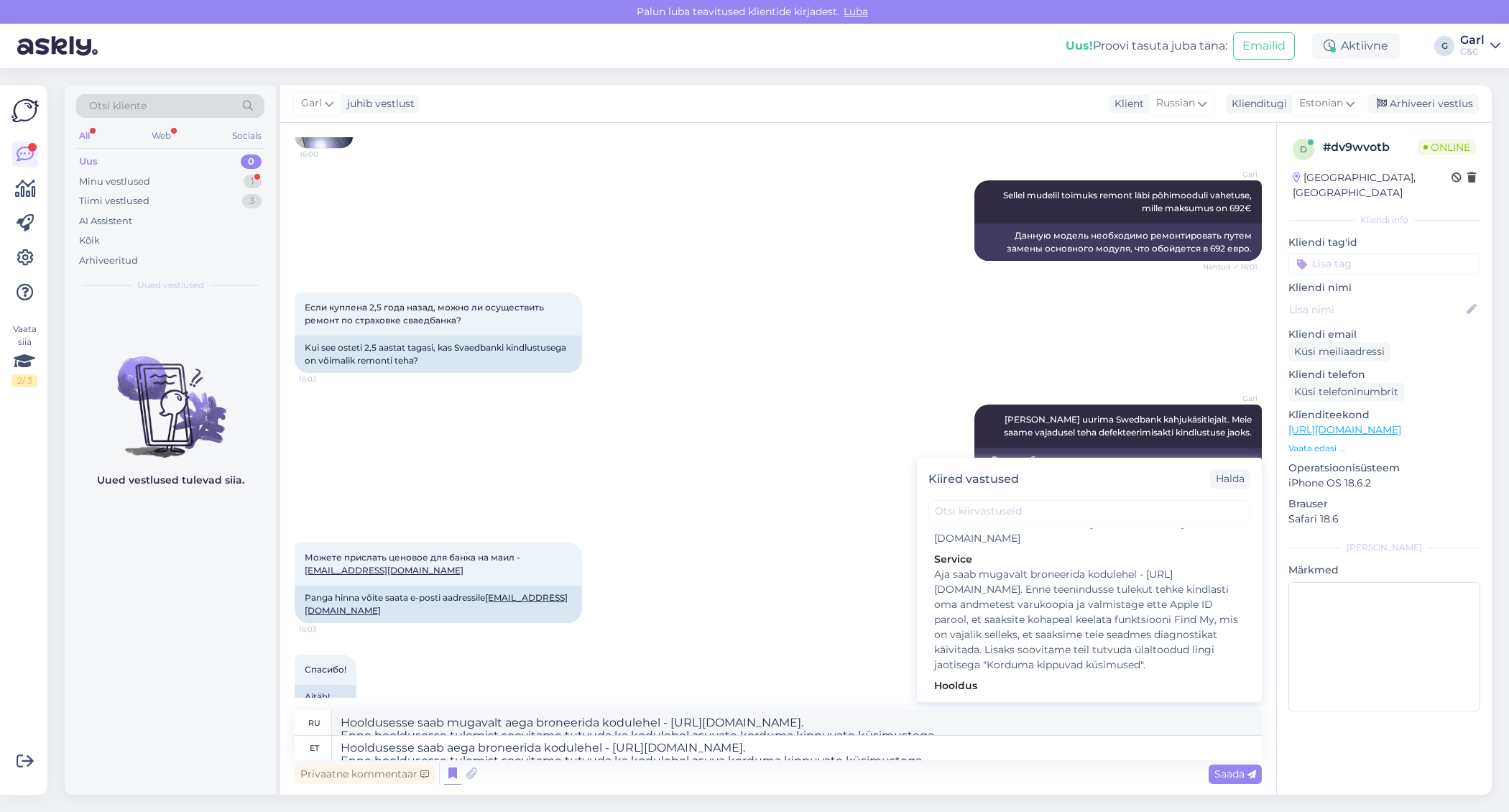
scroll to position [436, 0]
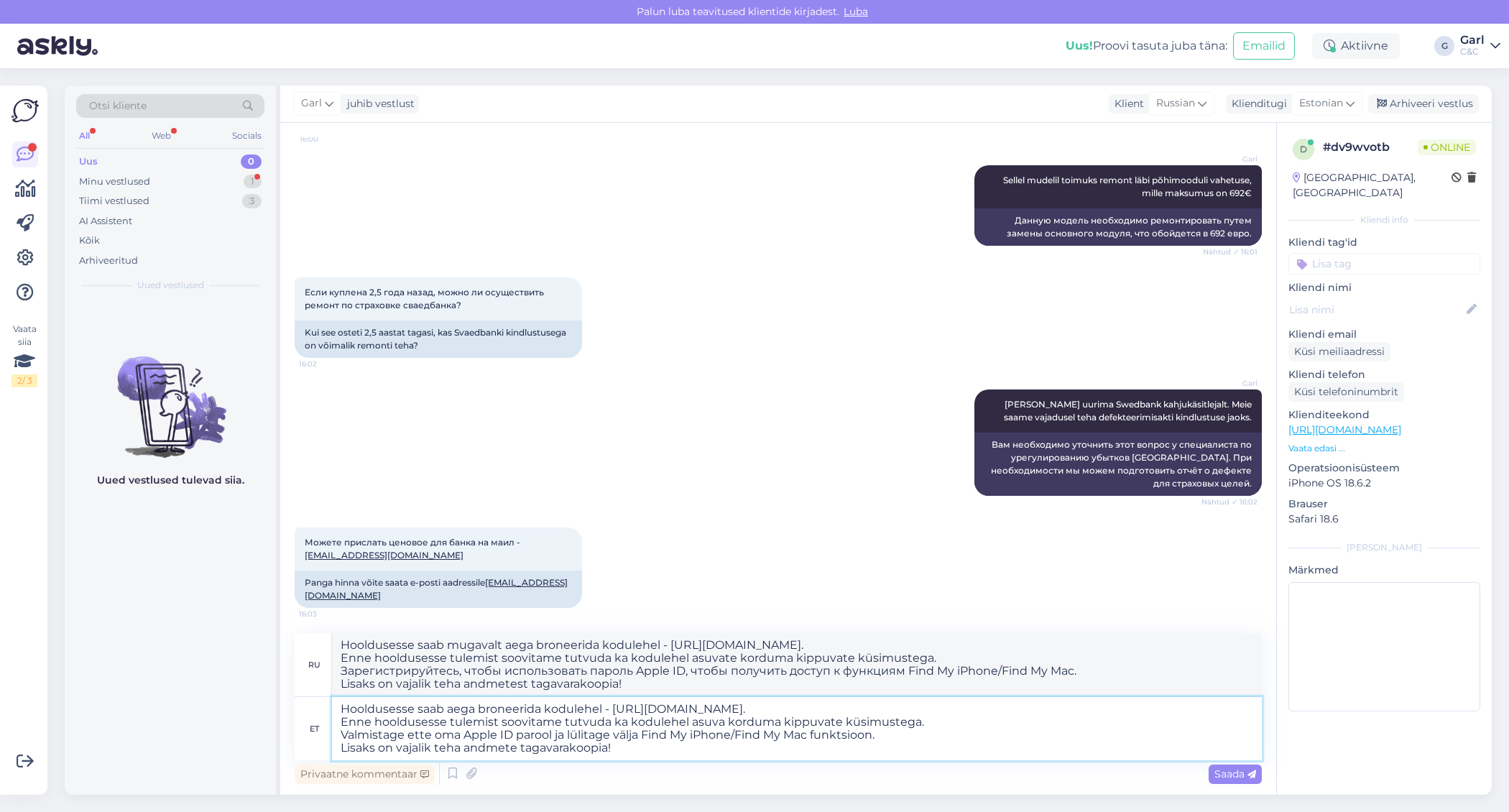
click at [338, 709] on textarea "Hooldusesse saab aega broneerida kodulehel - [URL][DOMAIN_NAME]. Enne hoolduses…" at bounding box center [797, 728] width 930 height 63
type textarea "Defekteerimisakti koostamine toimub [PERSON_NAME] hoolduses kohapeal. Hoolduses…"
type textarea "Акт о дефекте составляется только при выездном обслуживании. Записаться на обсл…"
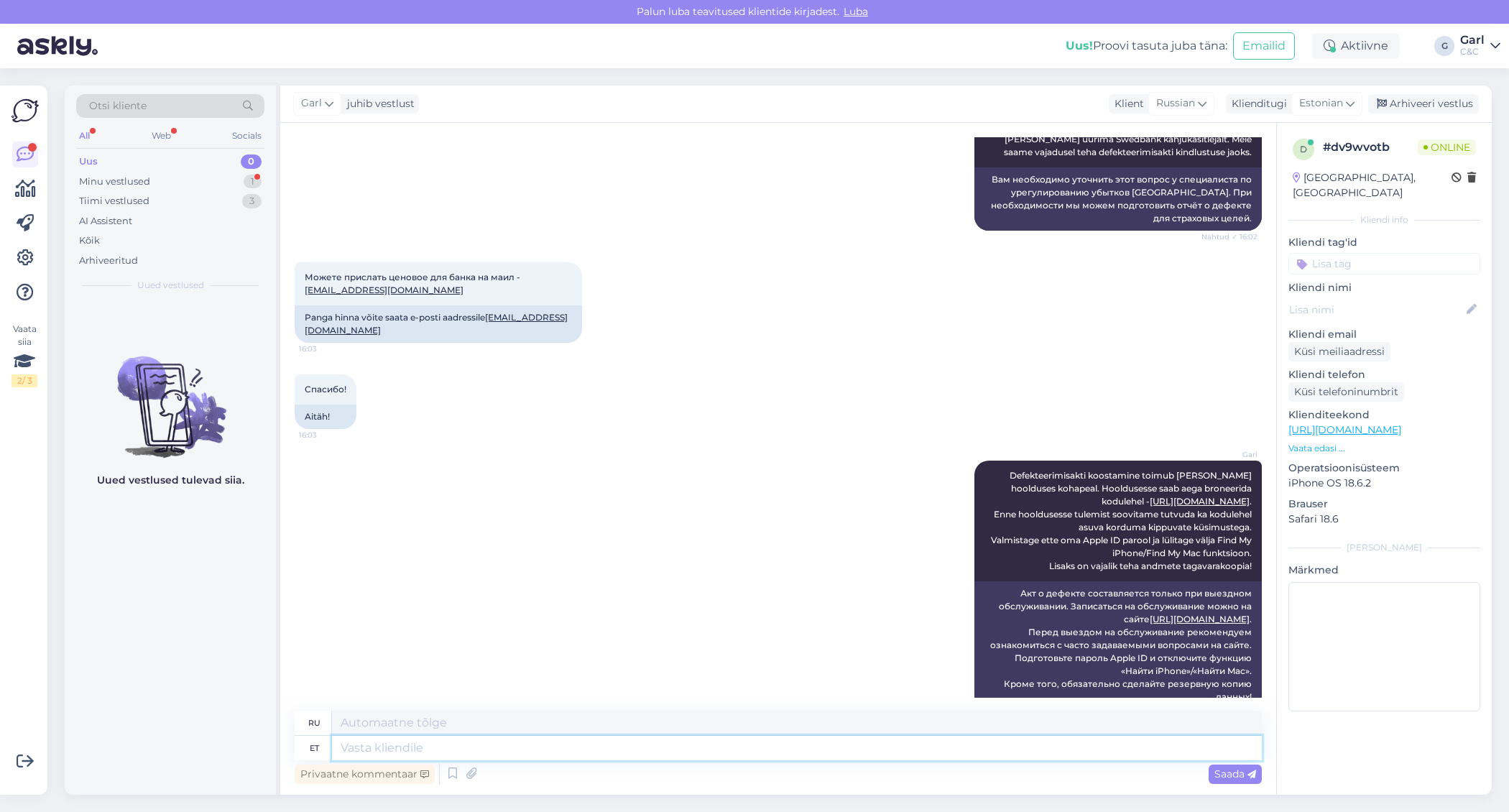
scroll to position [787, 0]
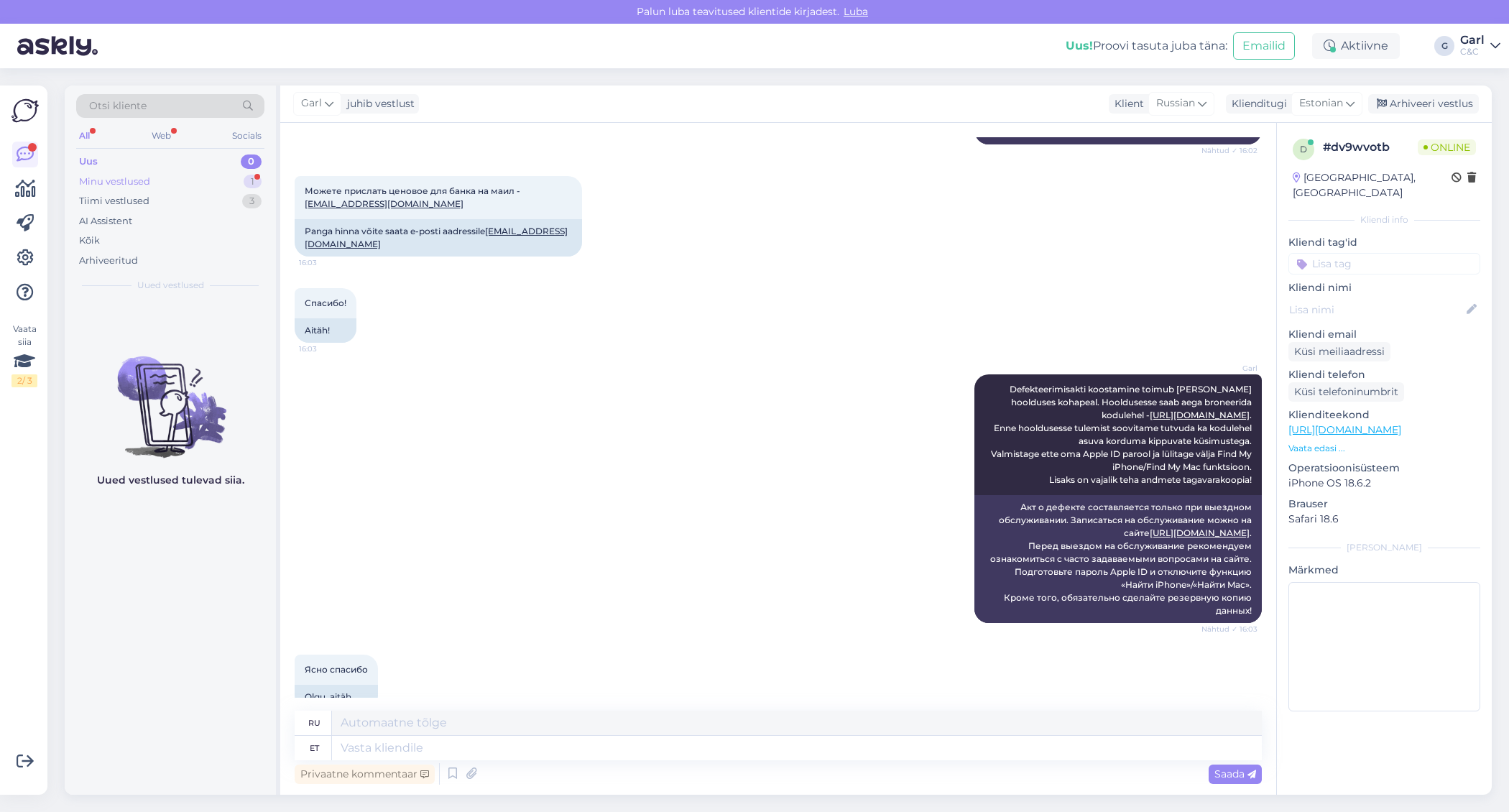
click at [256, 172] on div "Minu vestlused 1" at bounding box center [170, 182] width 188 height 20
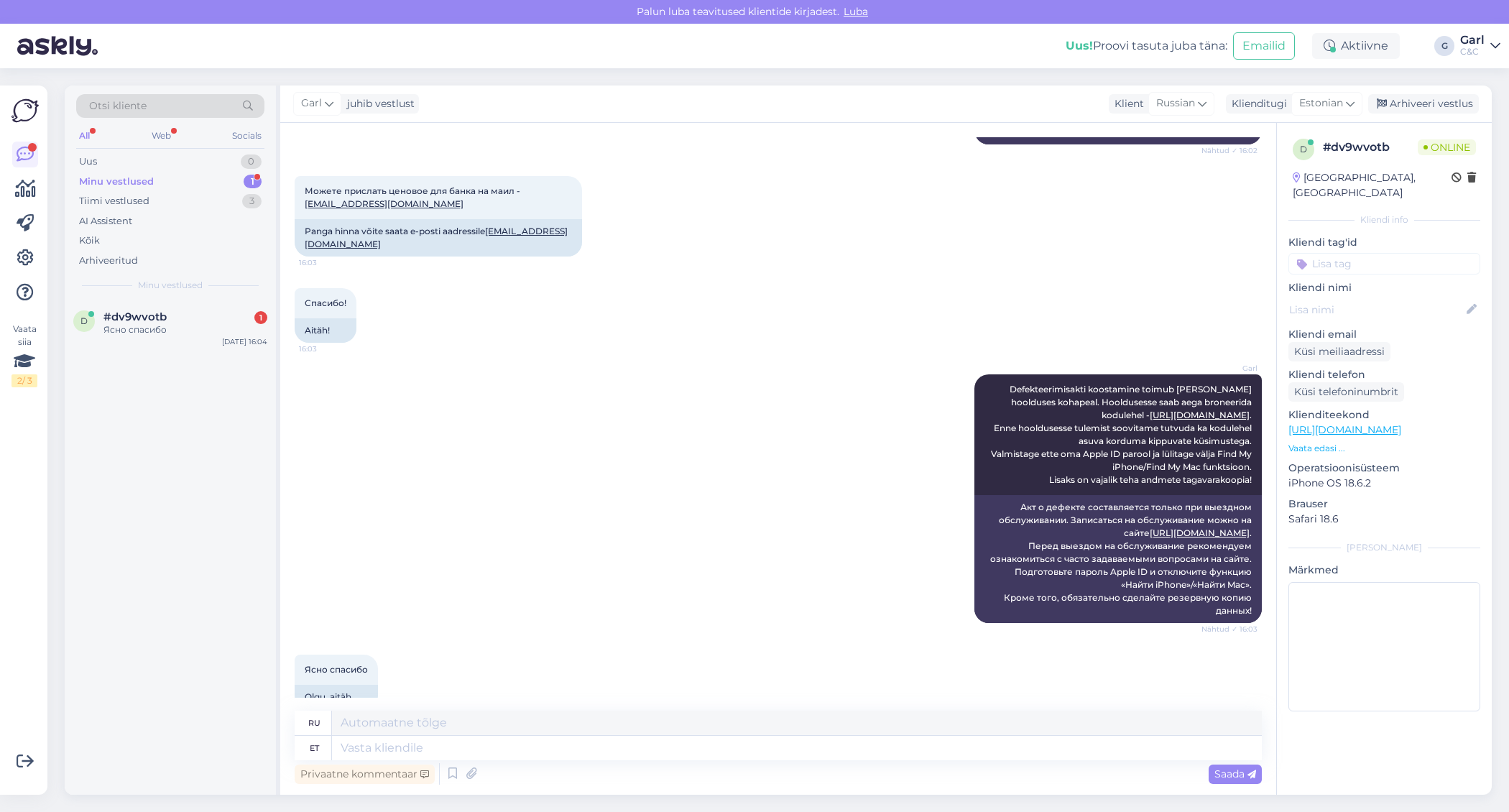
click at [246, 178] on div "1" at bounding box center [252, 181] width 18 height 15
click at [223, 339] on div "d #dv9wvotb 1 Ясно спасибо [DATE] 16:04" at bounding box center [170, 326] width 211 height 52
click at [255, 205] on div "3" at bounding box center [252, 201] width 20 height 15
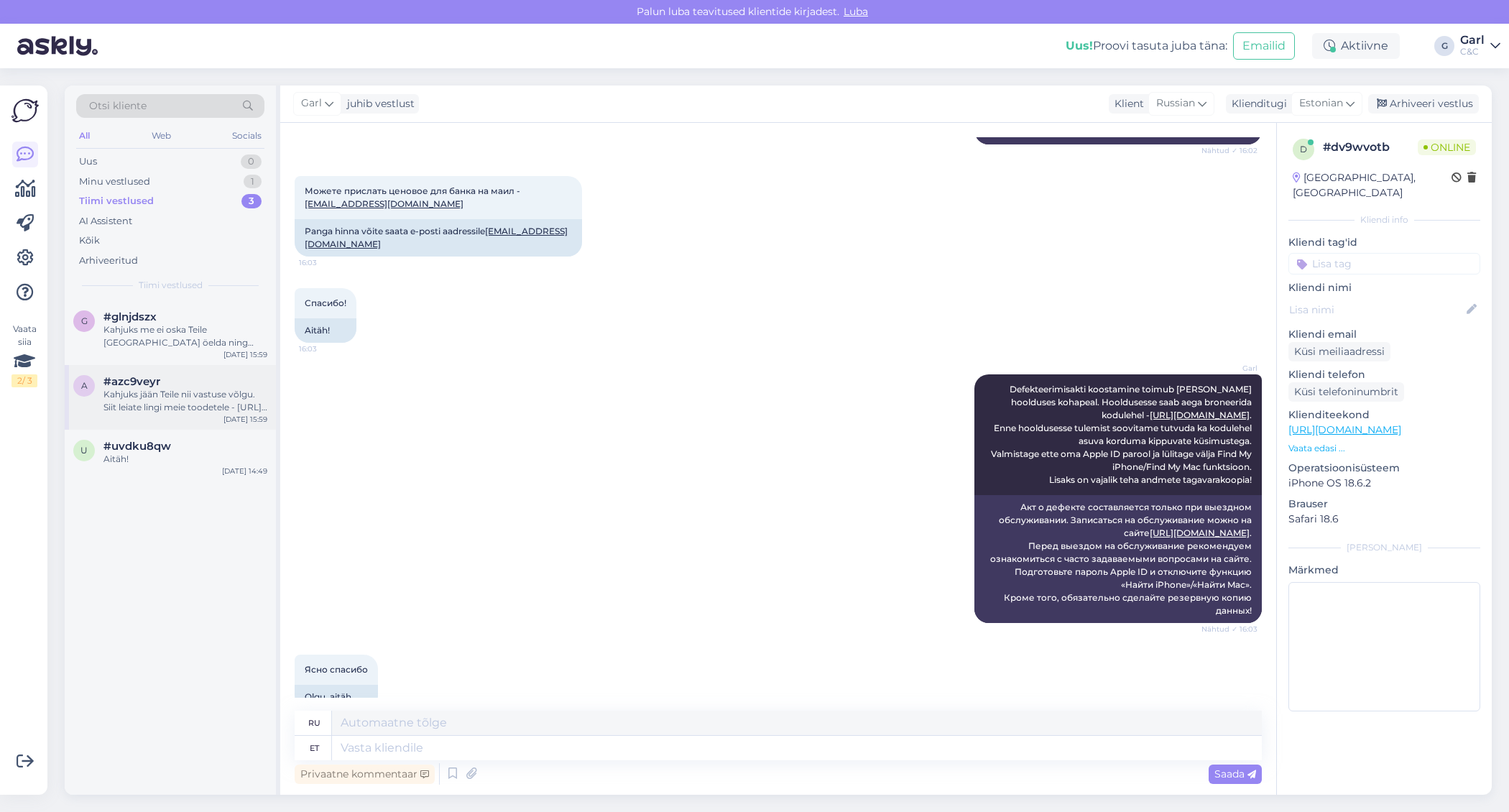
click at [209, 397] on div "Kahjuks jään Teile nii vastuse võlgu. Siit leiate lingi meie toodetele - [URL][…" at bounding box center [185, 400] width 164 height 26
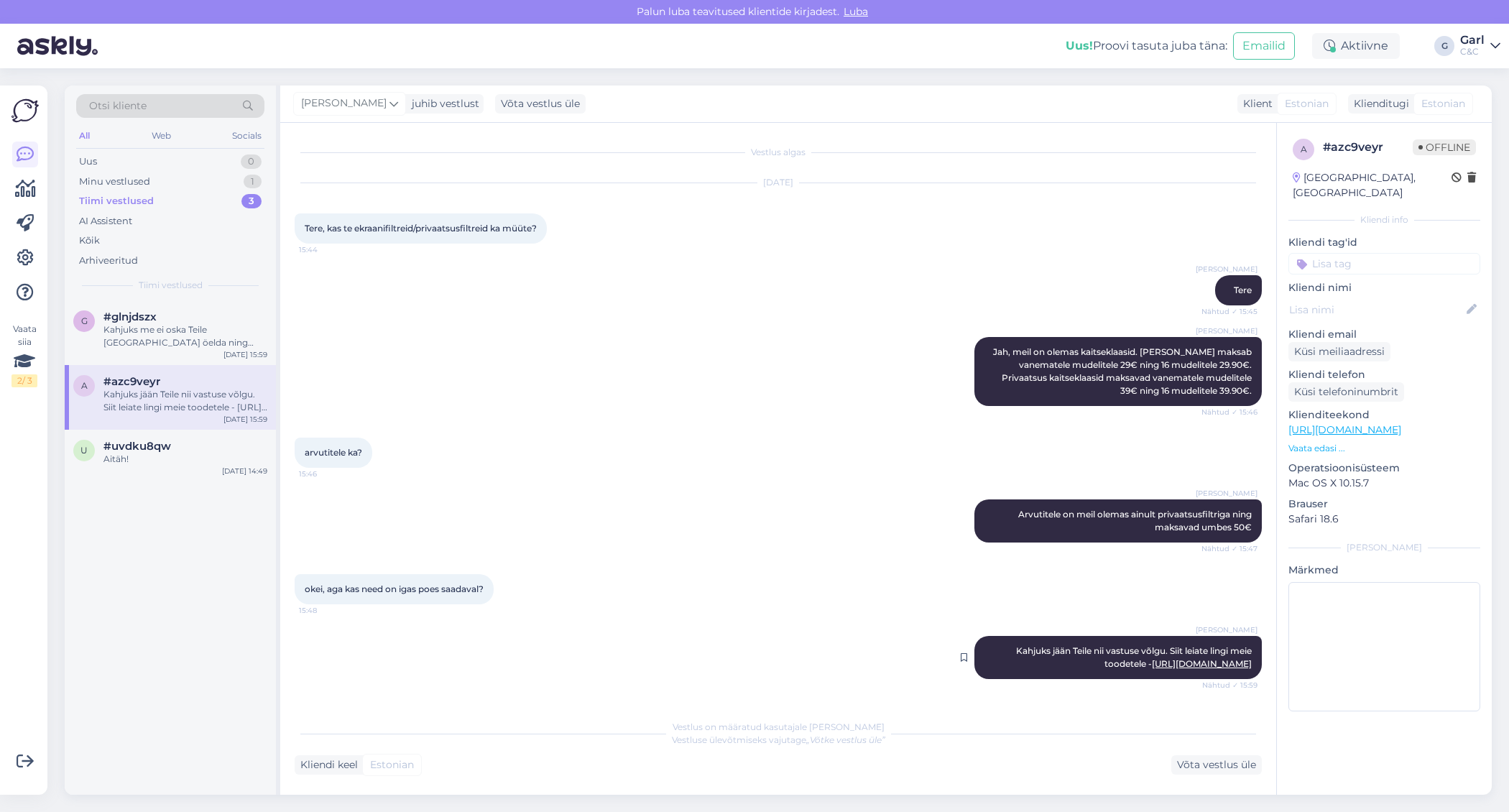
click at [1156, 658] on link "[URL][DOMAIN_NAME]" at bounding box center [1202, 663] width 100 height 11
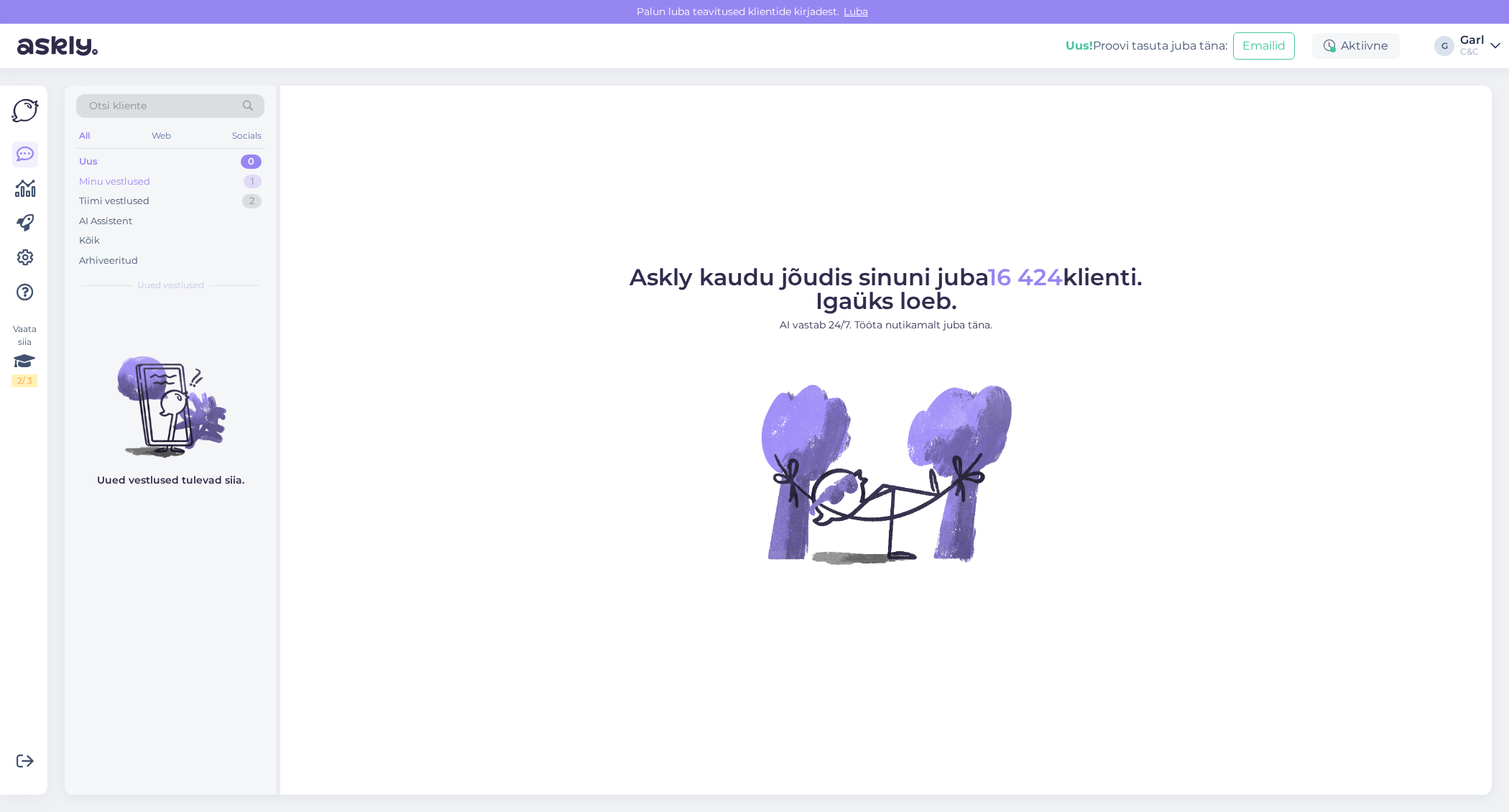
click at [185, 184] on div "Minu vestlused 1" at bounding box center [170, 182] width 188 height 20
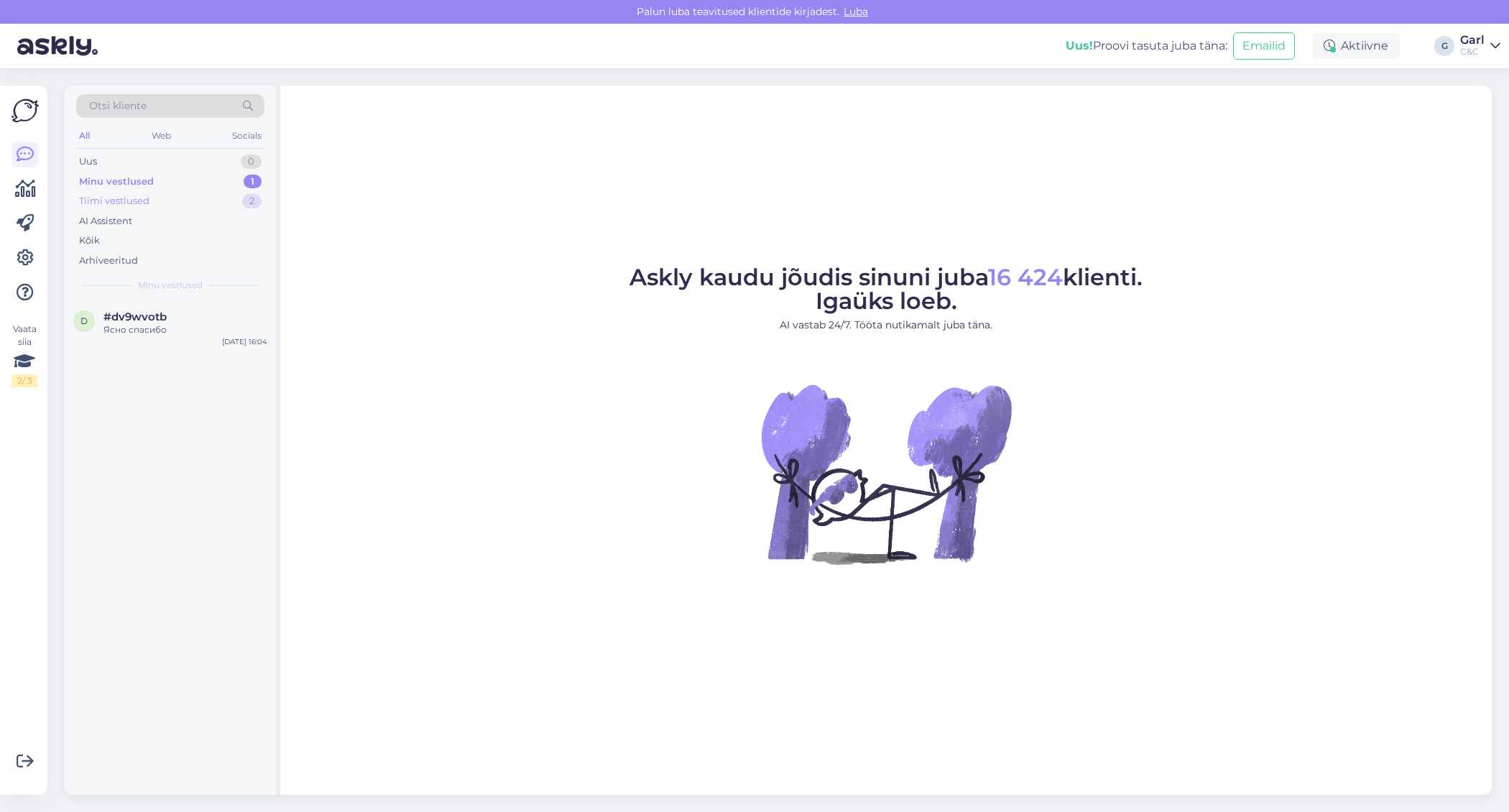
click at [183, 202] on div "Tiimi vestlused 2" at bounding box center [170, 202] width 188 height 20
click at [170, 333] on div "Kuna probleemi leidmine võtab päris kaua aega siis kas Teile sobiks kui kirjuta…" at bounding box center [185, 336] width 164 height 26
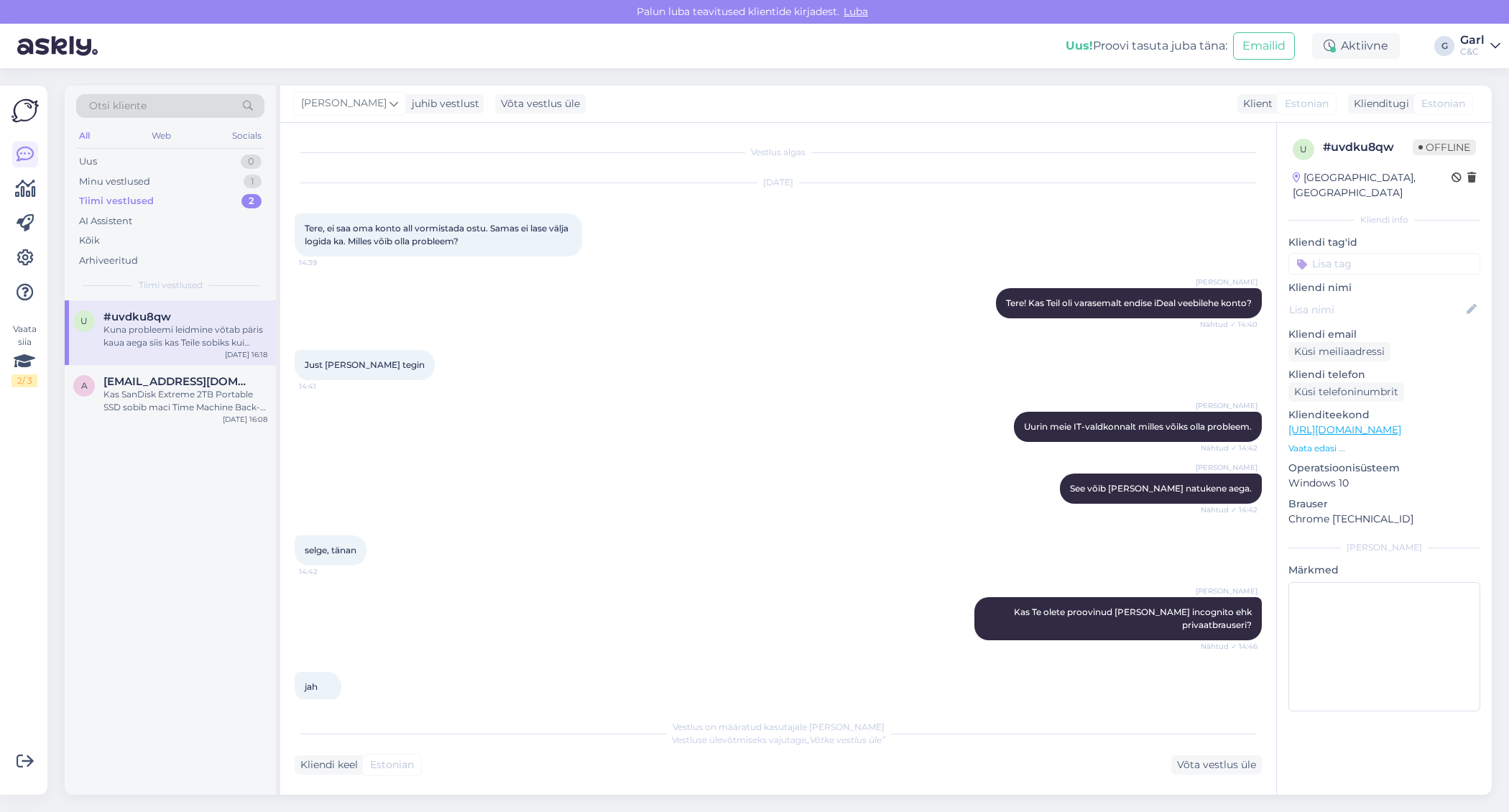
scroll to position [626, 0]
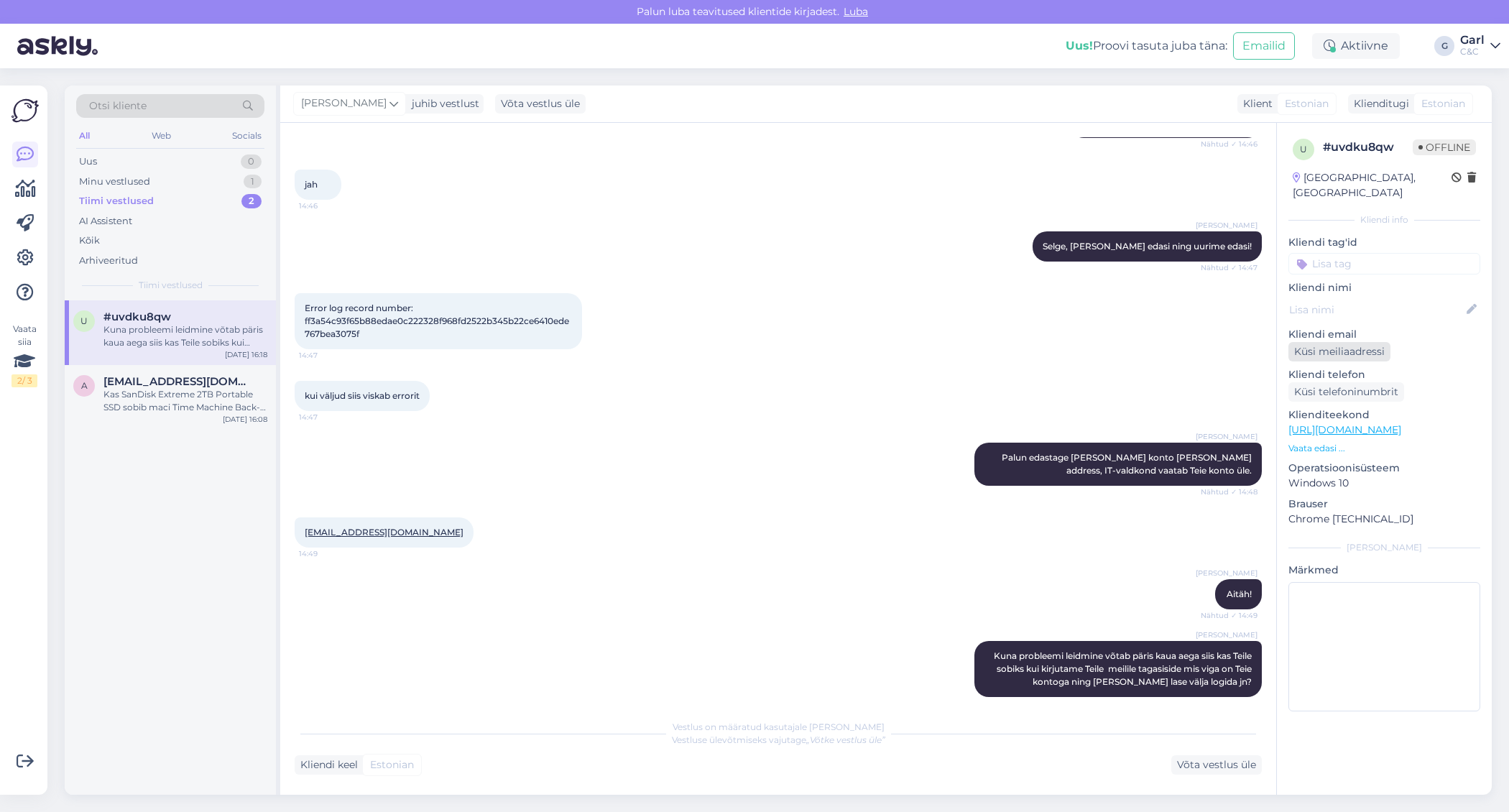
click at [1335, 342] on div "Küsi meiliaadressi" at bounding box center [1339, 352] width 102 height 20
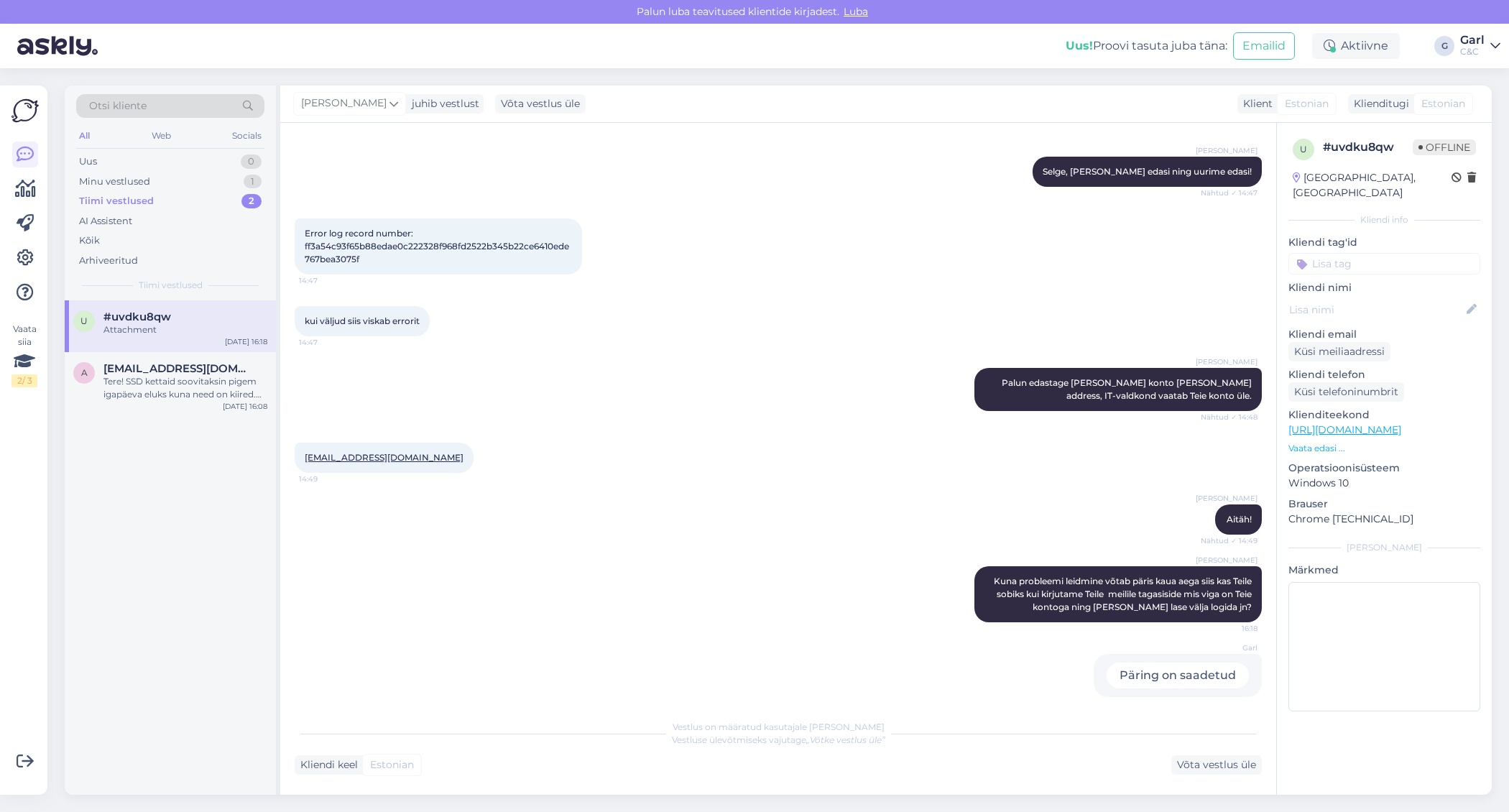
click at [33, 202] on div at bounding box center [25, 224] width 26 height 164
click at [33, 195] on icon at bounding box center [26, 189] width 20 height 17
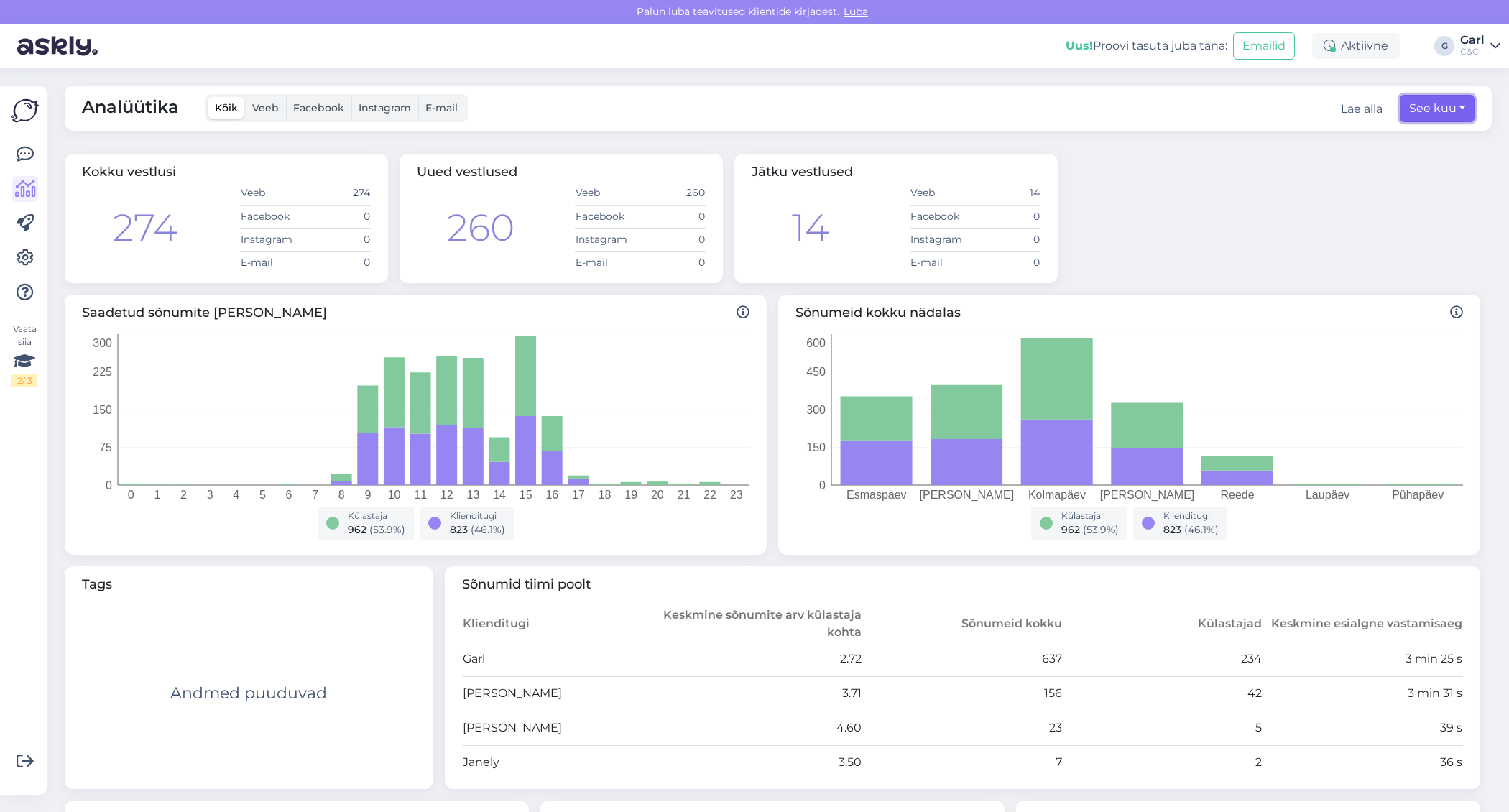
click at [1459, 116] on button "See kuu" at bounding box center [1437, 108] width 75 height 27
select select "8"
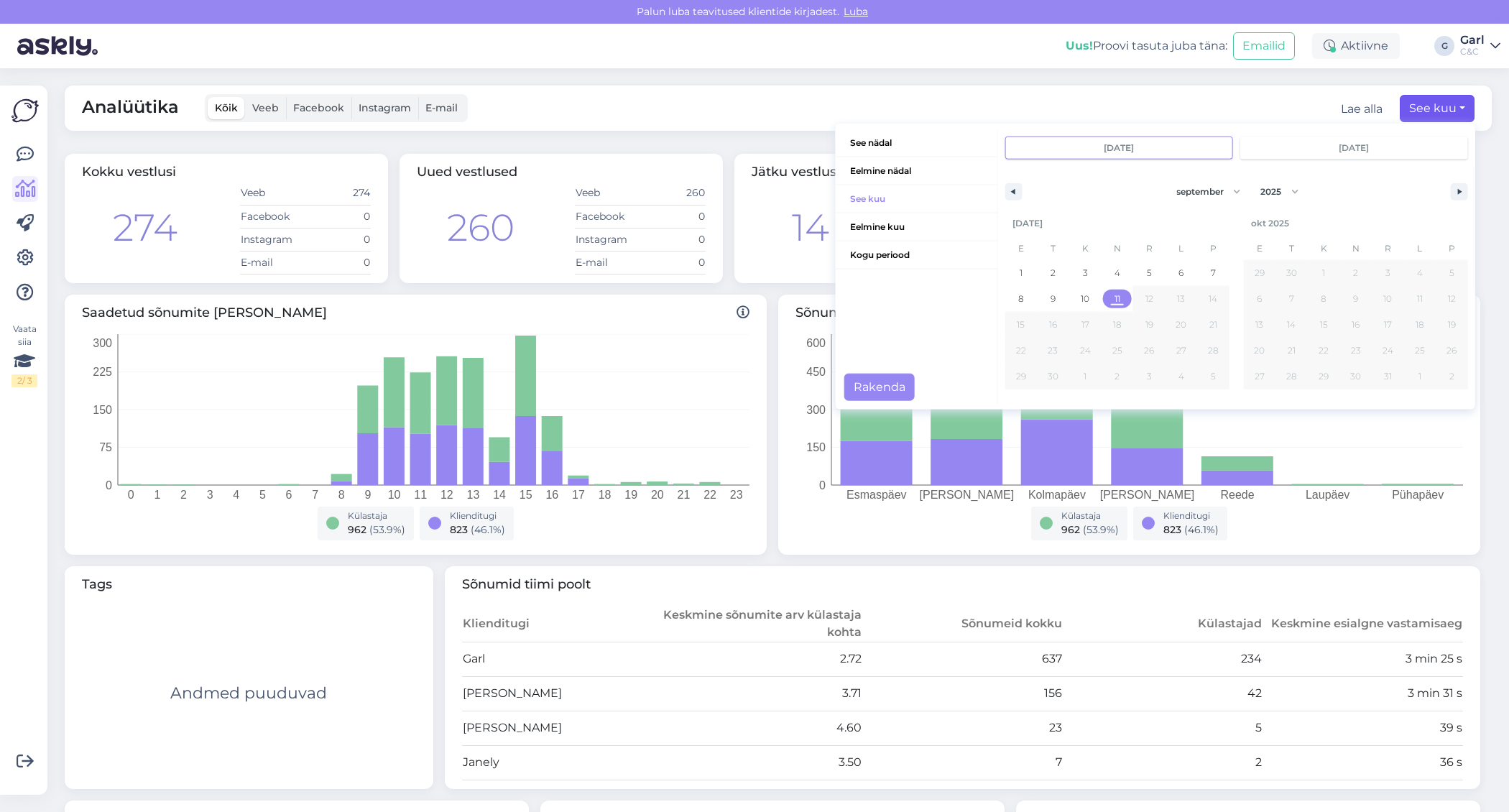
click at [1114, 300] on span "11" at bounding box center [1117, 299] width 6 height 26
type input "sept 11 2025"
click at [904, 390] on button "Rakenda" at bounding box center [880, 388] width 70 height 27
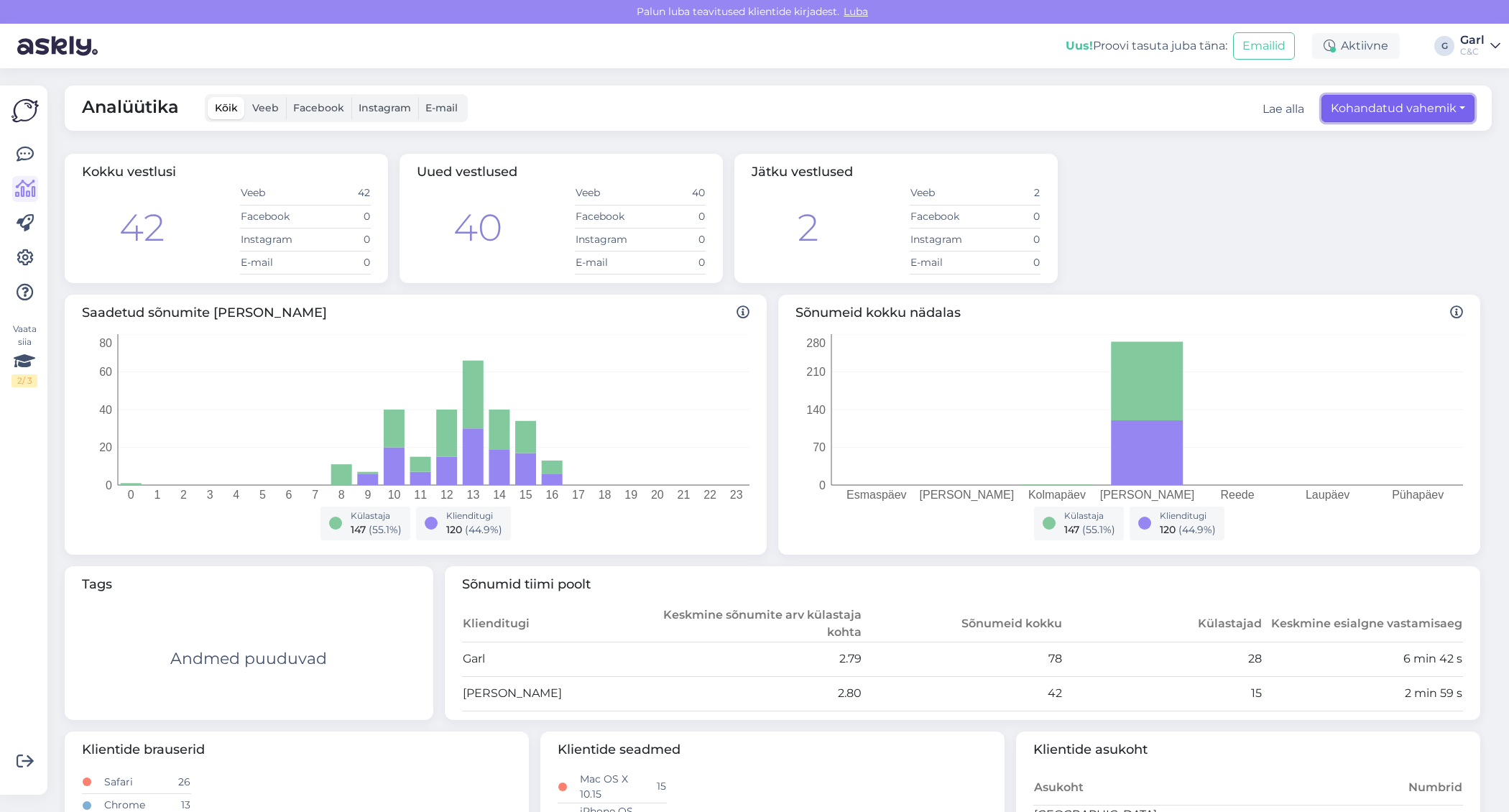
click at [1382, 102] on button "Kohandatud vahemik" at bounding box center [1398, 108] width 153 height 27
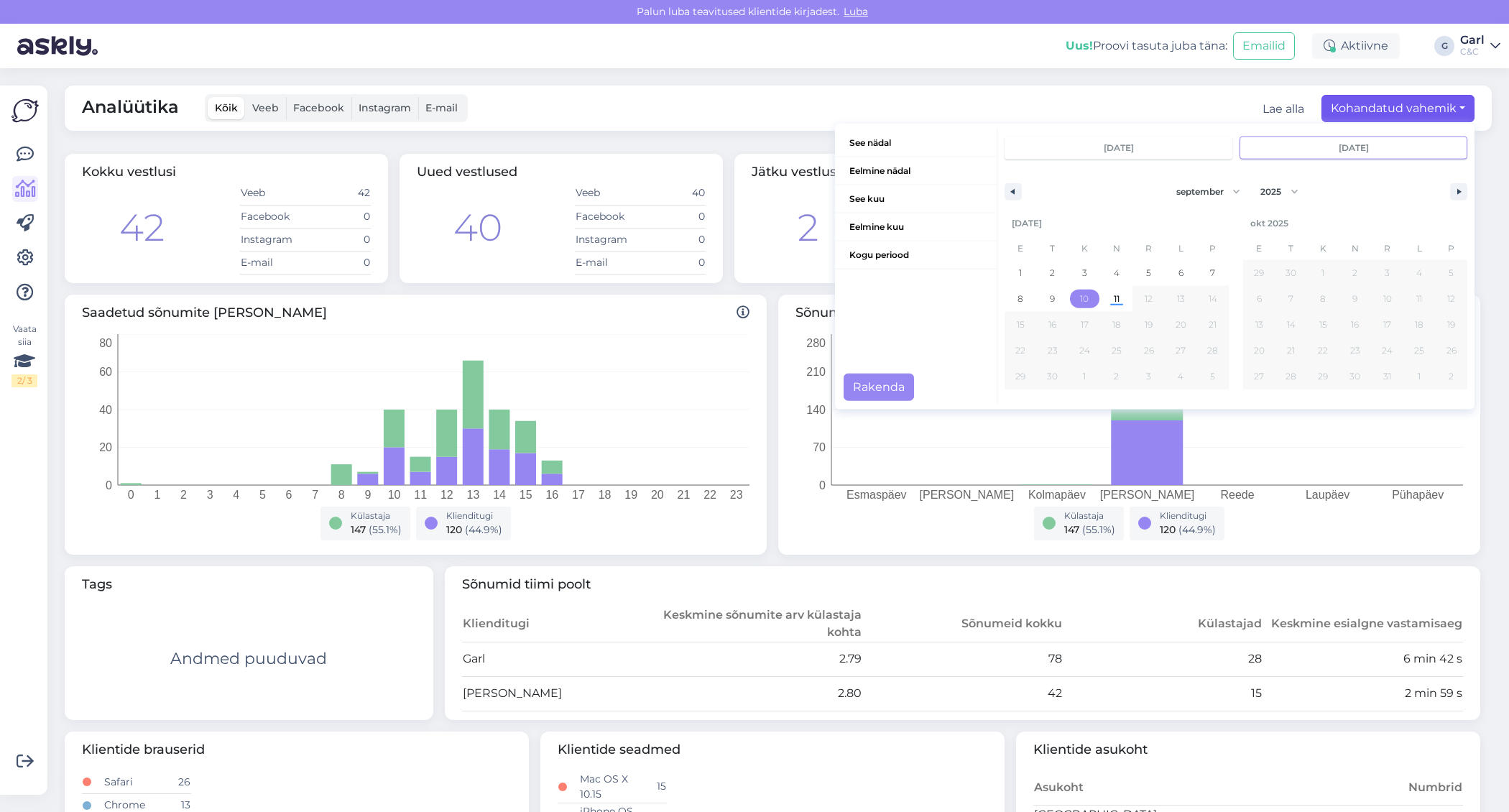
click at [1082, 301] on span "10" at bounding box center [1085, 299] width 9 height 26
type input "sept 10 2025"
click at [895, 395] on button "Rakenda" at bounding box center [879, 388] width 70 height 27
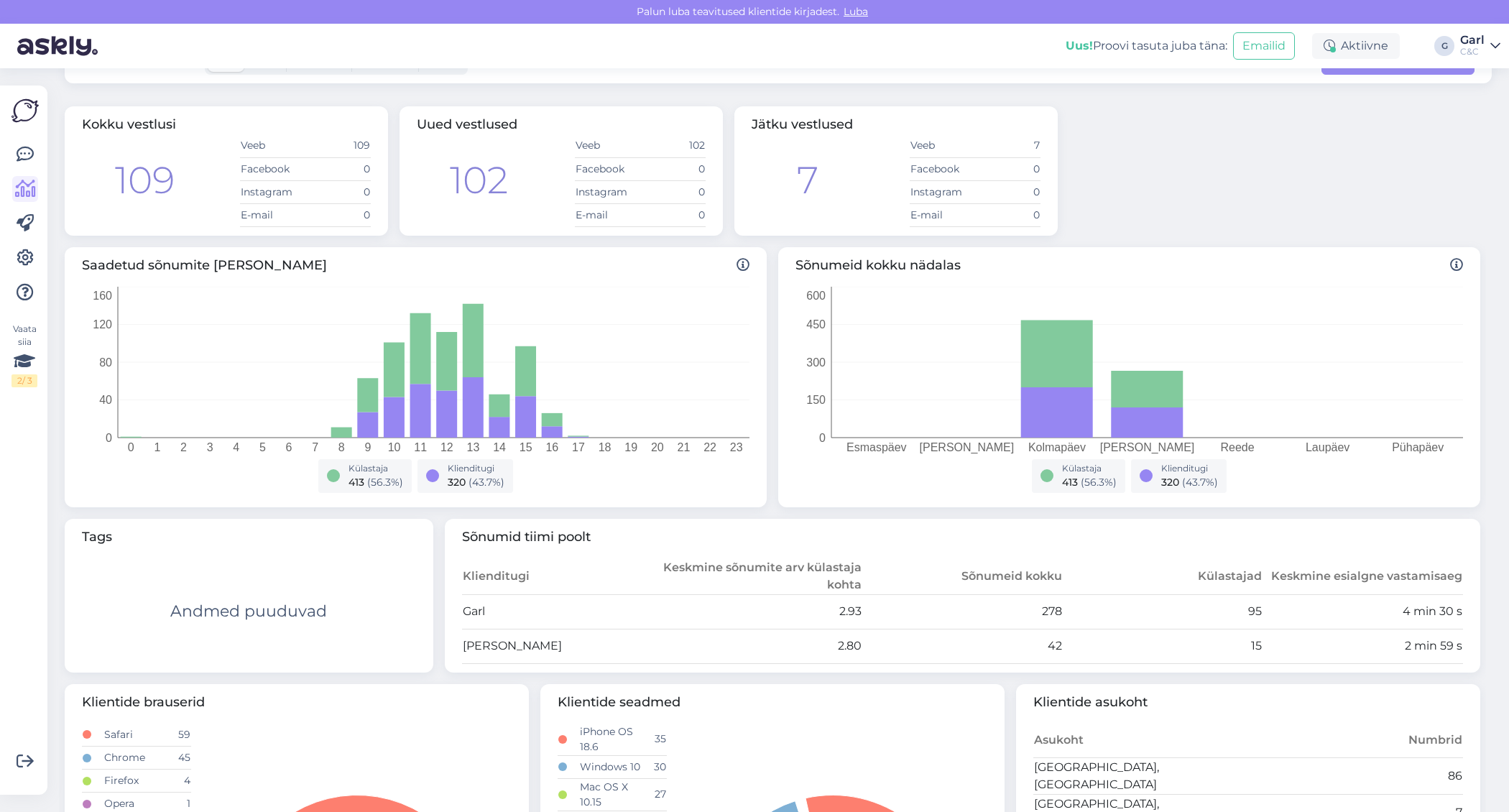
scroll to position [51, 0]
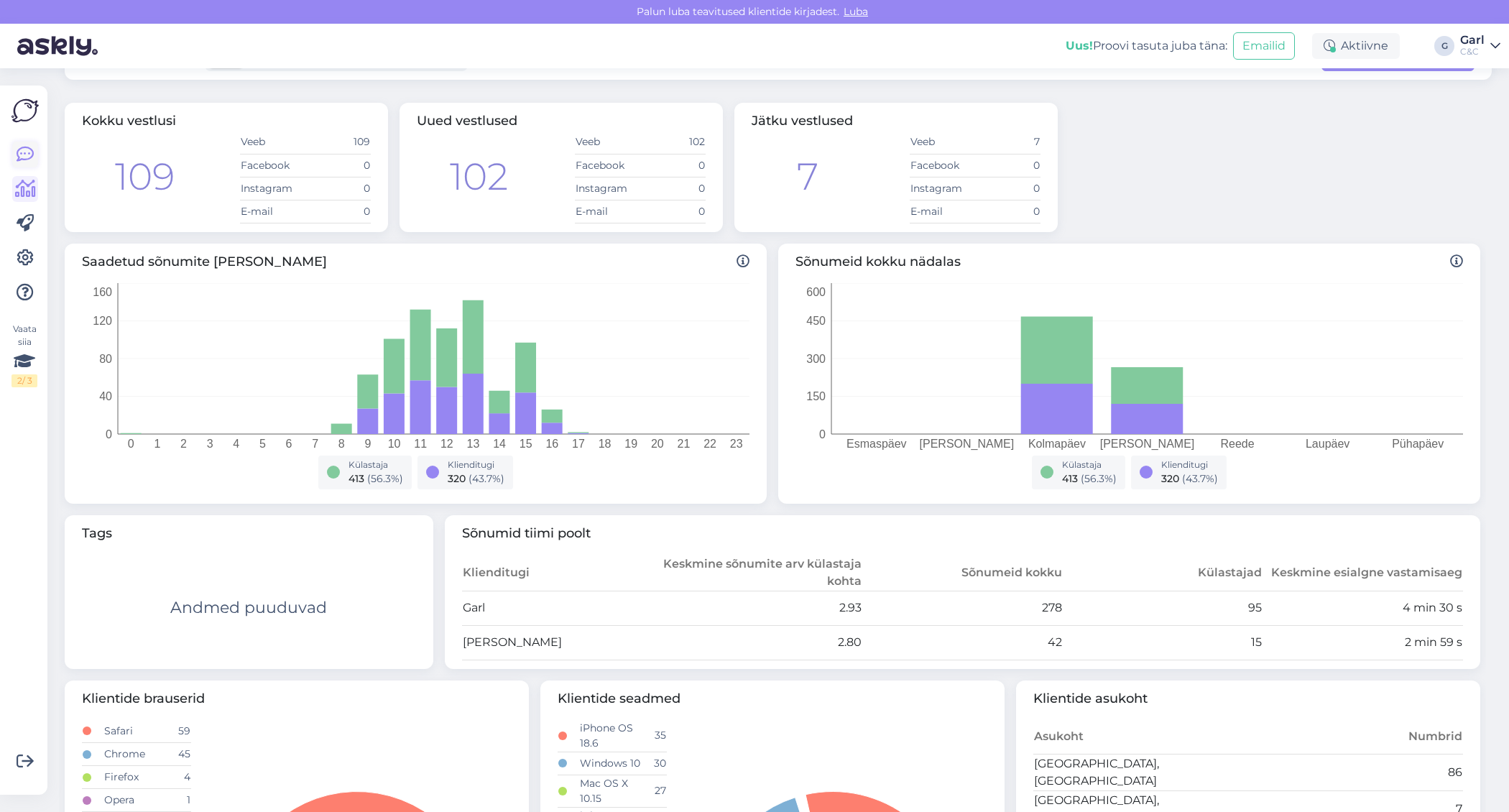
click at [26, 155] on icon at bounding box center [25, 155] width 17 height 17
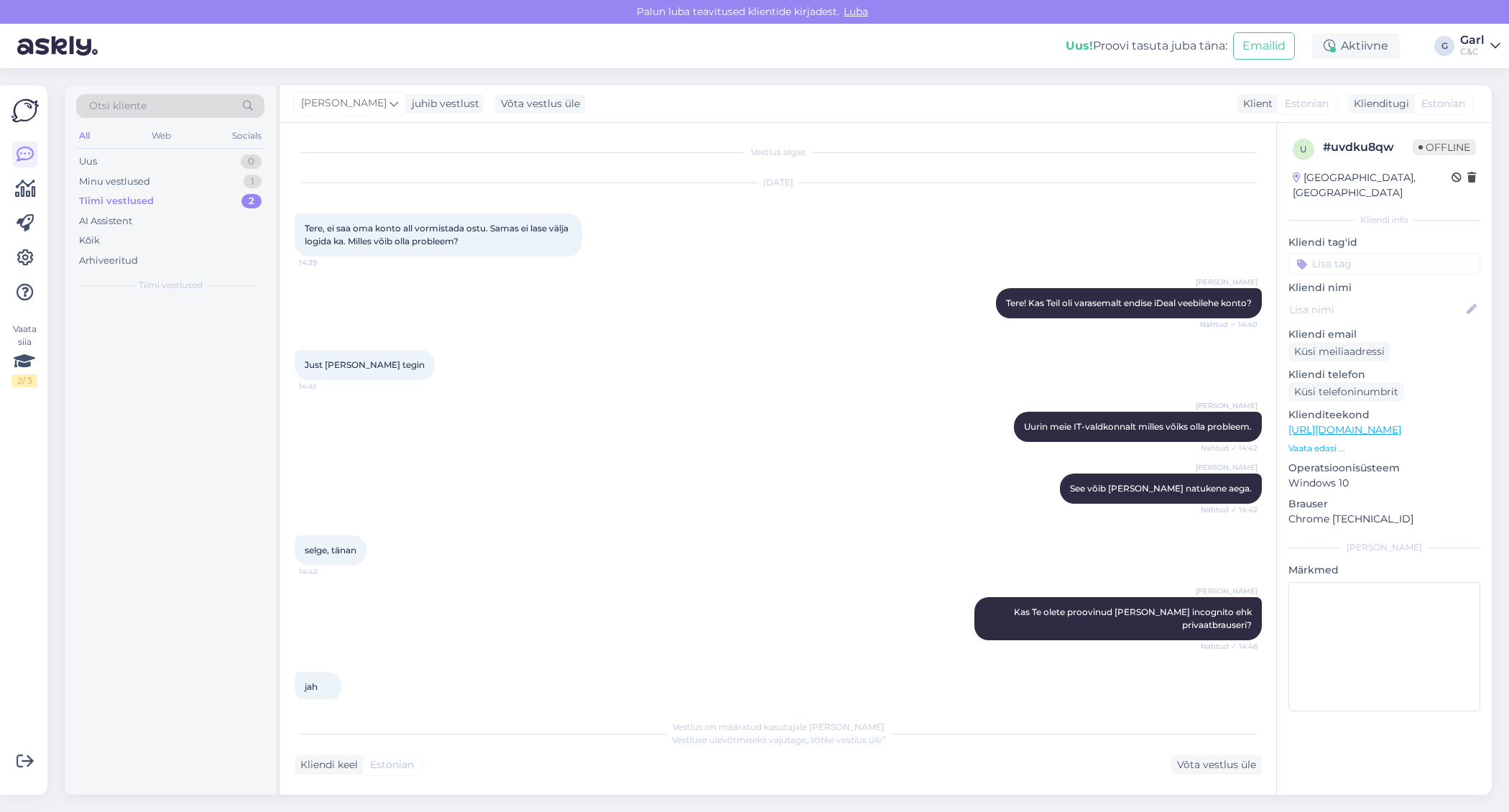
scroll to position [700, 0]
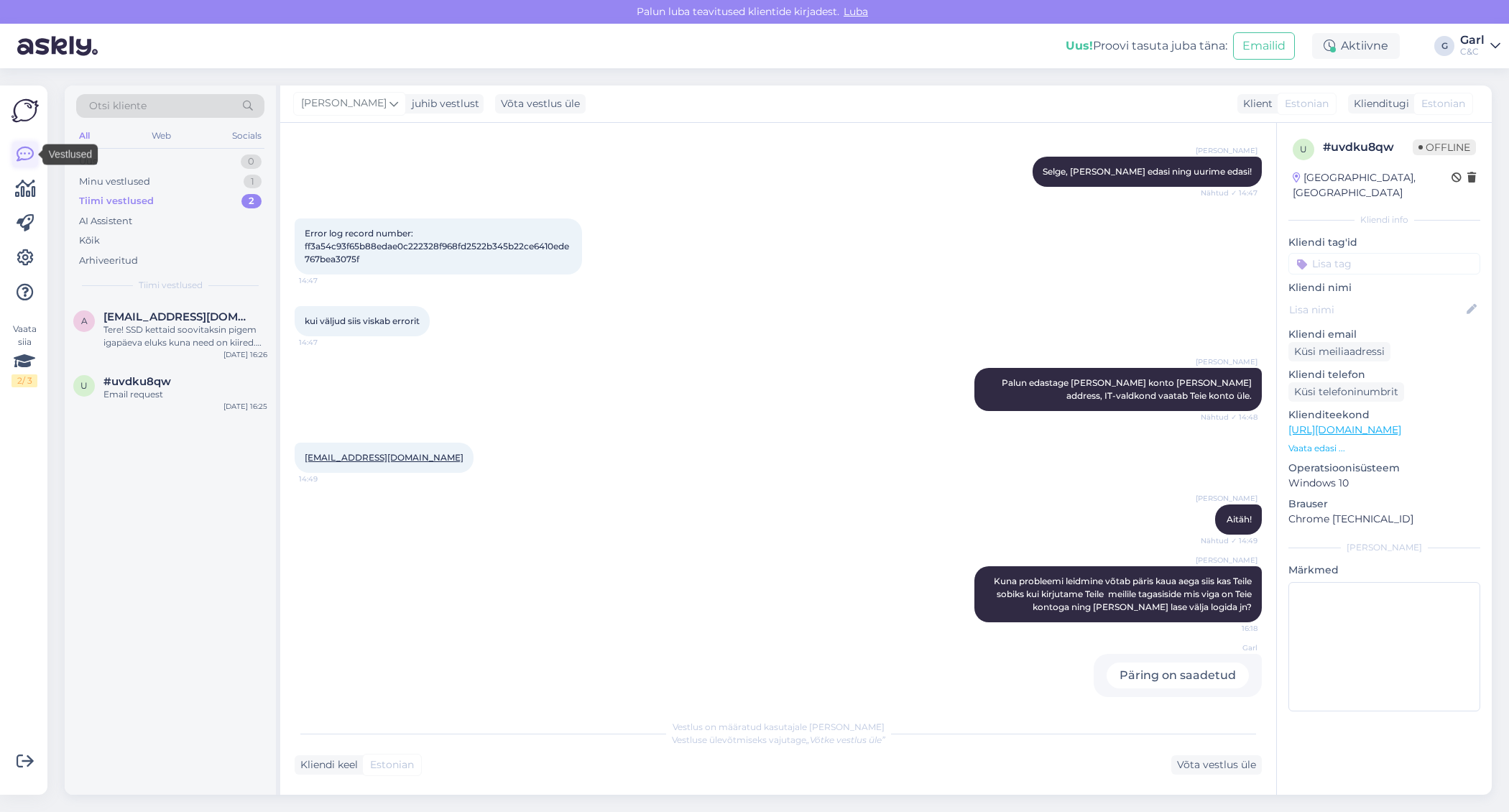
click at [26, 152] on icon at bounding box center [25, 155] width 17 height 17
click at [26, 184] on icon at bounding box center [26, 189] width 20 height 17
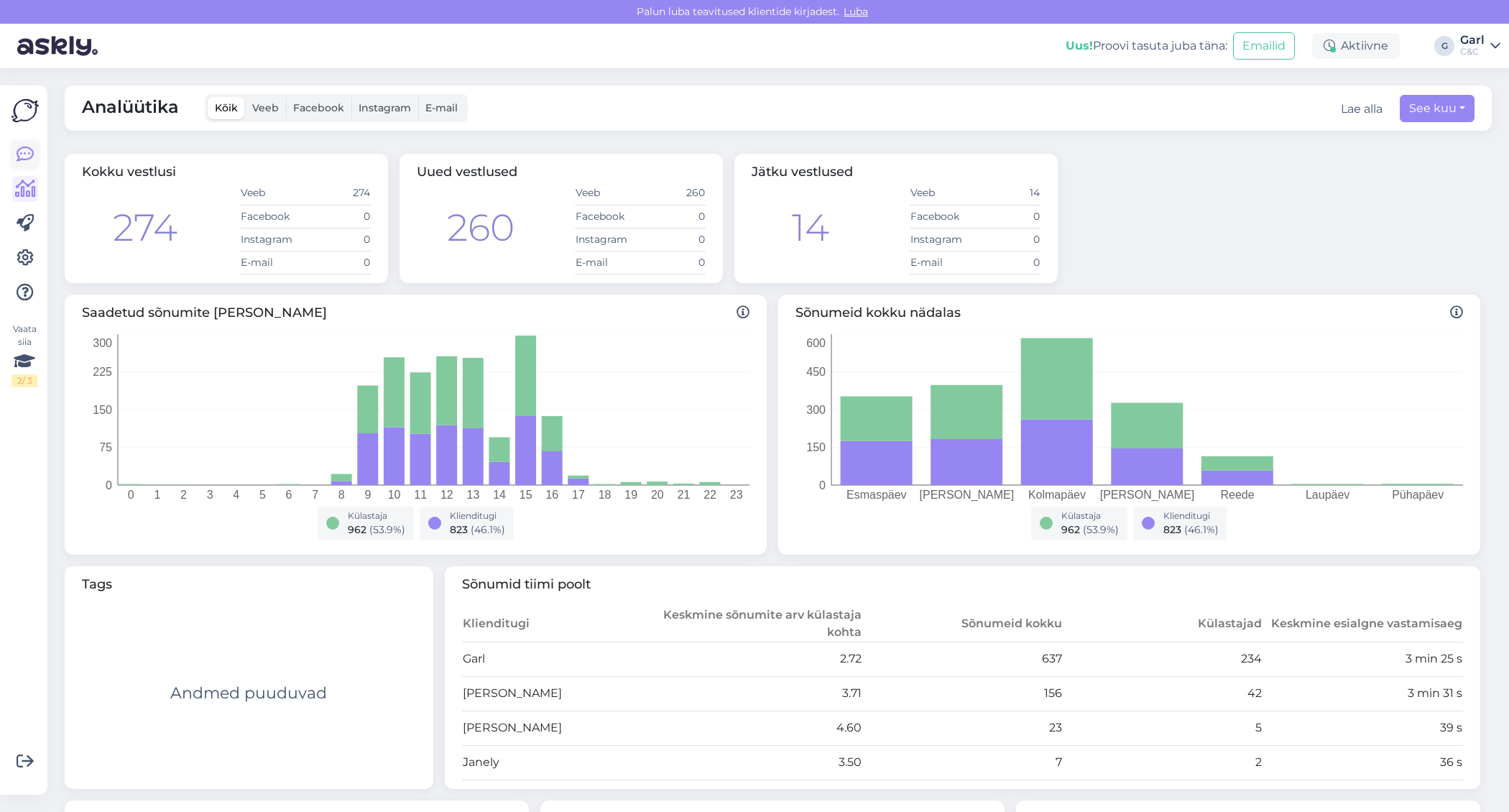
click at [28, 163] on icon at bounding box center [25, 155] width 17 height 17
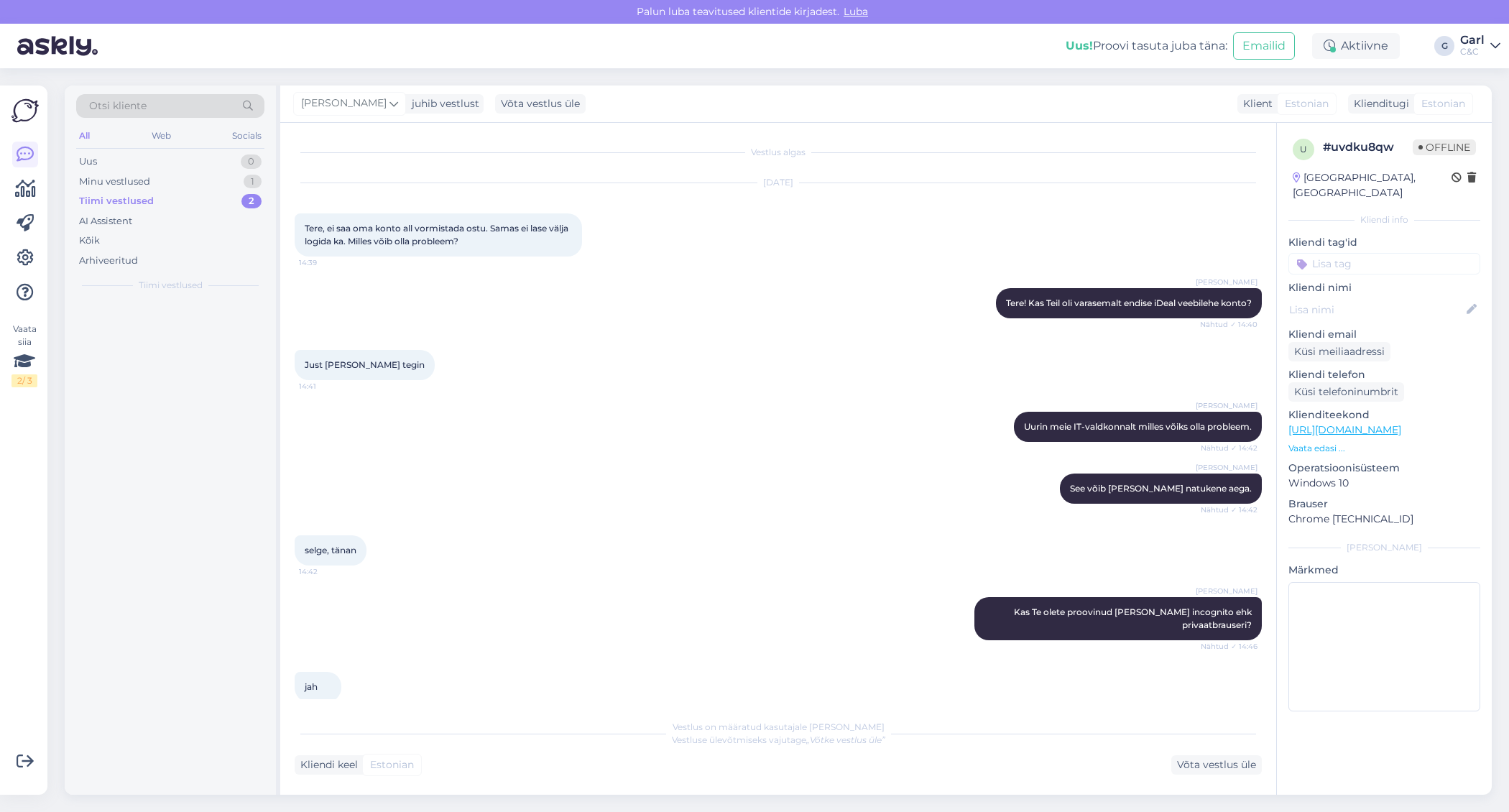
scroll to position [700, 0]
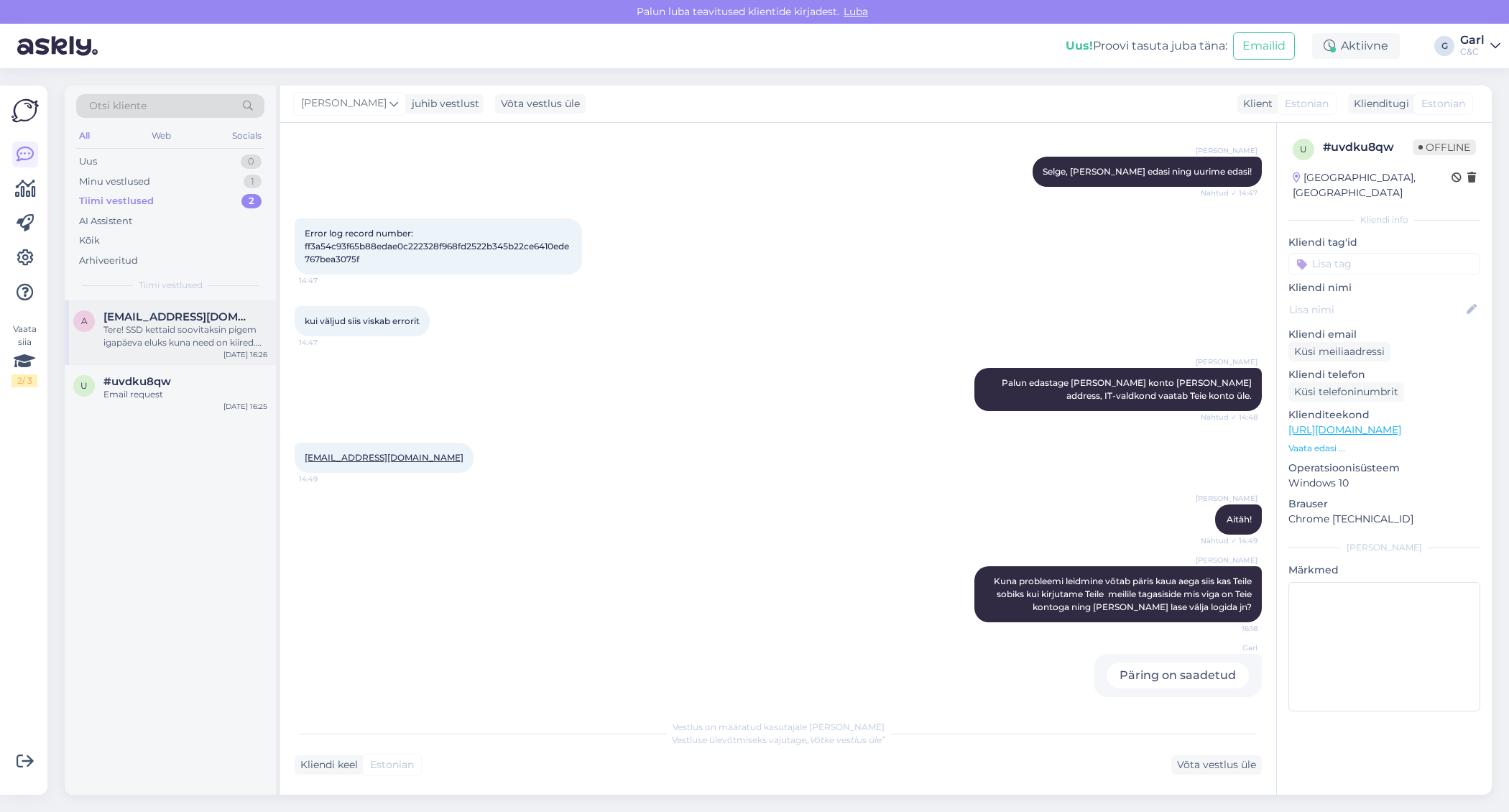
click at [239, 338] on div "Tere! SSD kettaid soovitaksin pigem igapäeva eluks kuna need on kiired. Varunda…" at bounding box center [185, 336] width 164 height 26
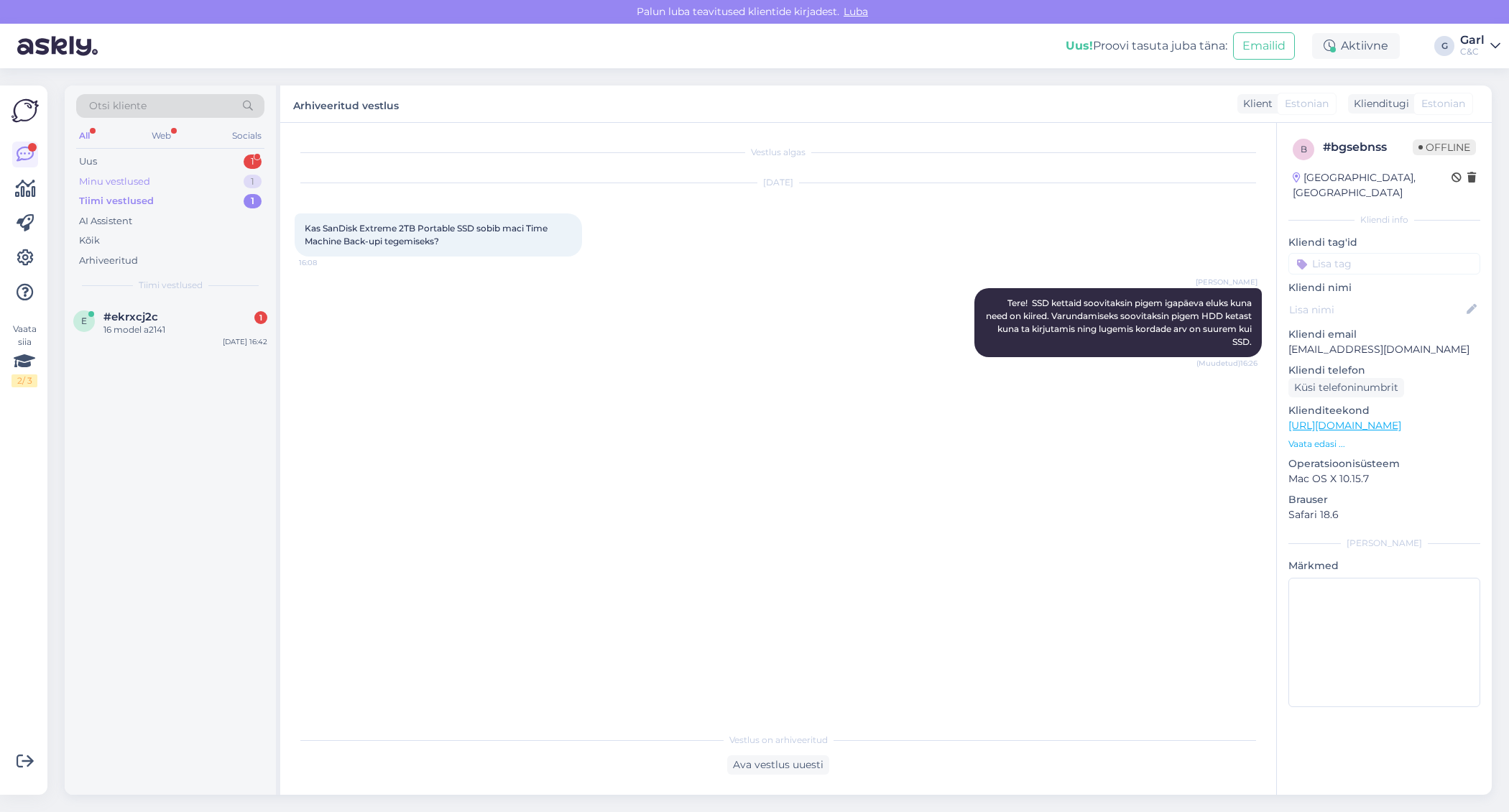
click at [174, 184] on div "Minu vestlused 1" at bounding box center [170, 182] width 188 height 20
click at [178, 315] on div "#dv9wvotb" at bounding box center [185, 317] width 164 height 13
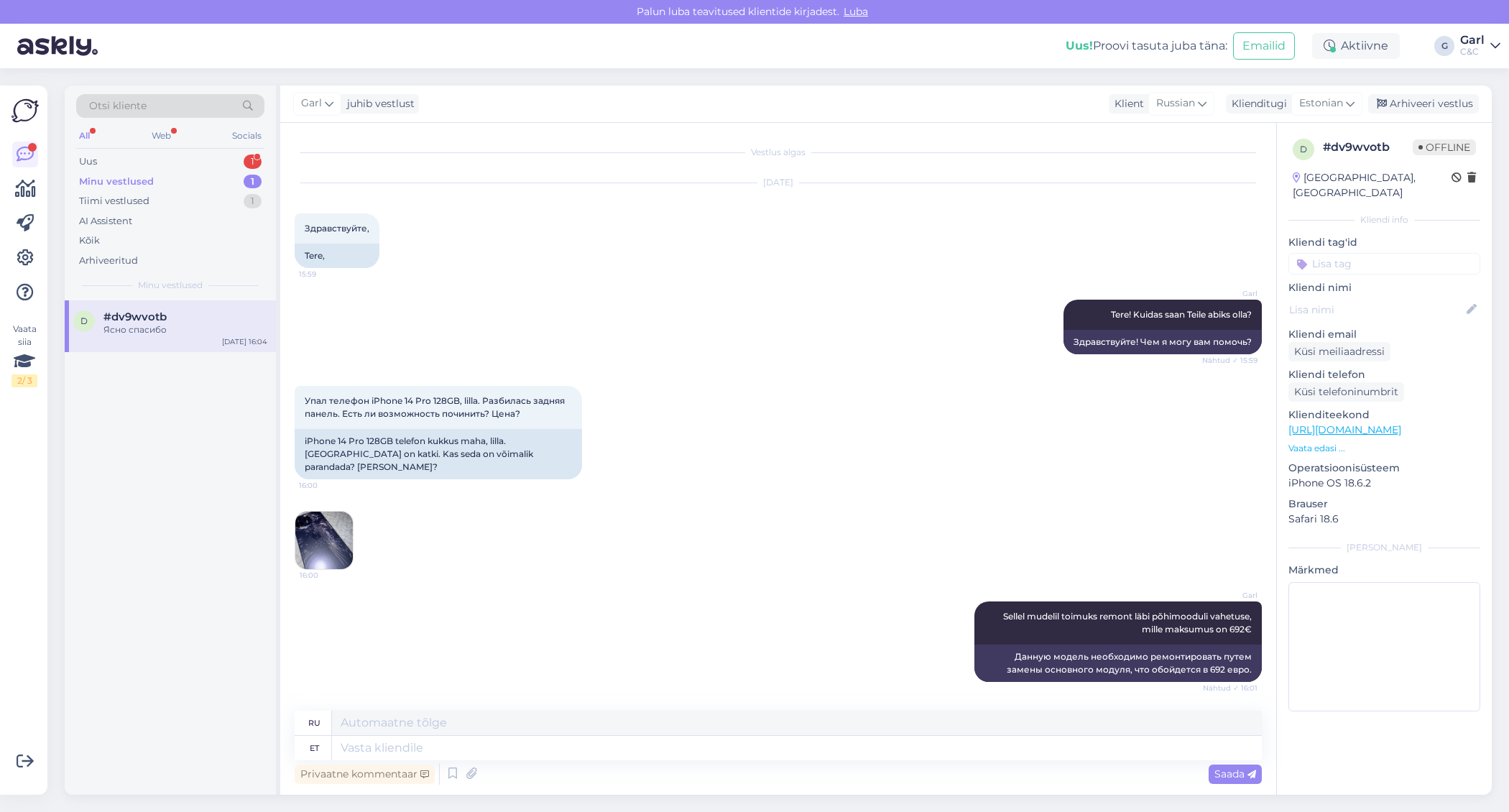
scroll to position [787, 0]
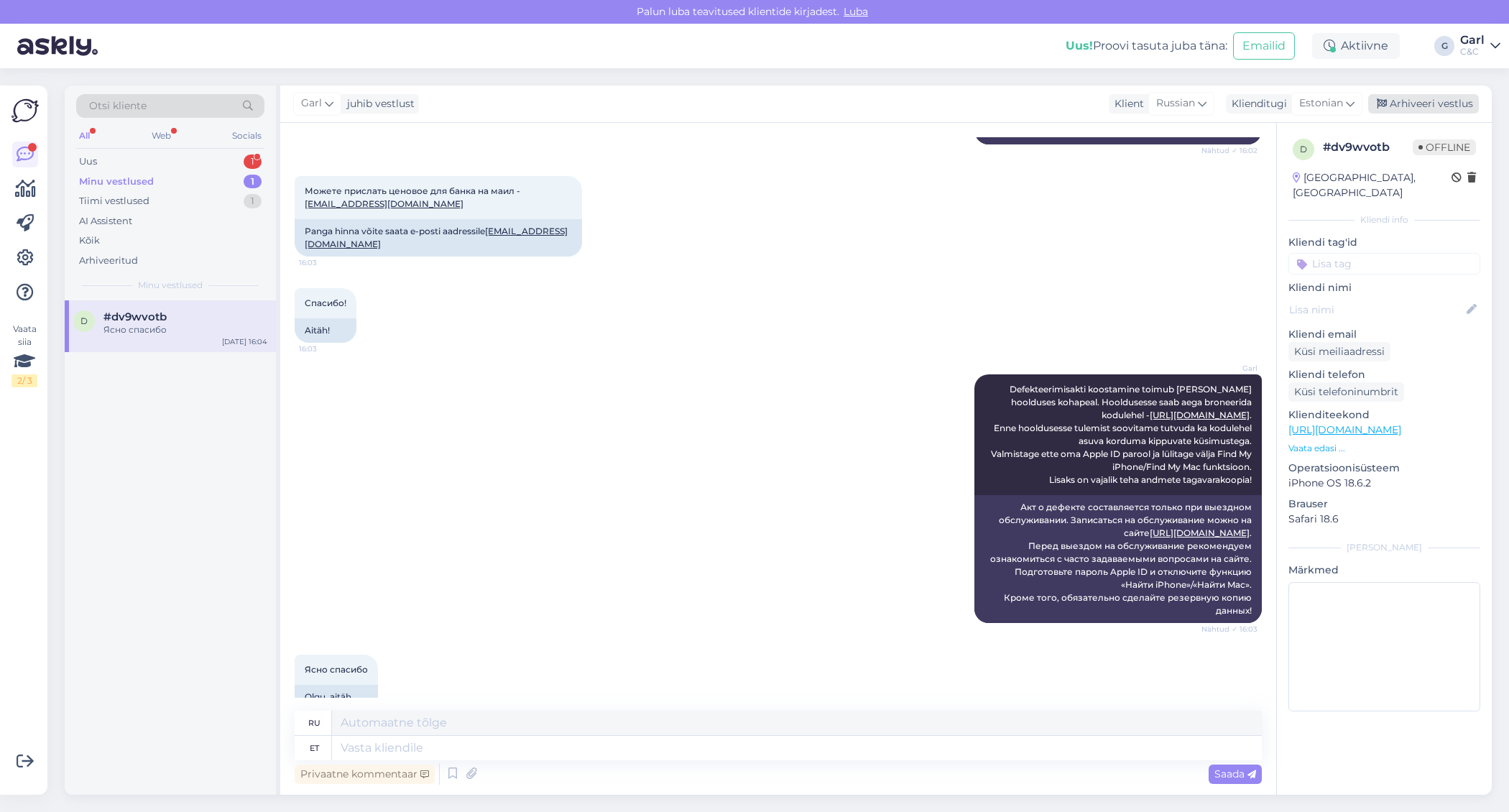
click at [1437, 99] on div "Arhiveeri vestlus" at bounding box center [1424, 103] width 111 height 20
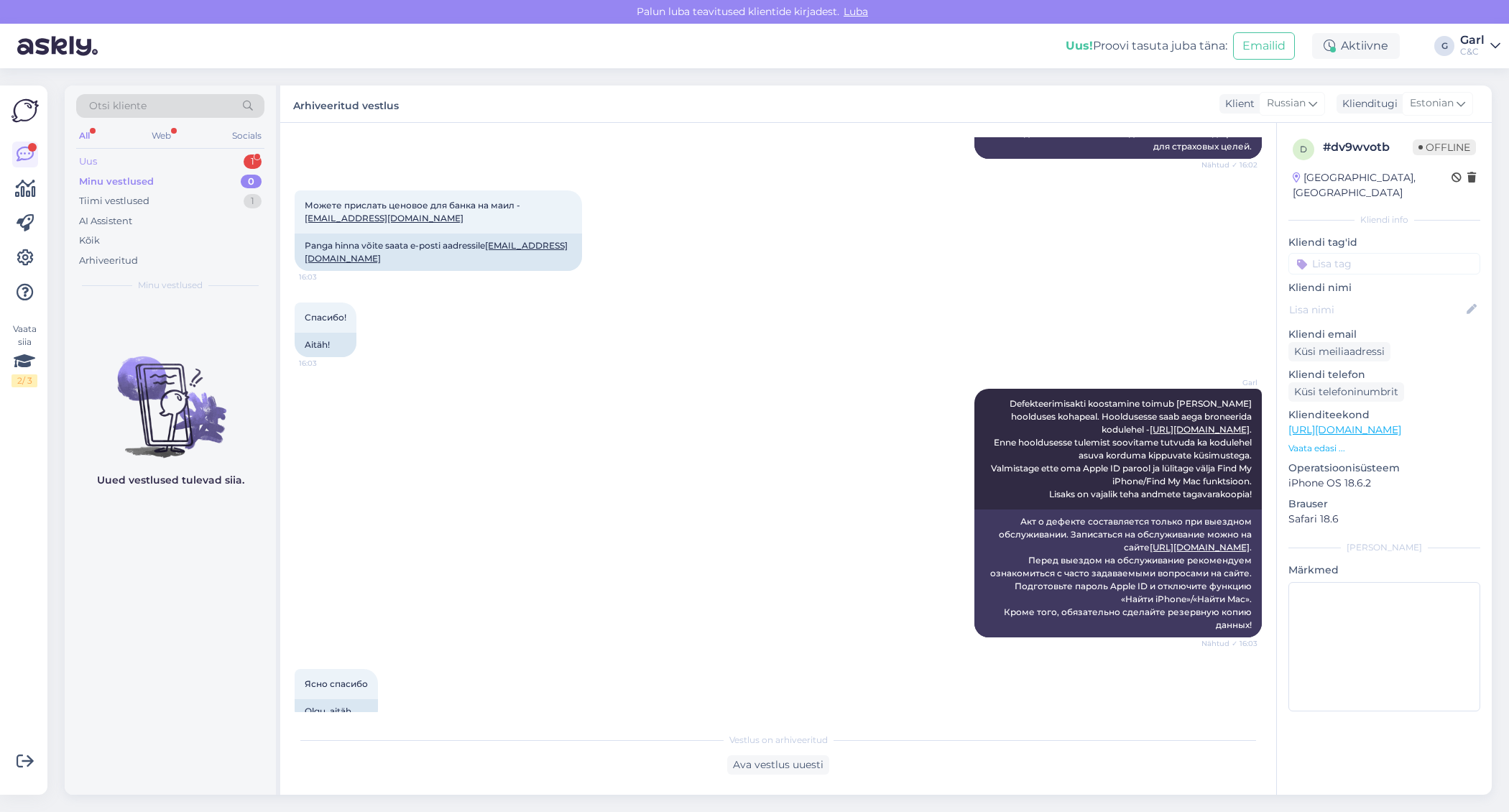
click at [167, 161] on div "Uus 1" at bounding box center [170, 162] width 188 height 20
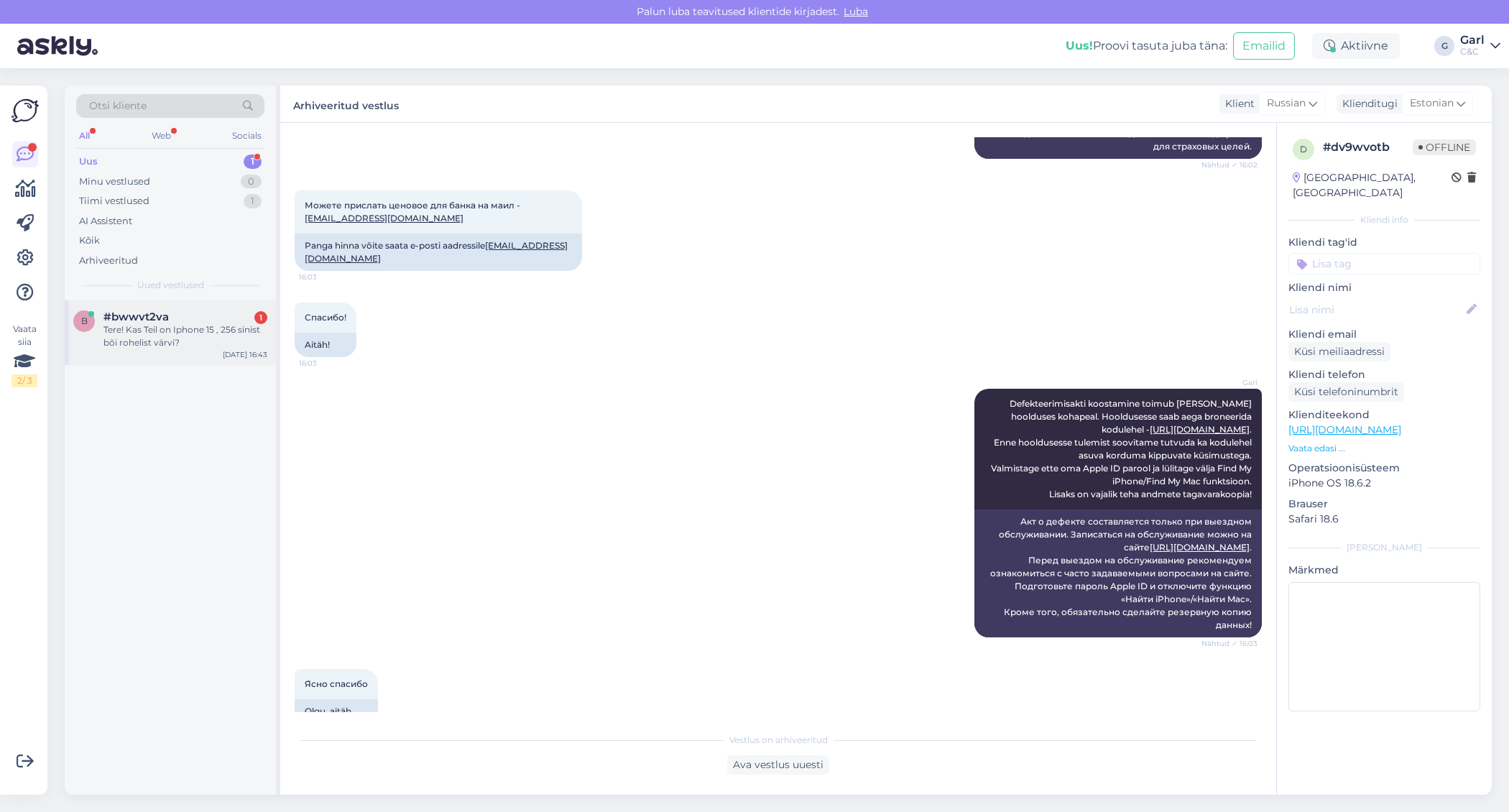
click at [184, 311] on div "#bwwvt2va 1" at bounding box center [185, 317] width 164 height 13
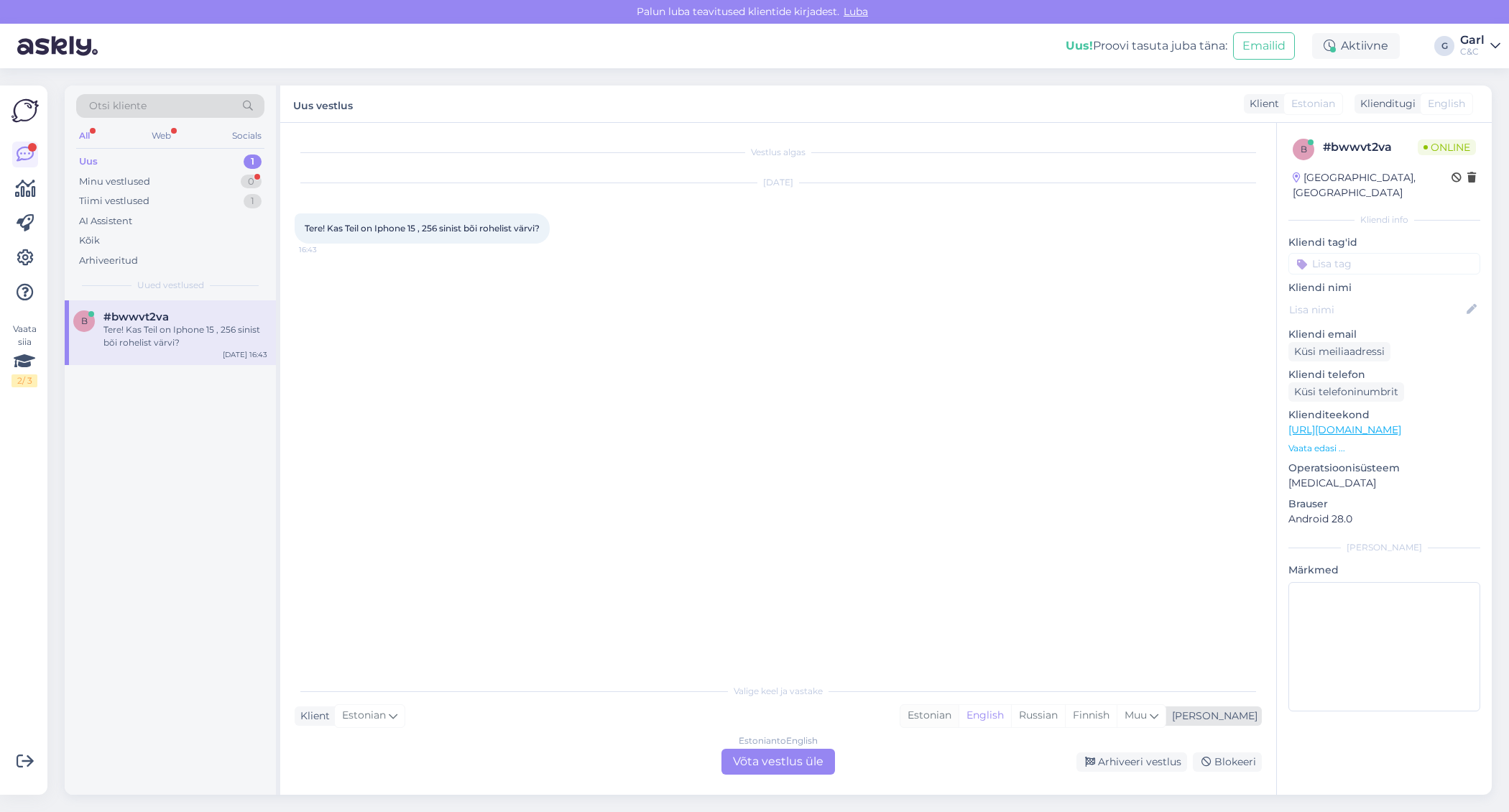
click at [959, 714] on div "Estonian" at bounding box center [929, 716] width 58 height 21
click at [804, 751] on div "Estonian to Estonian Võta vestlus üle" at bounding box center [778, 762] width 114 height 26
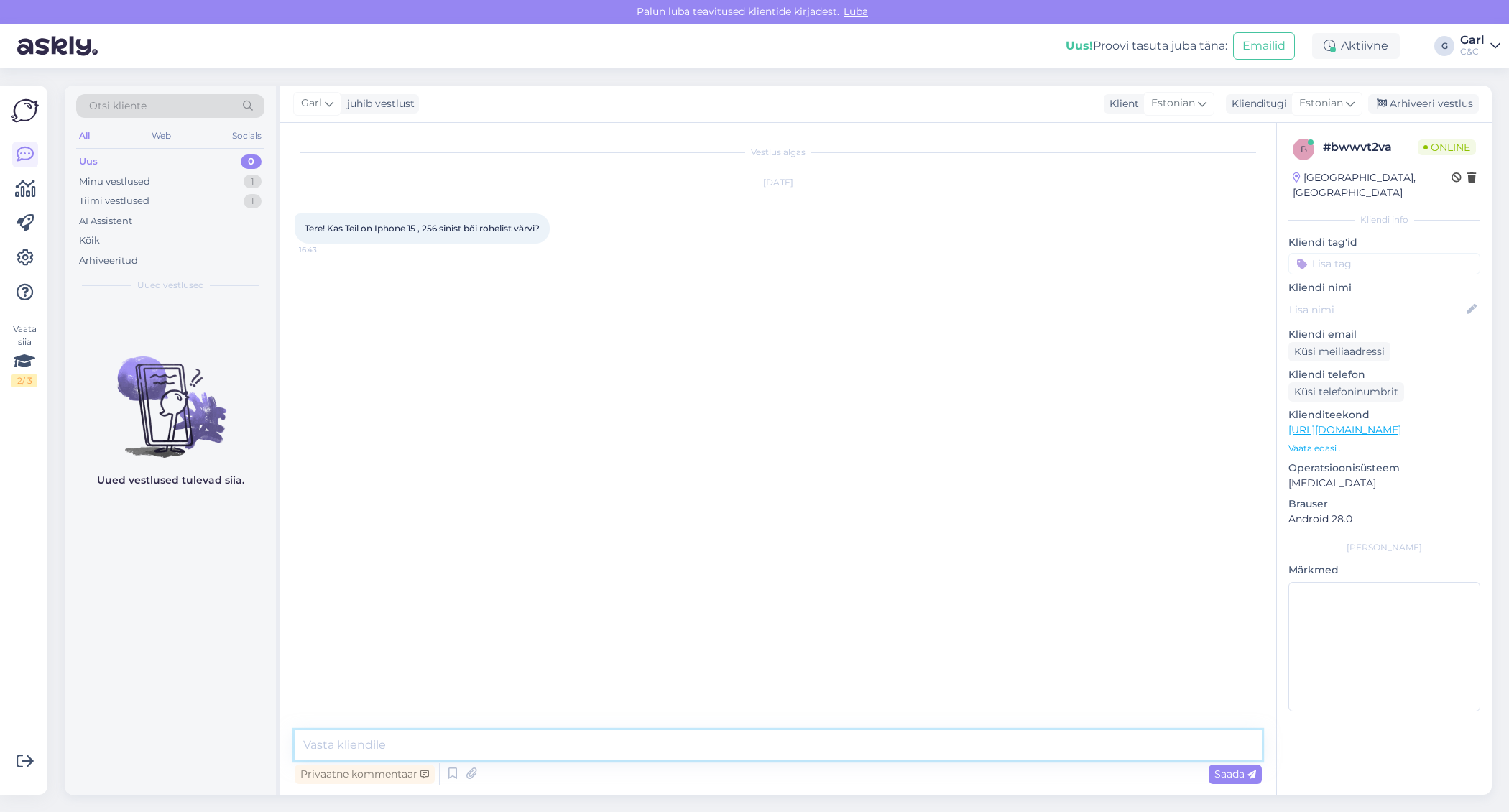
click at [429, 745] on textarea at bounding box center [778, 745] width 968 height 30
paste textarea "https://www.shop.cec.ee/iphone-15?color=64&erply_storage=55"
type textarea "Tere! Toote saadavusega saate tutvuda tootelehel: https://www.shop.cec.ee/iphon…"
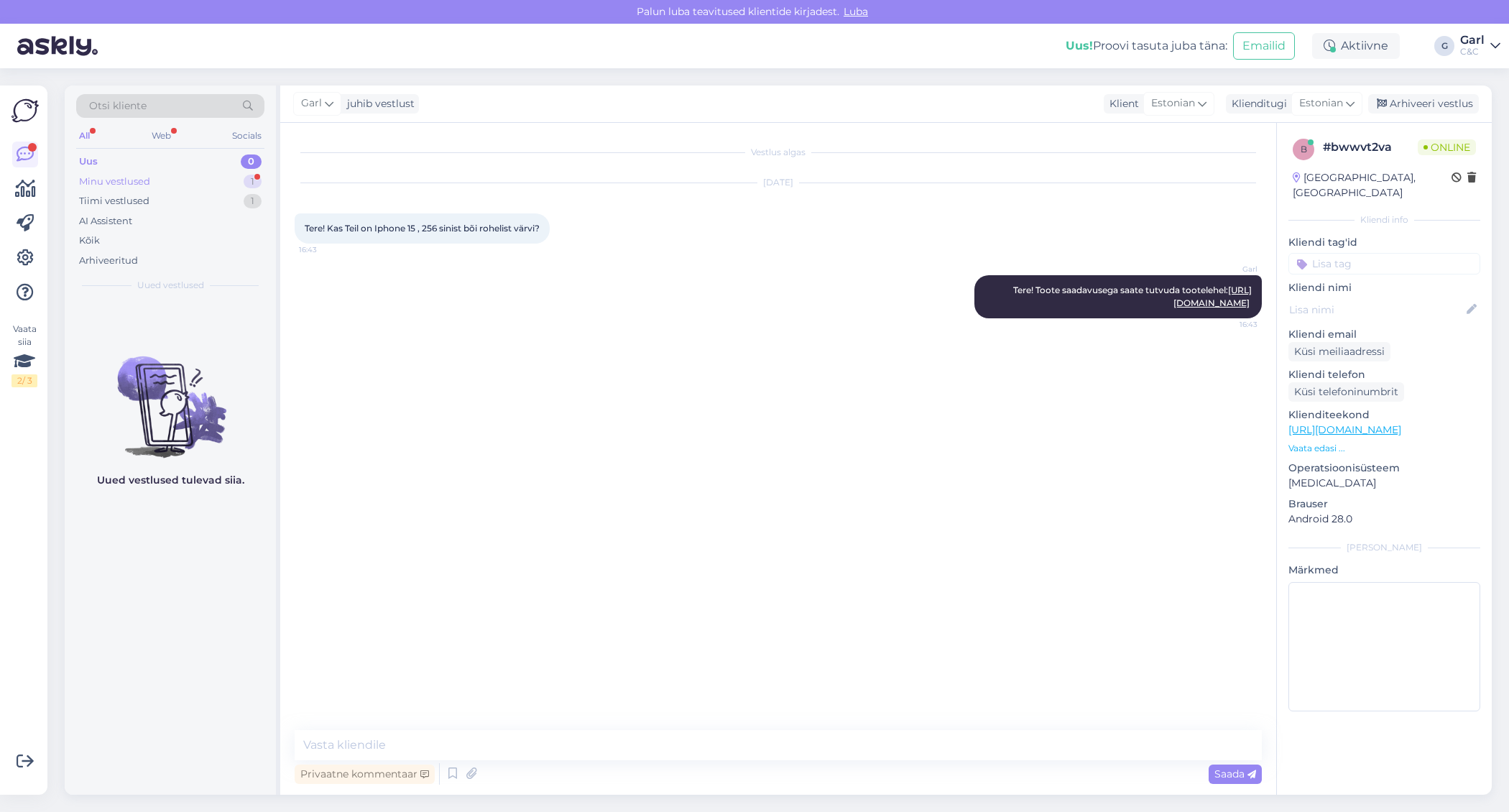
click at [237, 175] on div "Minu vestlused 1" at bounding box center [170, 182] width 188 height 20
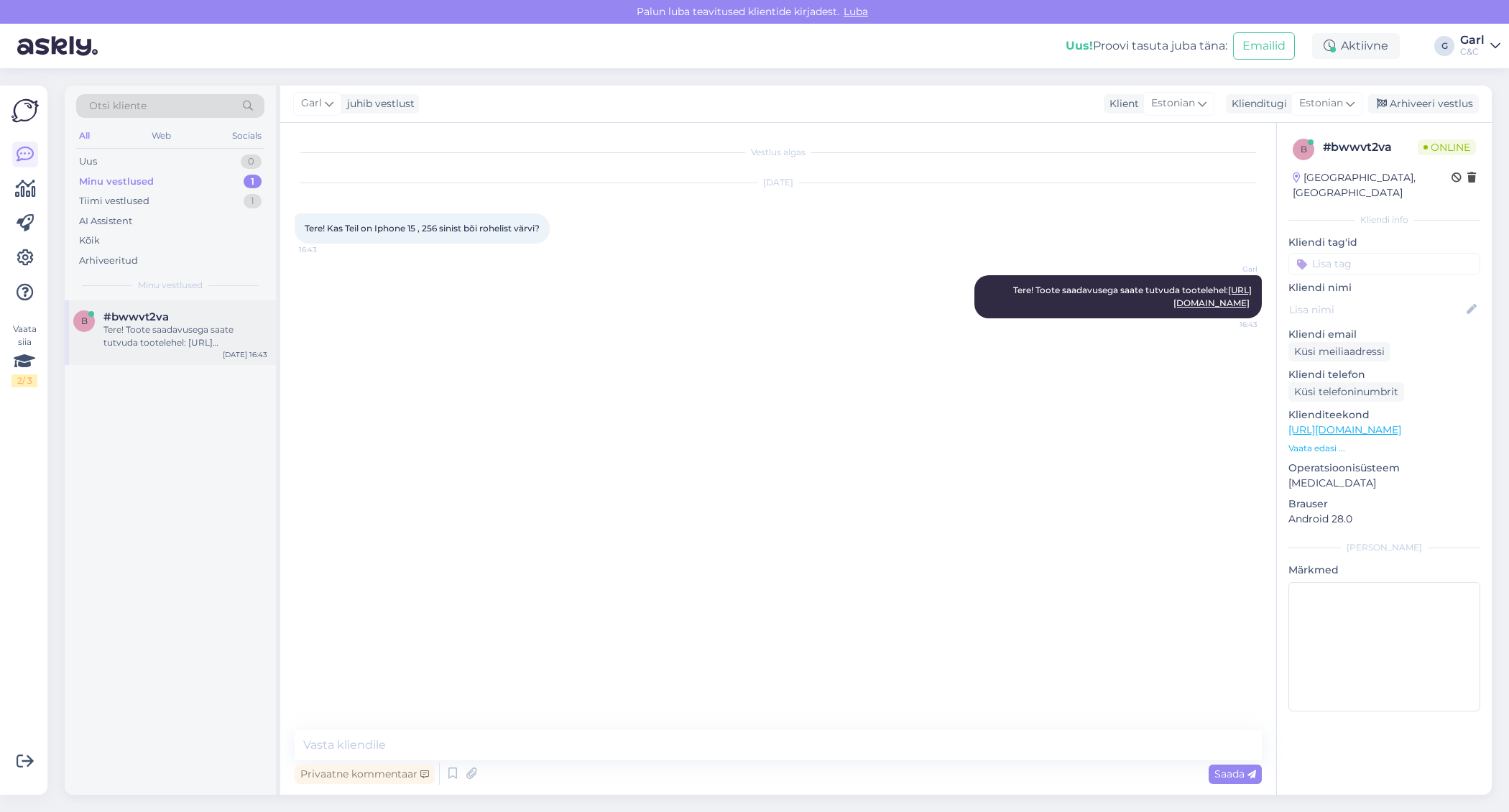
click at [196, 316] on div "#bwwvt2va" at bounding box center [185, 317] width 164 height 13
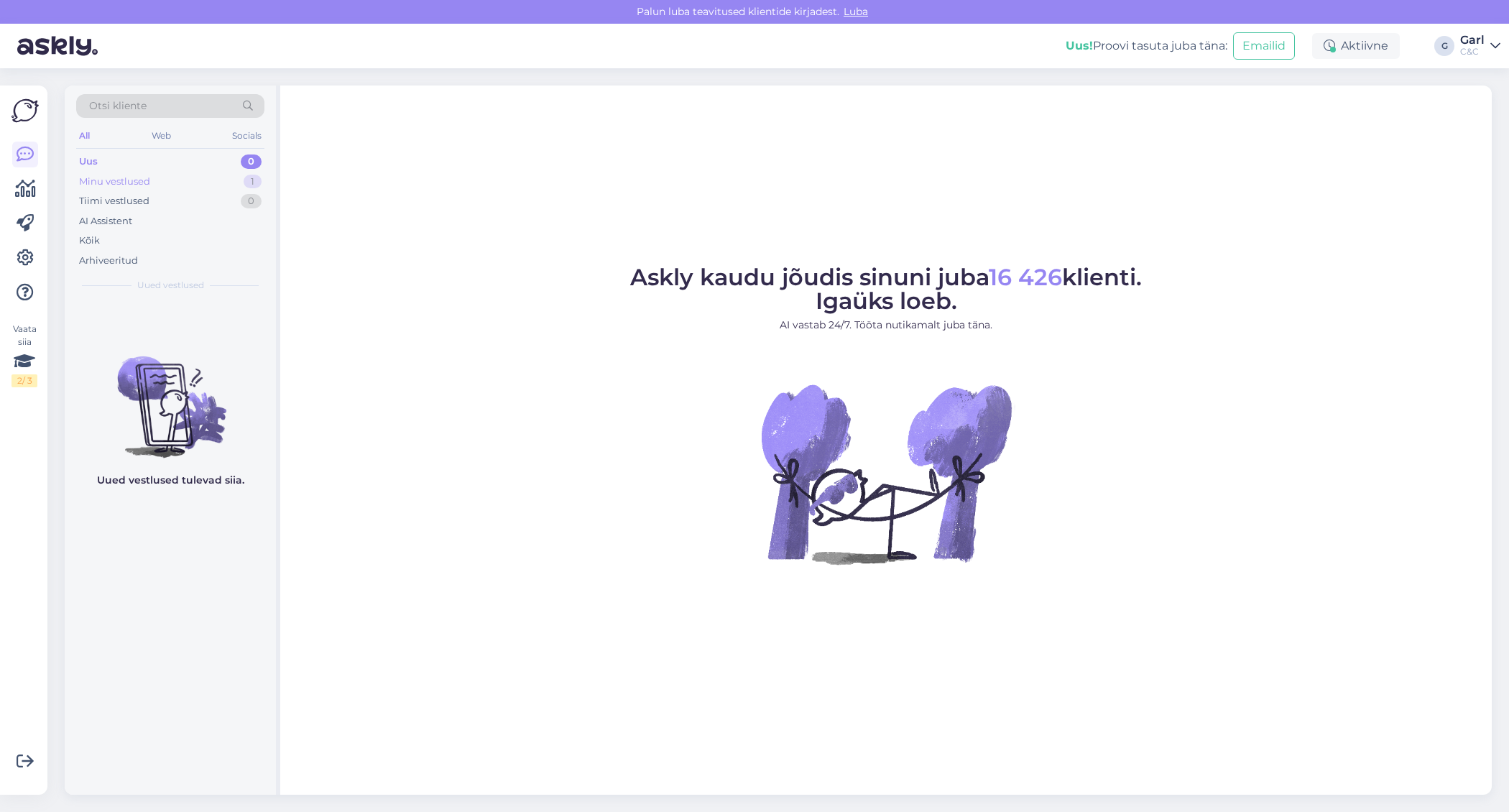
click at [107, 178] on div "Minu vestlused" at bounding box center [114, 181] width 71 height 15
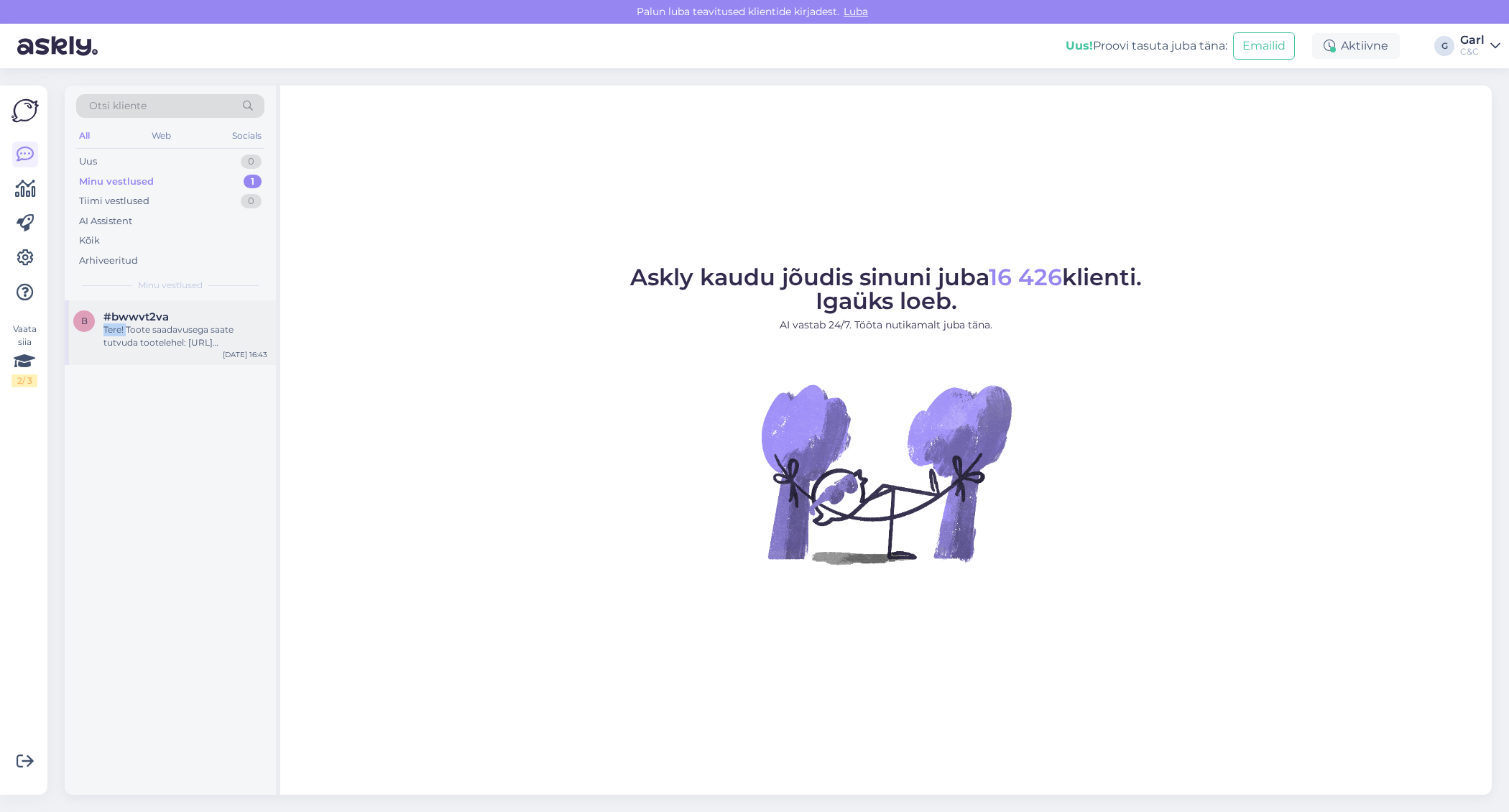
click at [127, 324] on div "Tere! Toote saadavusega saate tutvuda tootelehel: [URL][DOMAIN_NAME]" at bounding box center [185, 336] width 164 height 26
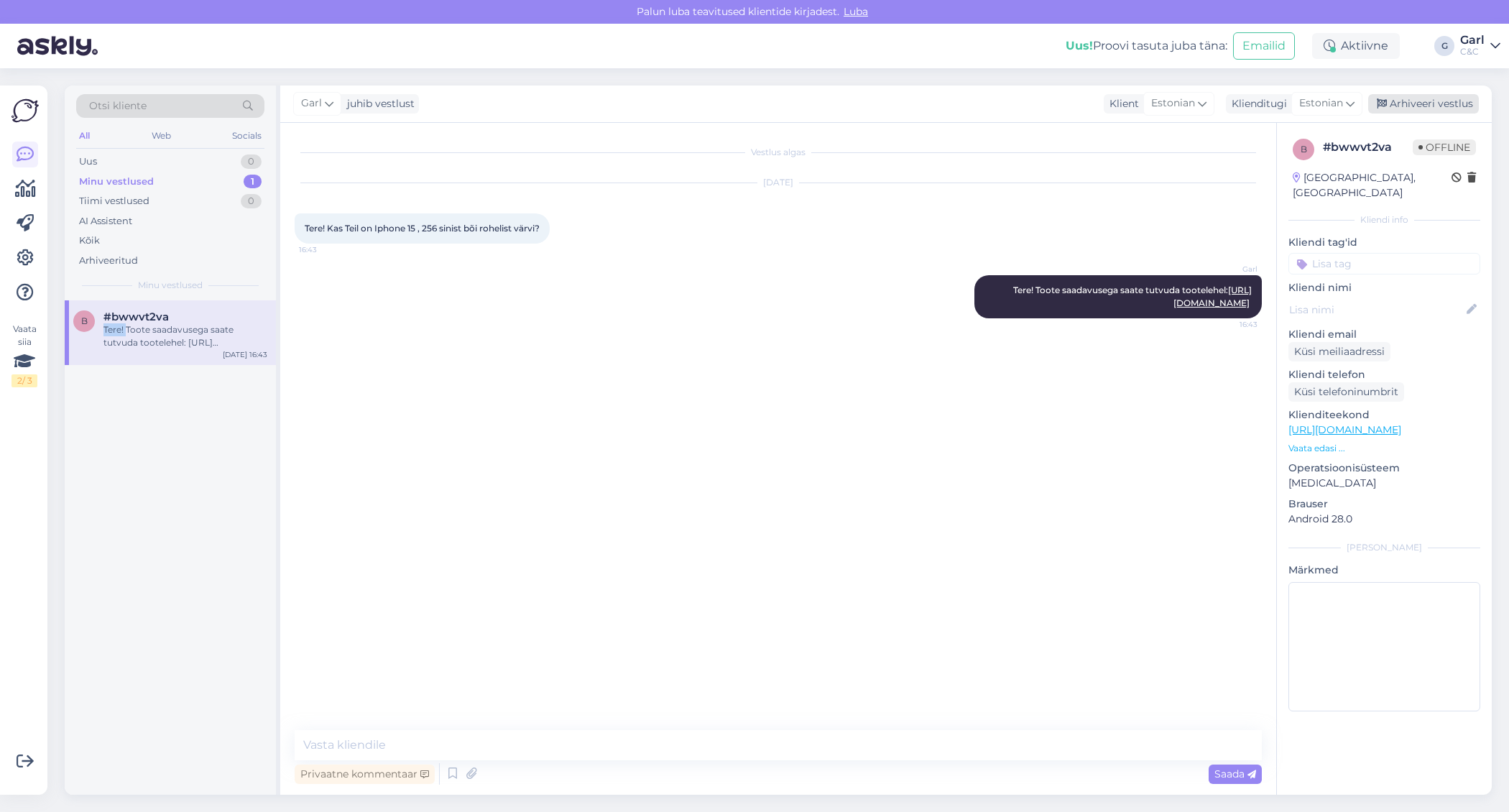
click at [1459, 102] on div "Arhiveeri vestlus" at bounding box center [1424, 103] width 111 height 20
